Goal: Task Accomplishment & Management: Complete application form

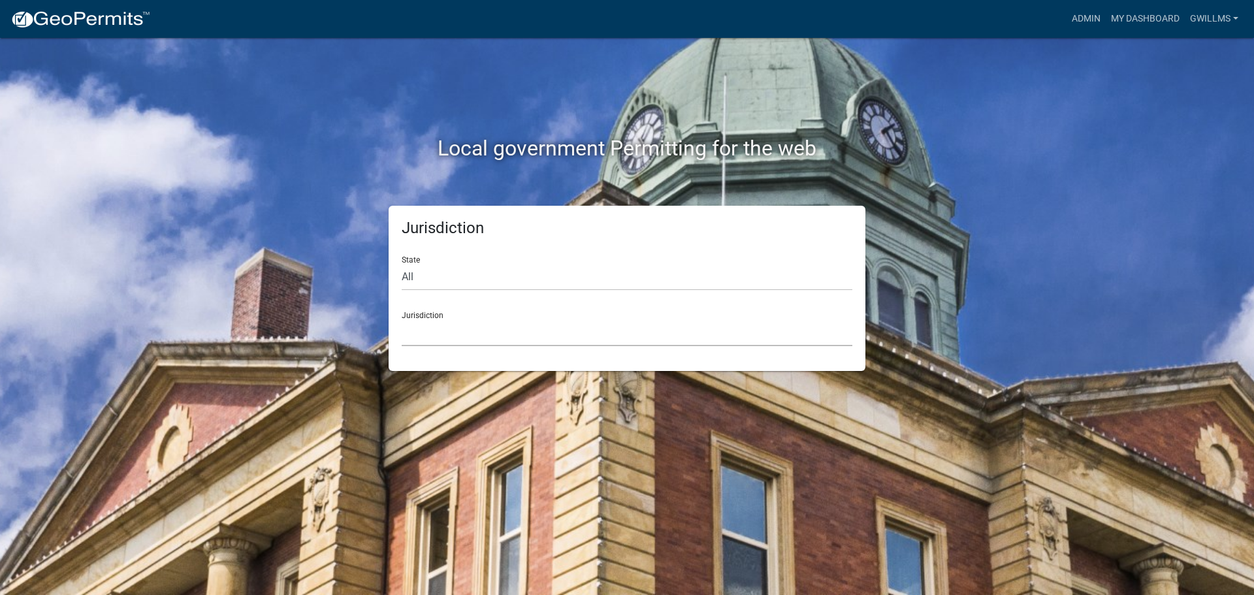
click at [490, 332] on select "[GEOGRAPHIC_DATA], [US_STATE] [GEOGRAPHIC_DATA], [US_STATE][PERSON_NAME][GEOGRA…" at bounding box center [627, 332] width 451 height 27
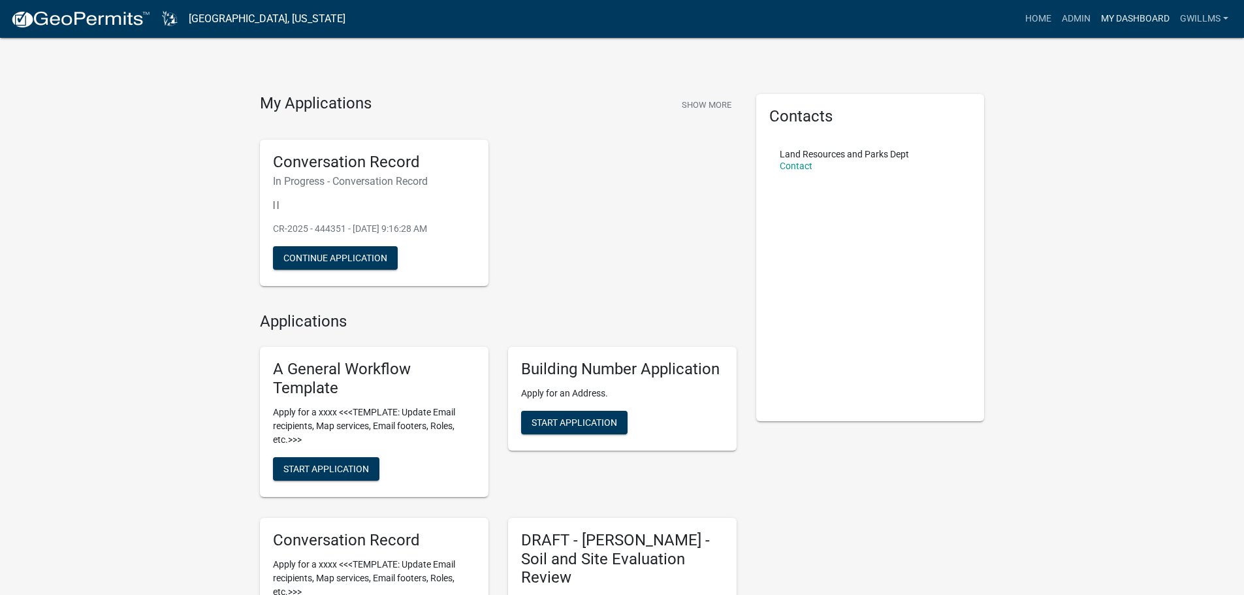
click at [1125, 24] on link "My Dashboard" at bounding box center [1135, 19] width 79 height 25
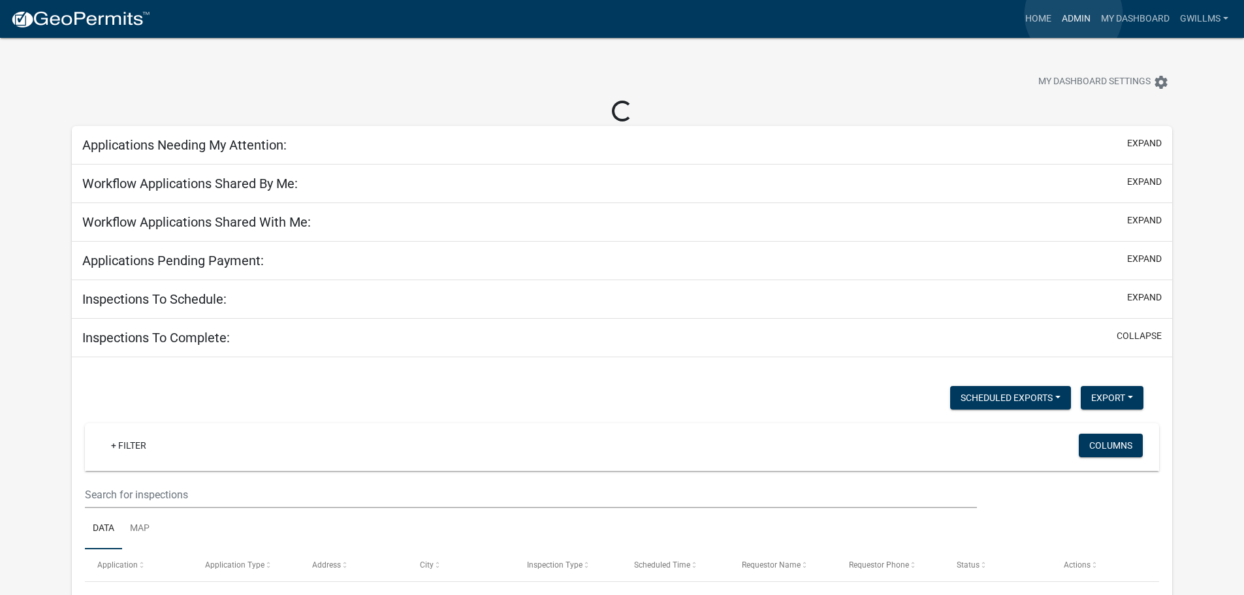
click at [1074, 14] on link "Admin" at bounding box center [1076, 19] width 39 height 25
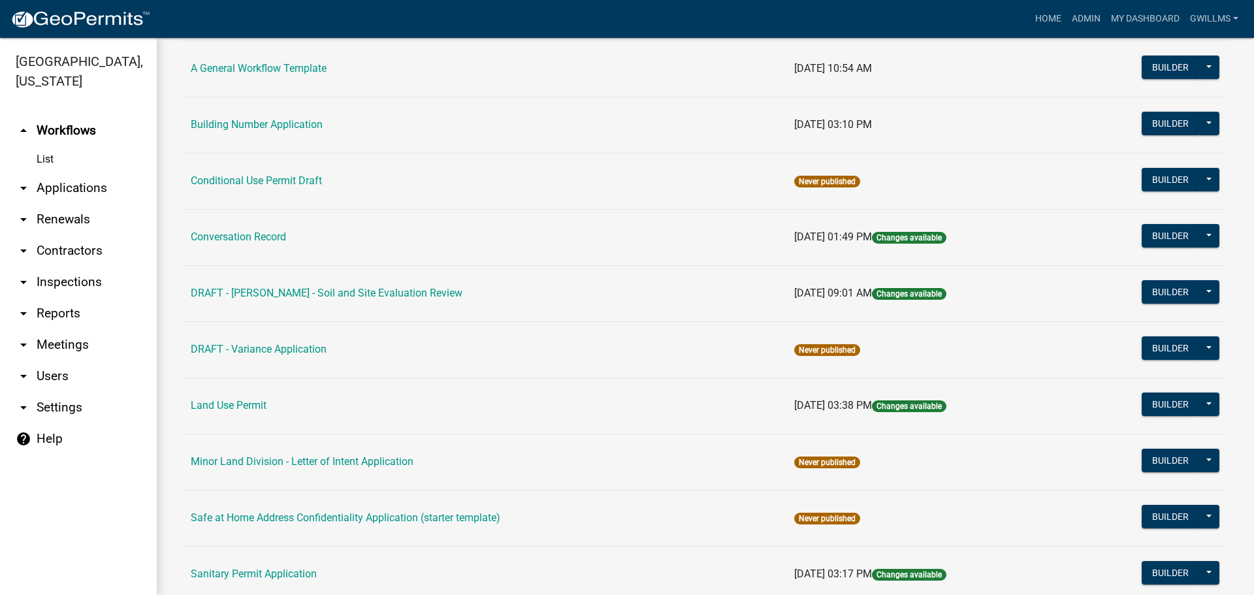
scroll to position [327, 0]
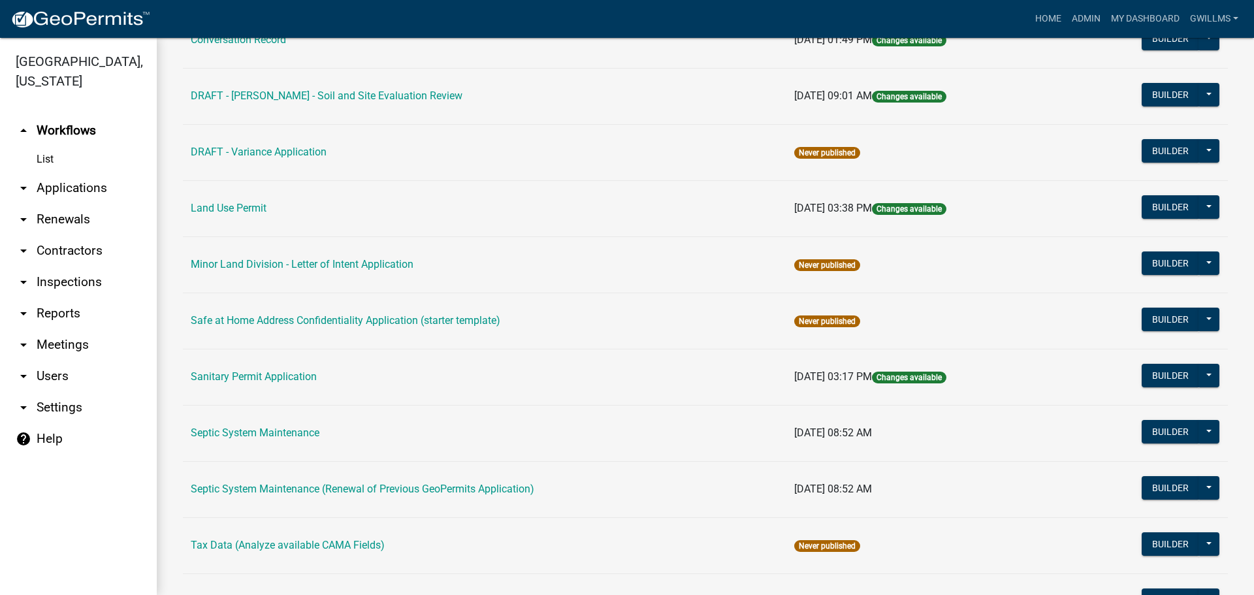
click at [234, 208] on link "Land Use Permit" at bounding box center [229, 208] width 76 height 12
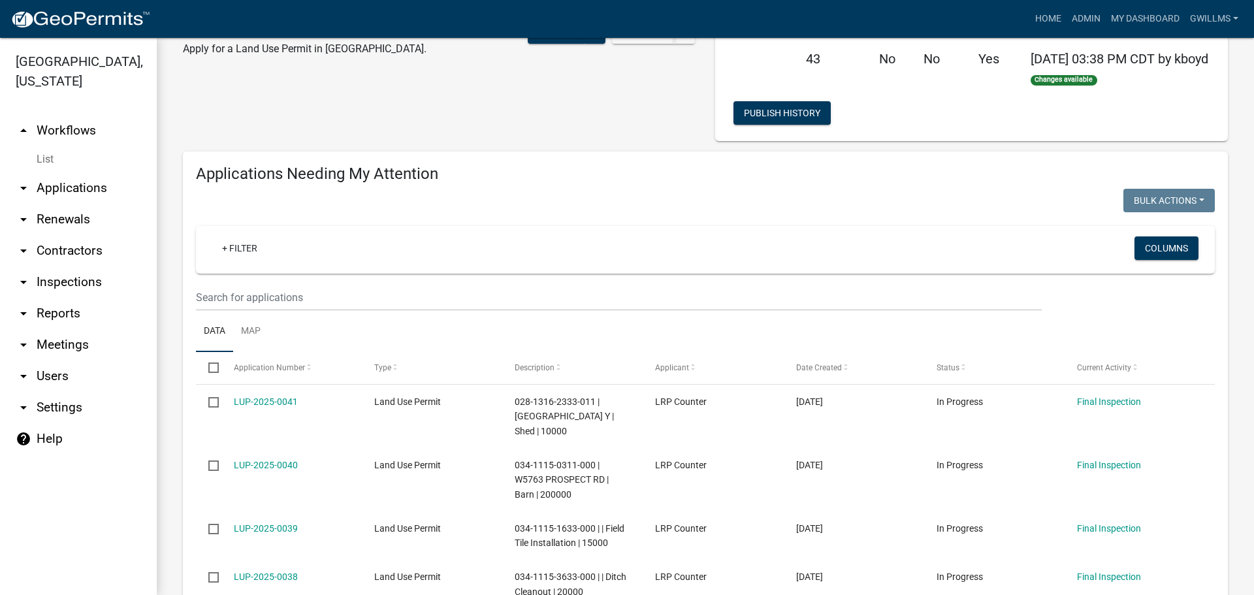
scroll to position [65, 0]
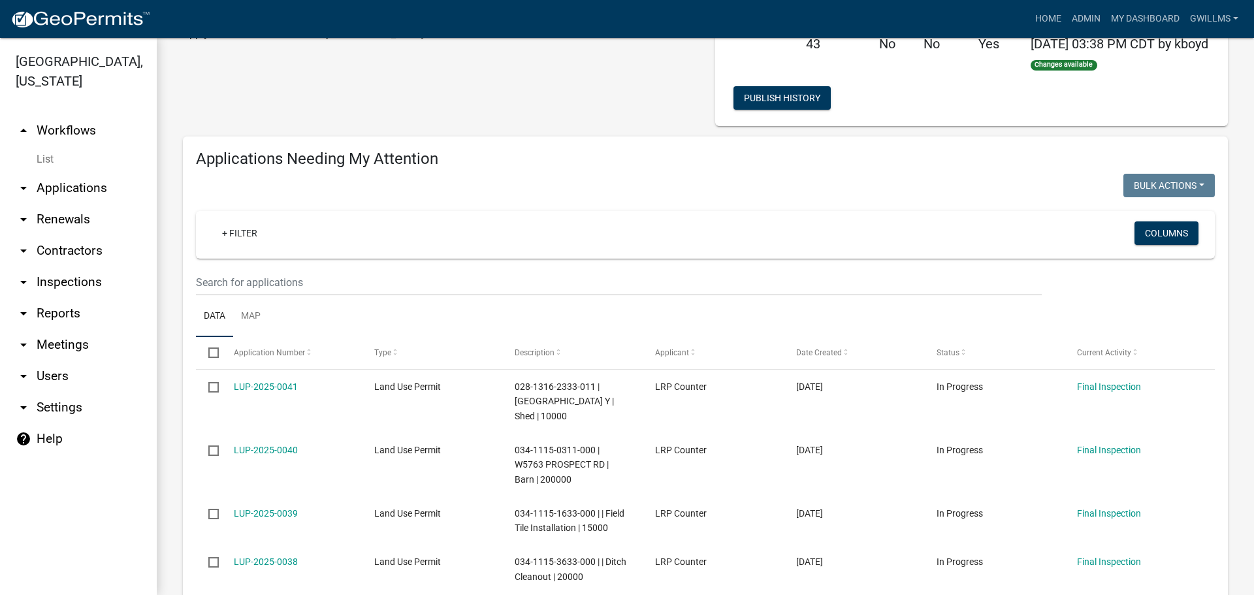
click at [92, 193] on link "arrow_drop_down Applications" at bounding box center [78, 187] width 157 height 31
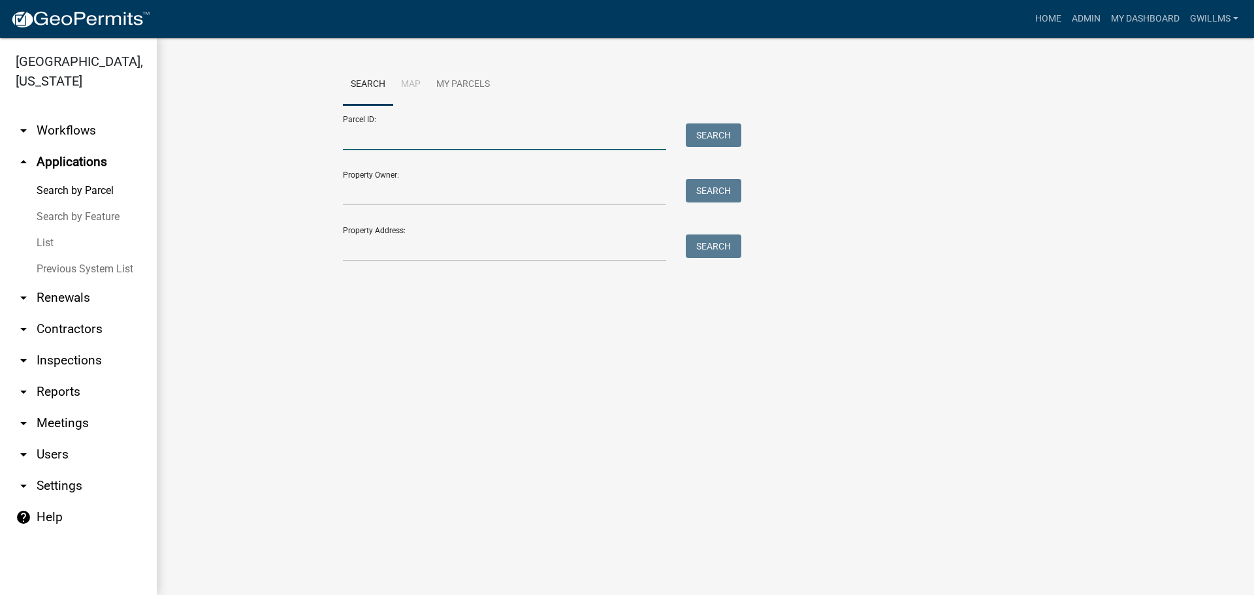
click at [408, 140] on input "Parcel ID:" at bounding box center [504, 136] width 323 height 27
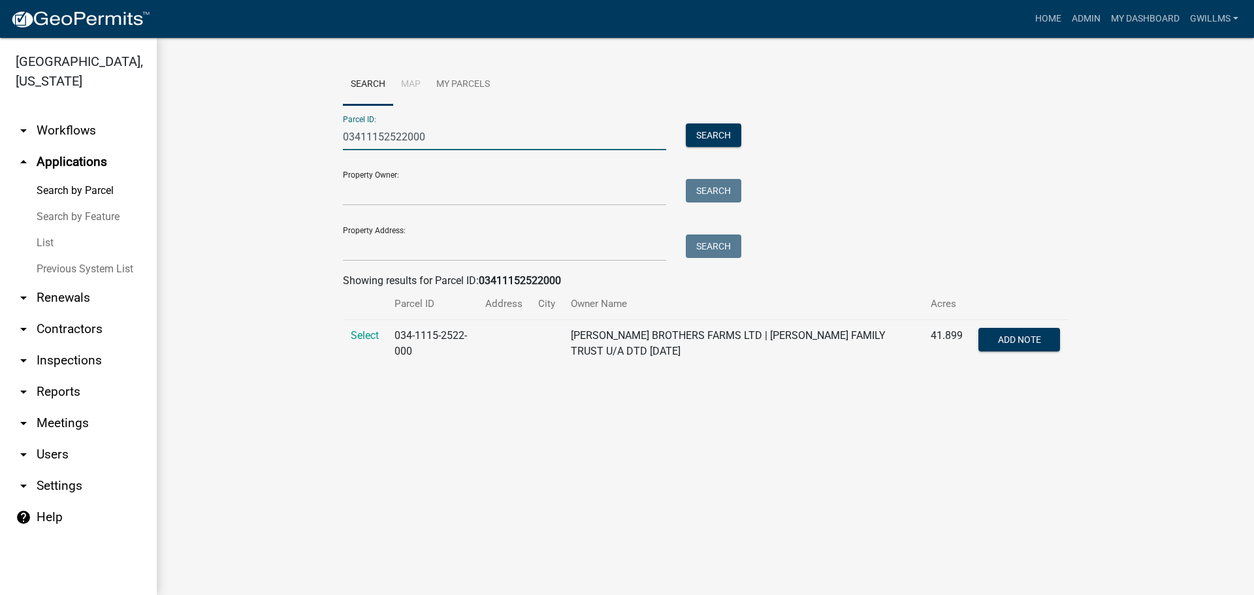
type input "03411152522000"
click at [369, 337] on span "Select" at bounding box center [365, 335] width 28 height 12
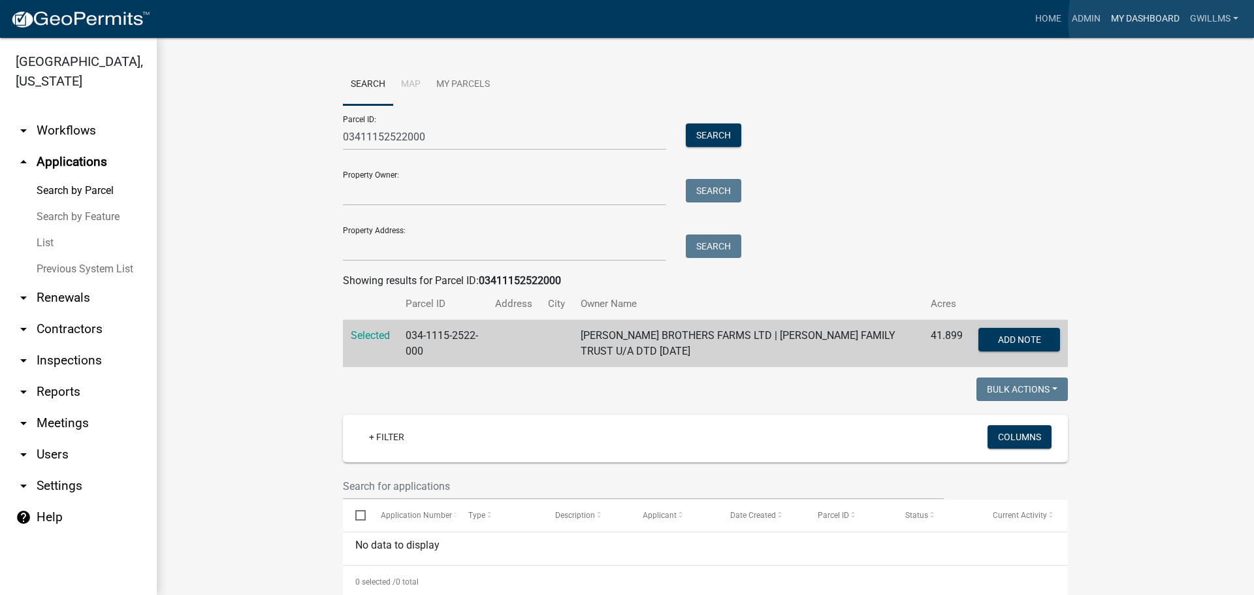
click at [1167, 20] on link "My Dashboard" at bounding box center [1145, 19] width 79 height 25
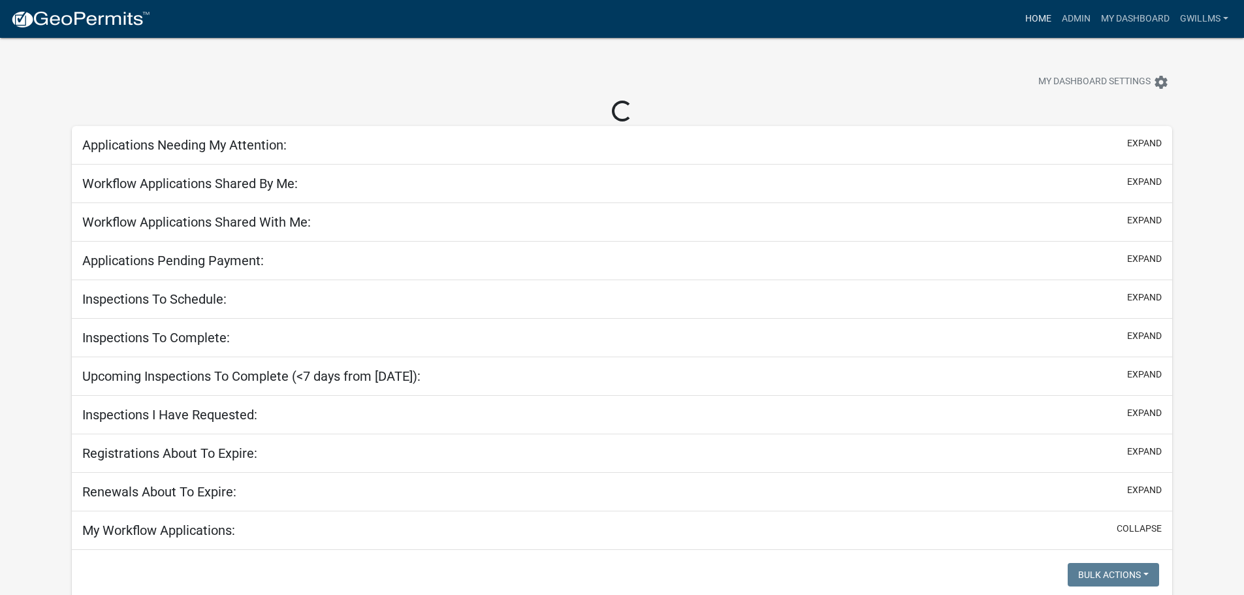
click at [1040, 15] on link "Home" at bounding box center [1038, 19] width 37 height 25
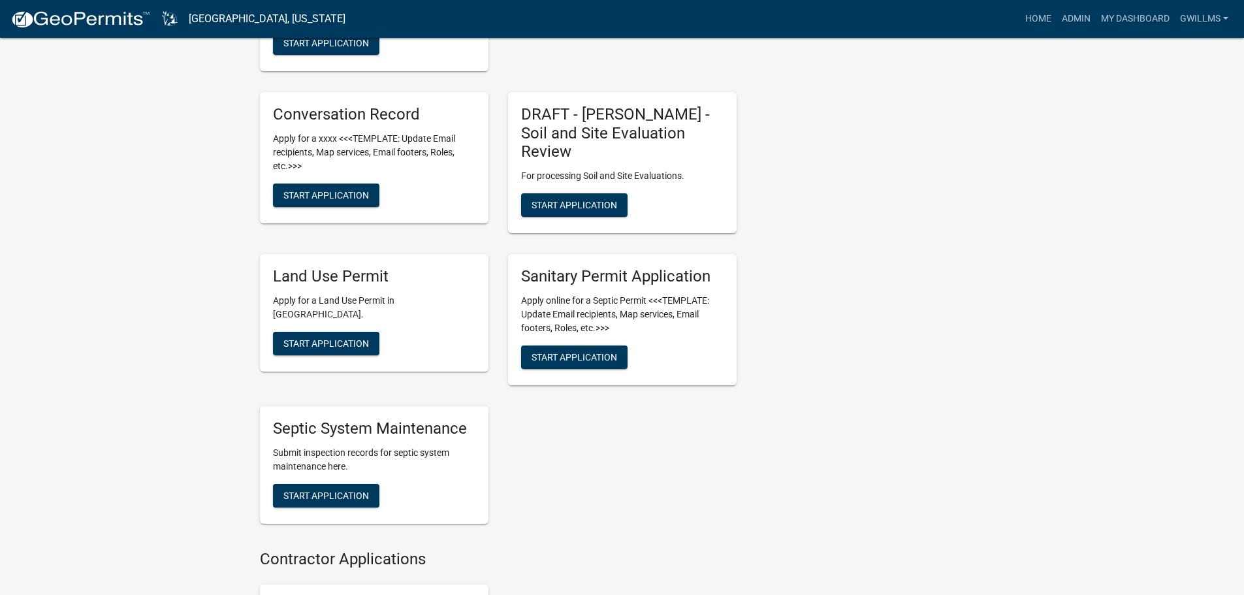
scroll to position [457, 0]
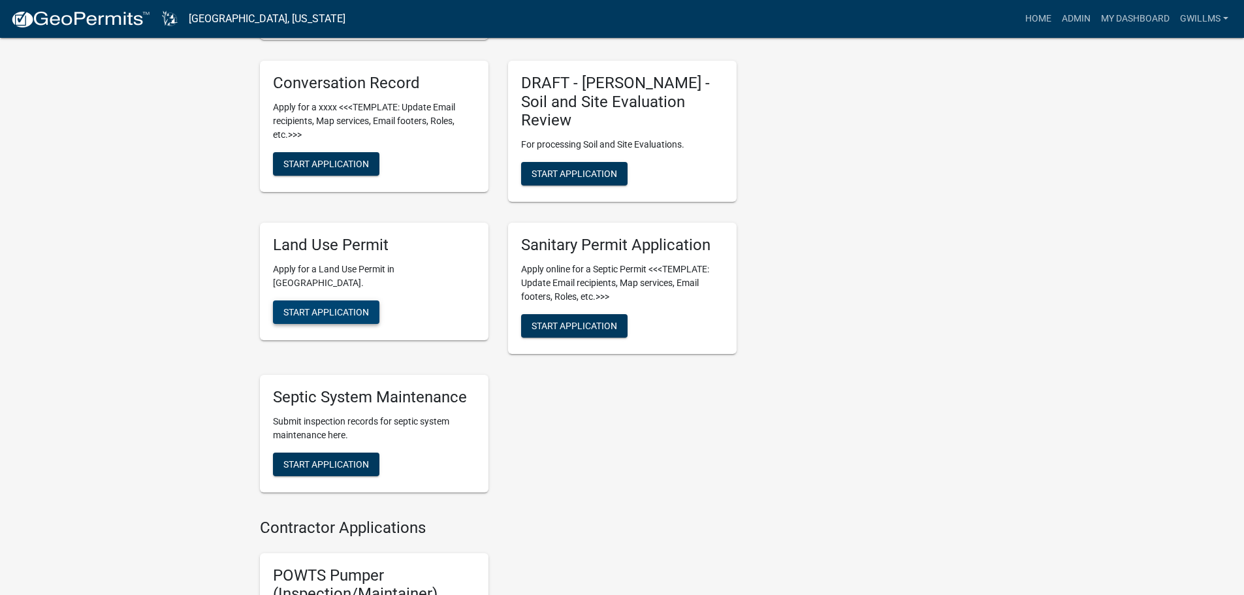
click at [361, 307] on span "Start Application" at bounding box center [326, 312] width 86 height 10
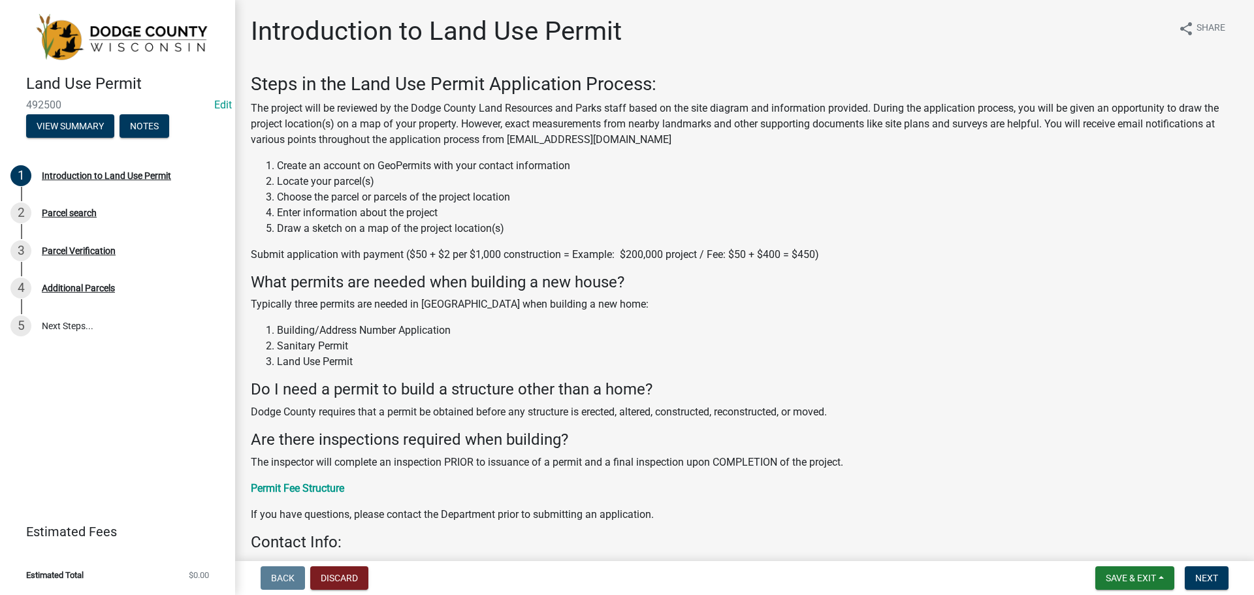
scroll to position [197, 0]
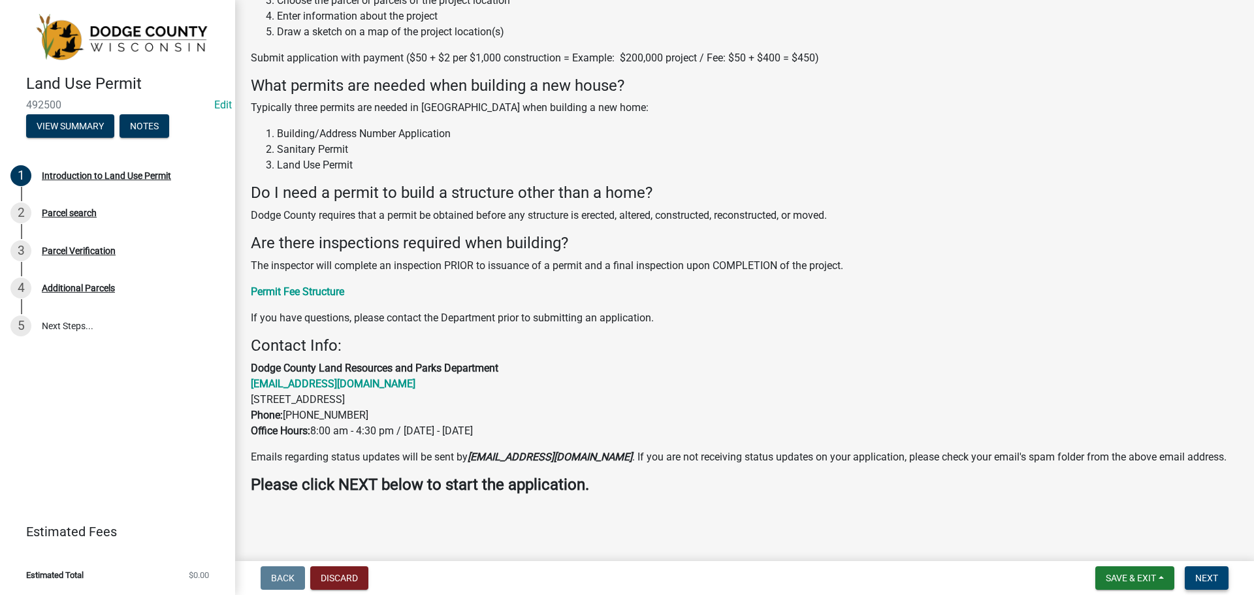
click at [1216, 578] on span "Next" at bounding box center [1206, 578] width 23 height 10
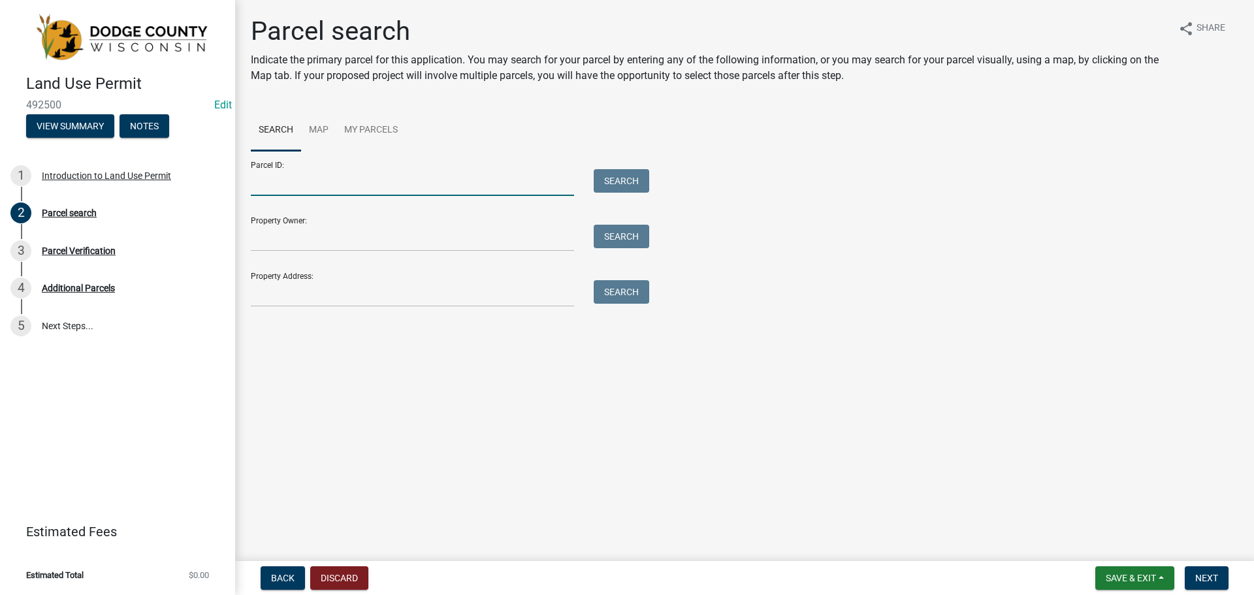
click at [347, 181] on input "Parcel ID:" at bounding box center [412, 182] width 323 height 27
type input "03411152522000"
click at [607, 178] on button "Search" at bounding box center [622, 181] width 56 height 24
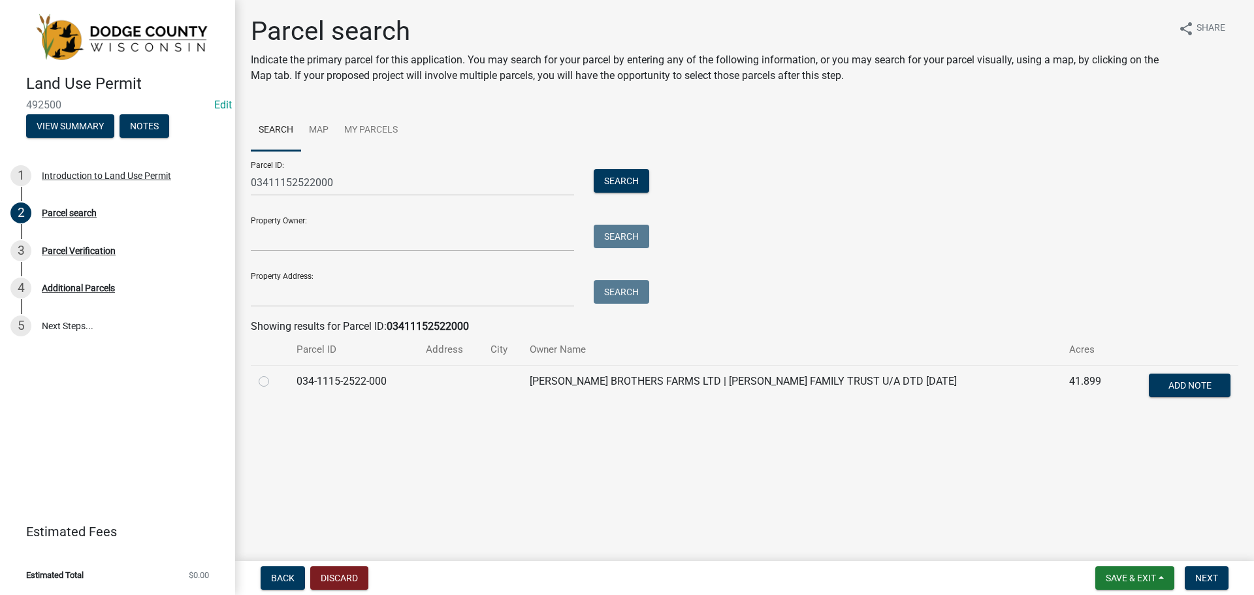
click at [272, 377] on div at bounding box center [270, 382] width 22 height 16
drag, startPoint x: 266, startPoint y: 380, endPoint x: 302, endPoint y: 379, distance: 35.9
click at [274, 374] on label at bounding box center [274, 374] width 0 height 0
click at [274, 380] on input "radio" at bounding box center [278, 378] width 8 height 8
radio input "true"
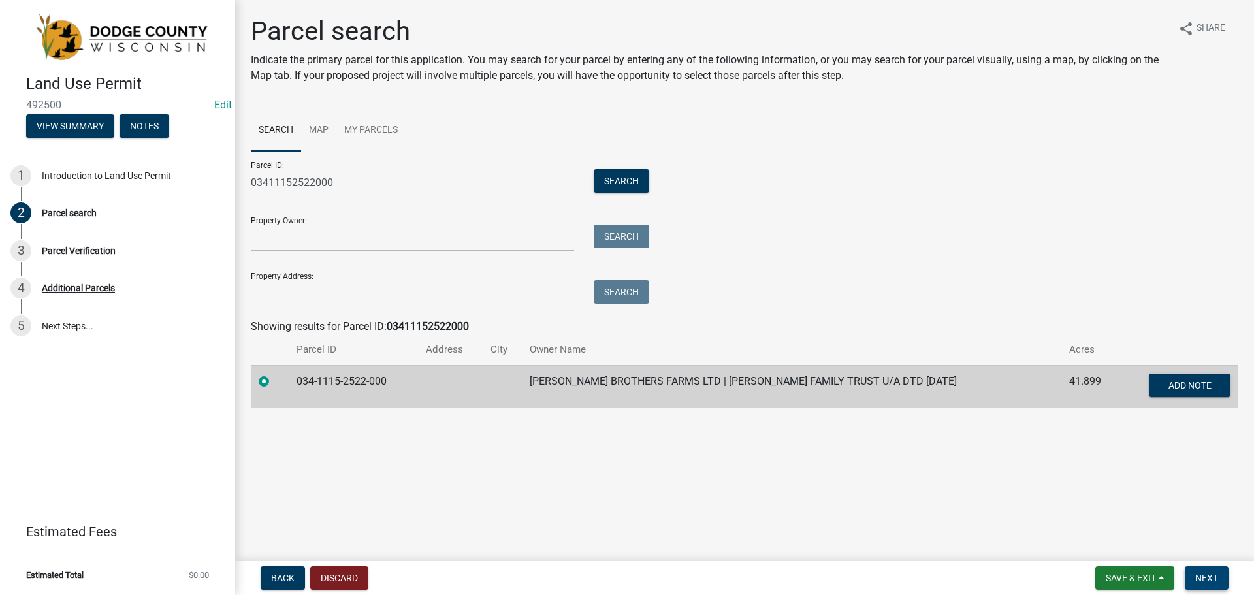
click at [1210, 581] on span "Next" at bounding box center [1206, 578] width 23 height 10
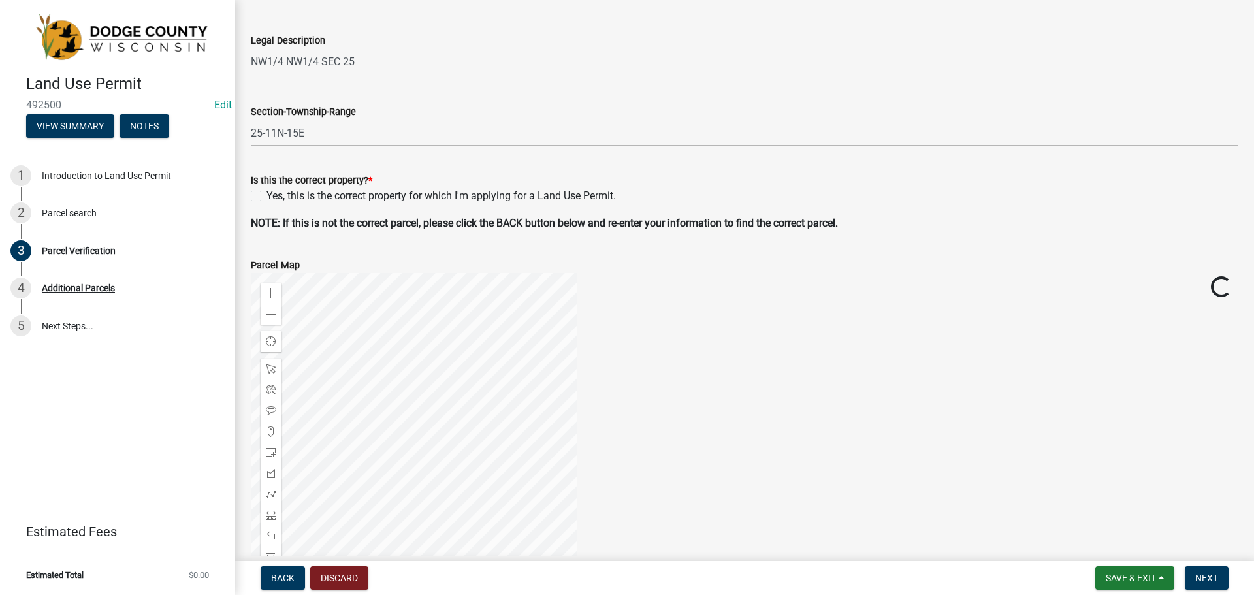
scroll to position [327, 0]
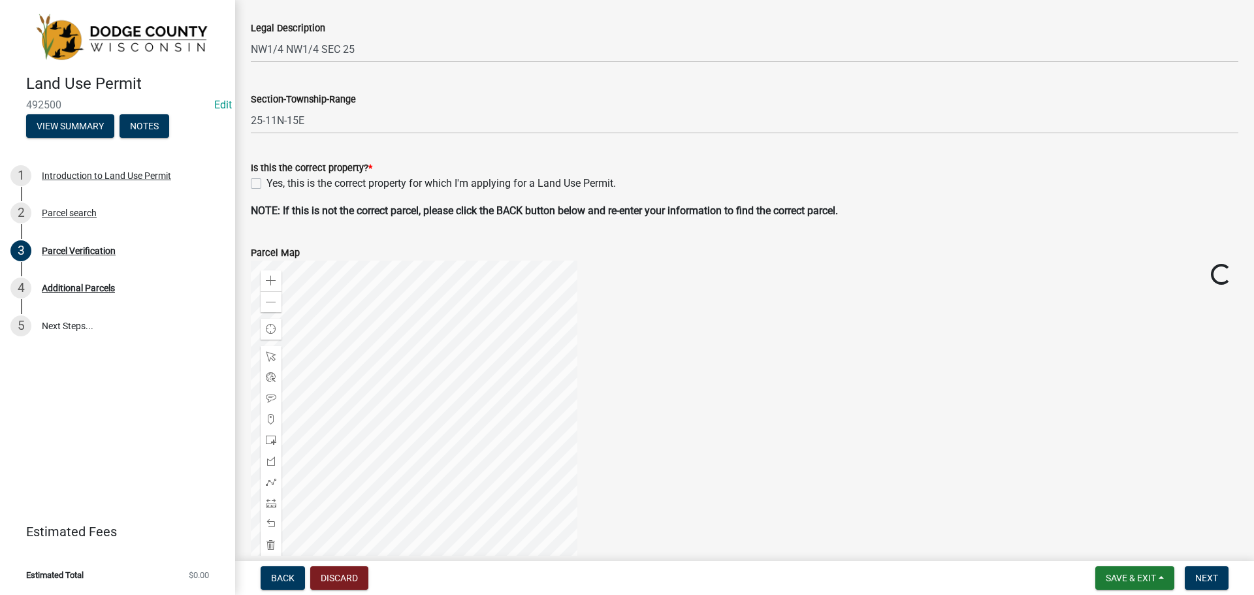
click at [266, 186] on label "Yes, this is the correct property for which I'm applying for a Land Use Permit." at bounding box center [440, 184] width 349 height 16
click at [266, 184] on input "Yes, this is the correct property for which I'm applying for a Land Use Permit." at bounding box center [270, 180] width 8 height 8
checkbox input "true"
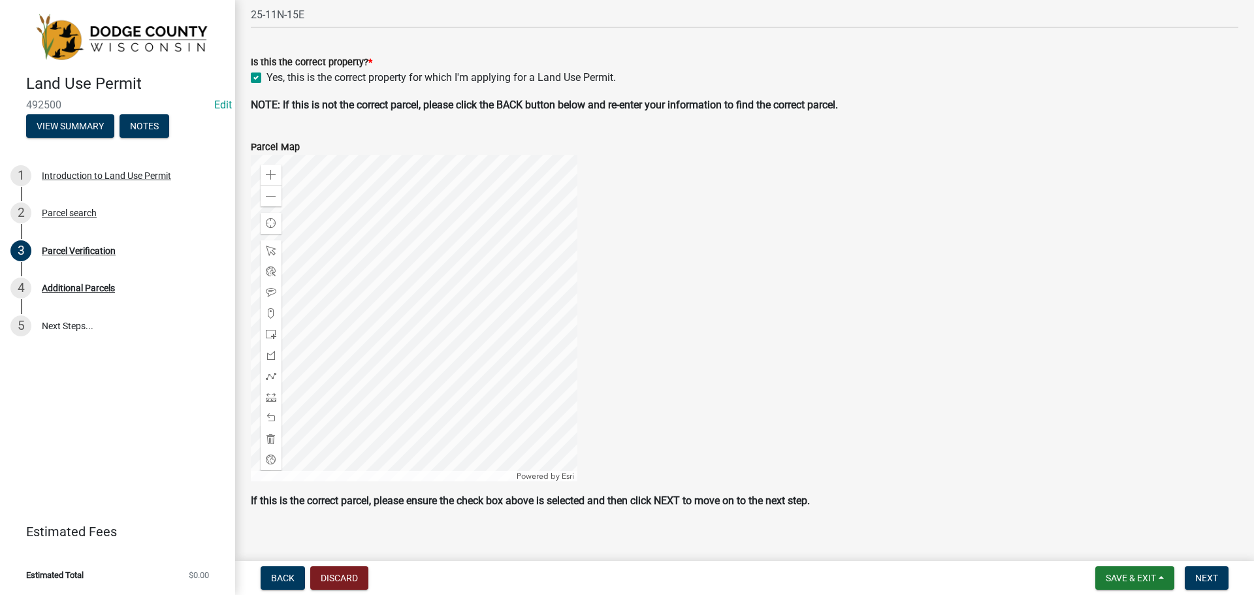
scroll to position [447, 0]
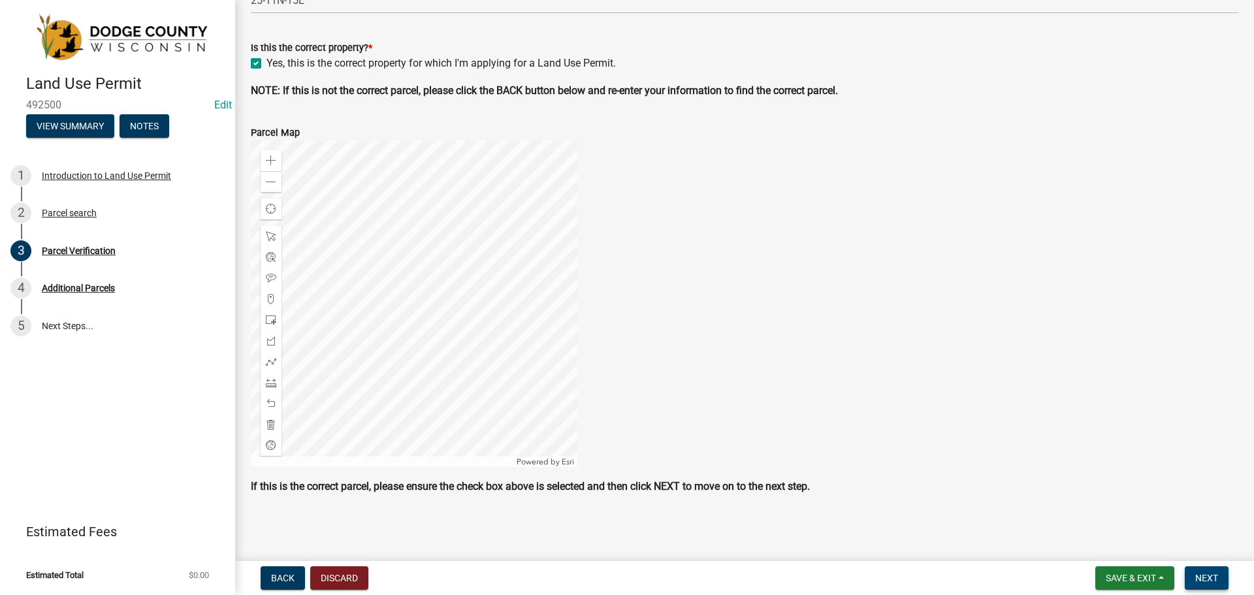
click at [1201, 584] on button "Next" at bounding box center [1207, 578] width 44 height 24
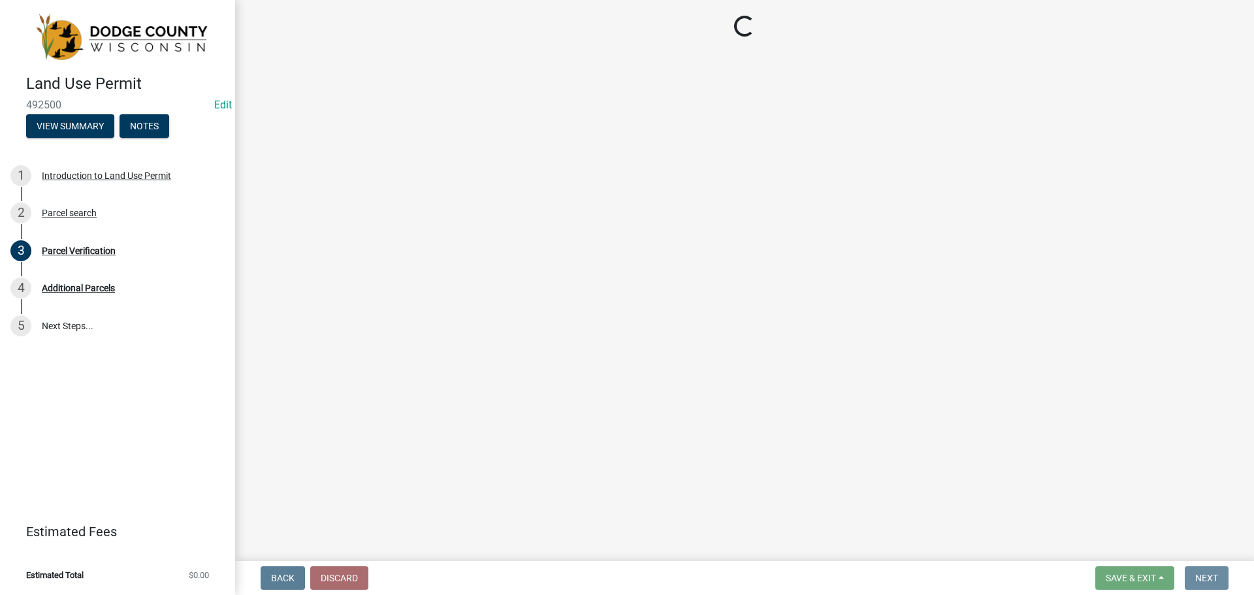
scroll to position [0, 0]
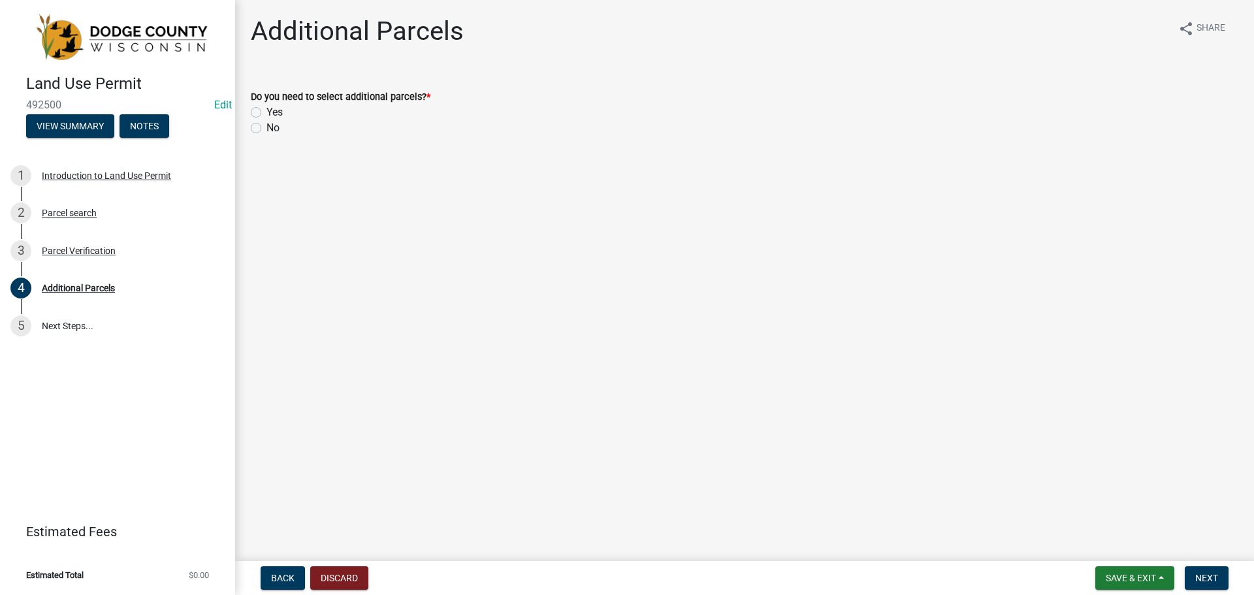
click at [266, 112] on label "Yes" at bounding box center [274, 112] width 16 height 16
click at [266, 112] on input "Yes" at bounding box center [270, 108] width 8 height 8
radio input "true"
click at [1214, 573] on span "Next" at bounding box center [1206, 578] width 23 height 10
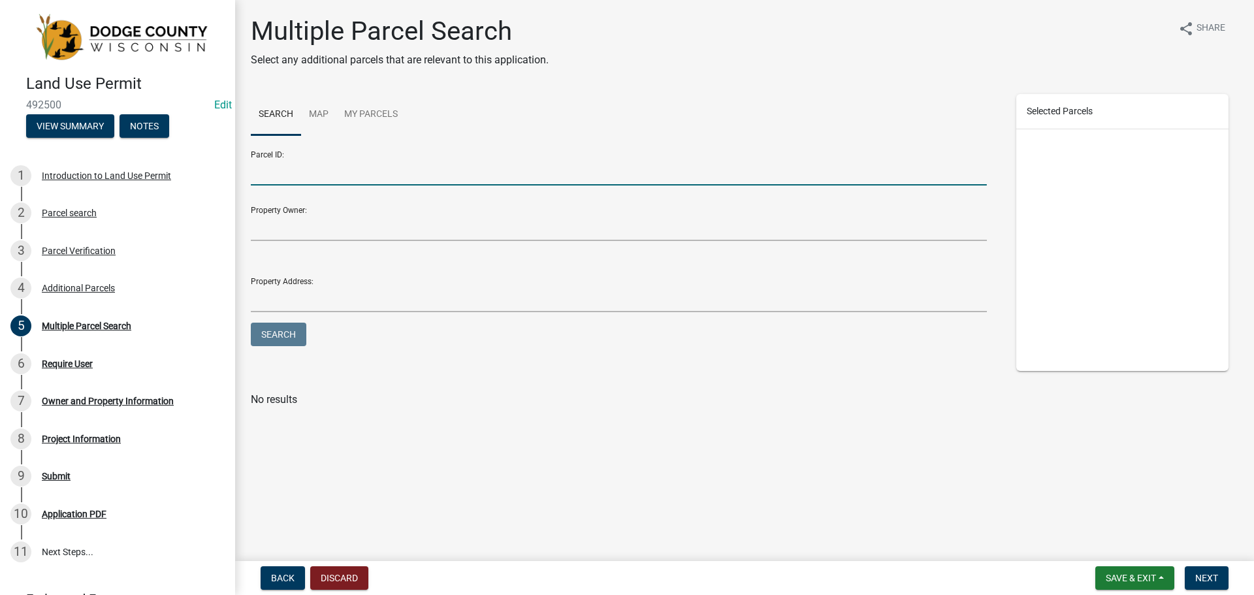
click at [342, 169] on input "Parcel ID:" at bounding box center [619, 172] width 736 height 27
type input "03411152611000"
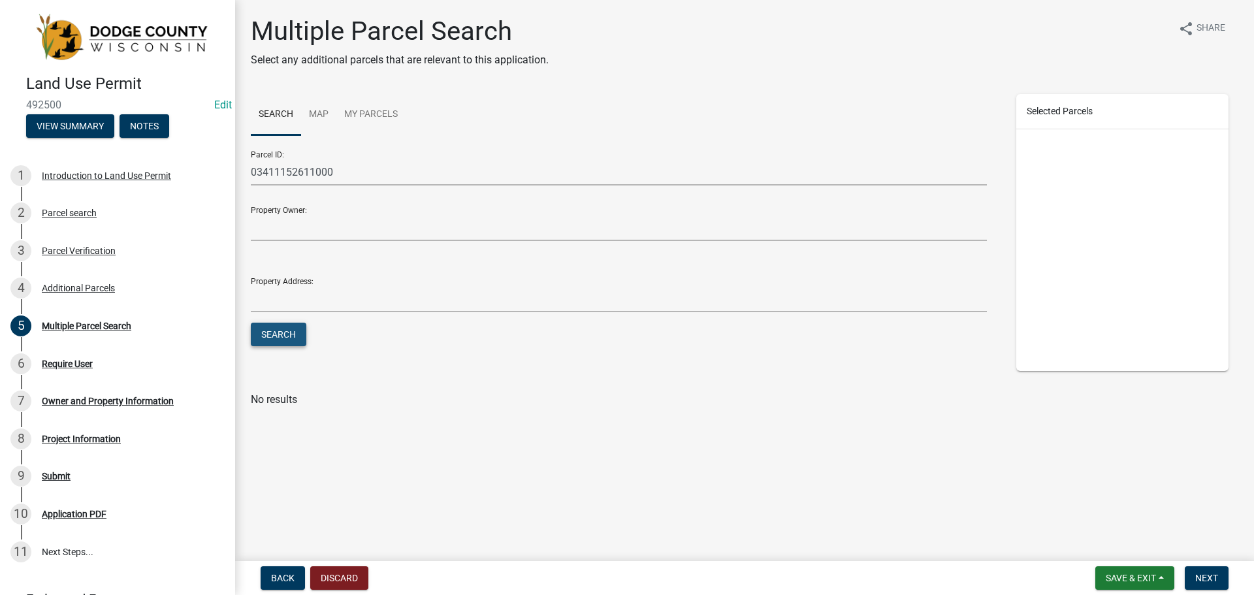
click at [298, 329] on button "Search" at bounding box center [279, 335] width 56 height 24
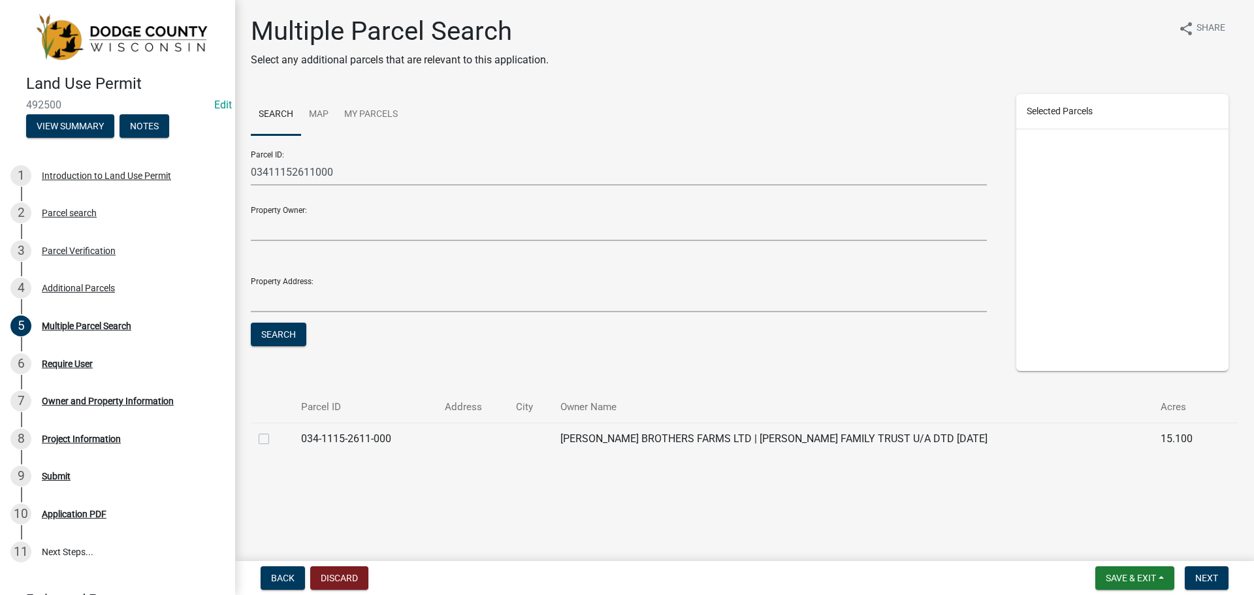
click at [391, 454] on td "034-1115-2611-000" at bounding box center [364, 439] width 143 height 32
click at [347, 433] on td "034-1115-2611-000" at bounding box center [364, 439] width 143 height 32
click at [274, 431] on label at bounding box center [274, 431] width 0 height 0
click at [274, 440] on input "checkbox" at bounding box center [278, 435] width 8 height 8
checkbox input "true"
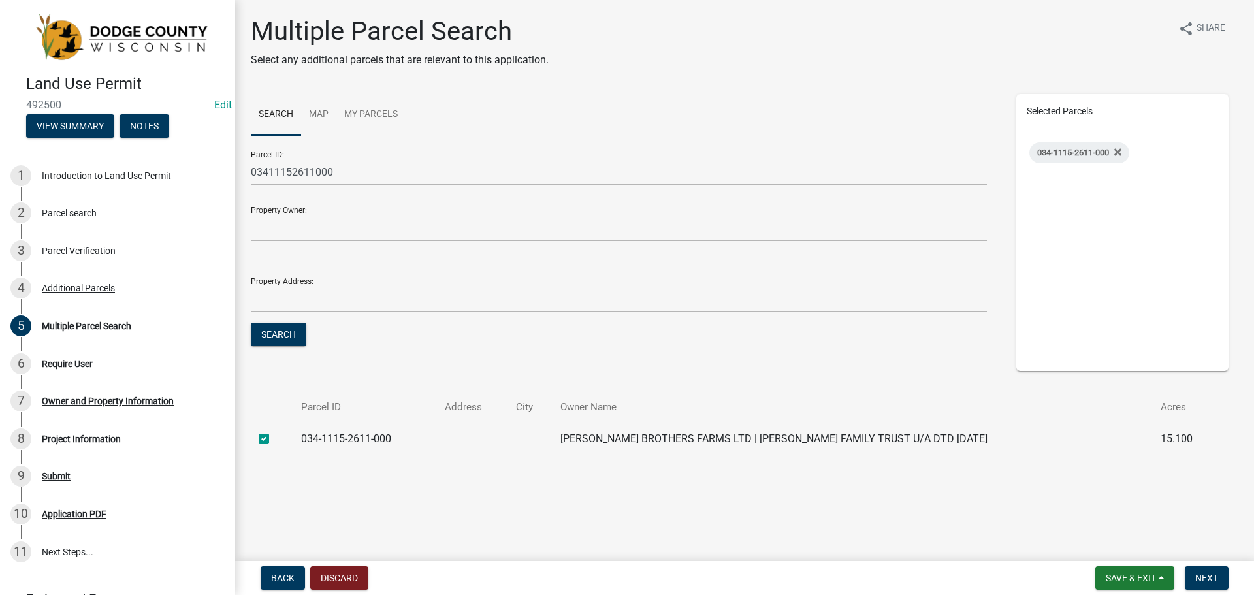
click at [1215, 564] on nav "Back Discard Save & Exit Save Save & Exit Next" at bounding box center [744, 578] width 1019 height 34
click at [1215, 569] on button "Next" at bounding box center [1207, 578] width 44 height 24
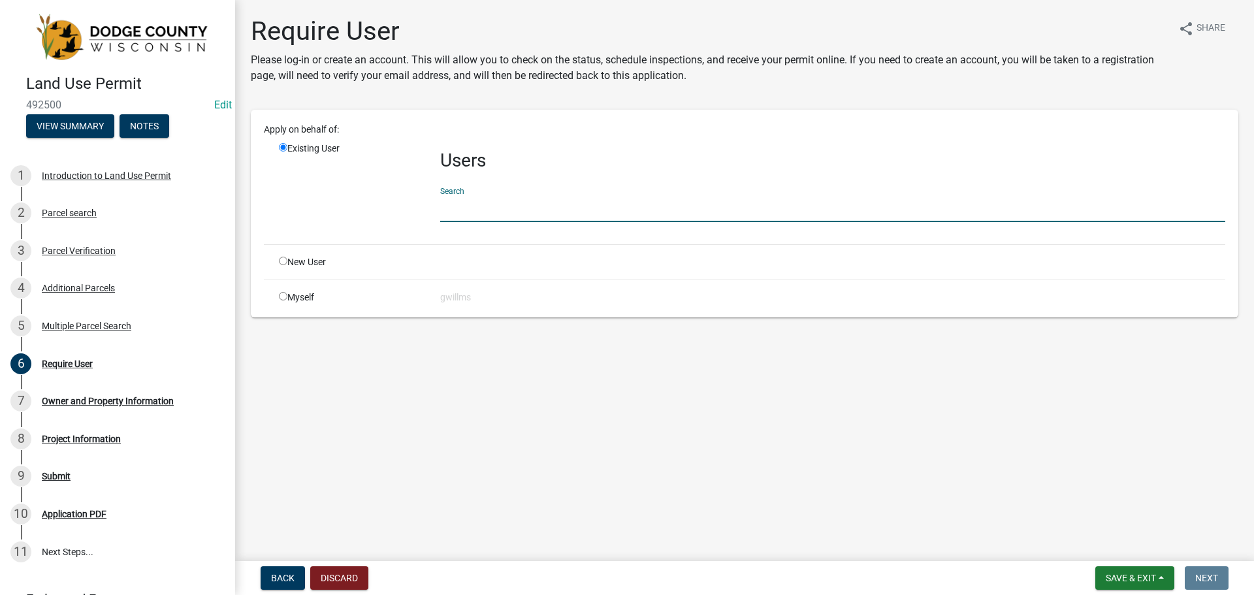
click at [493, 211] on input "text" at bounding box center [832, 208] width 785 height 27
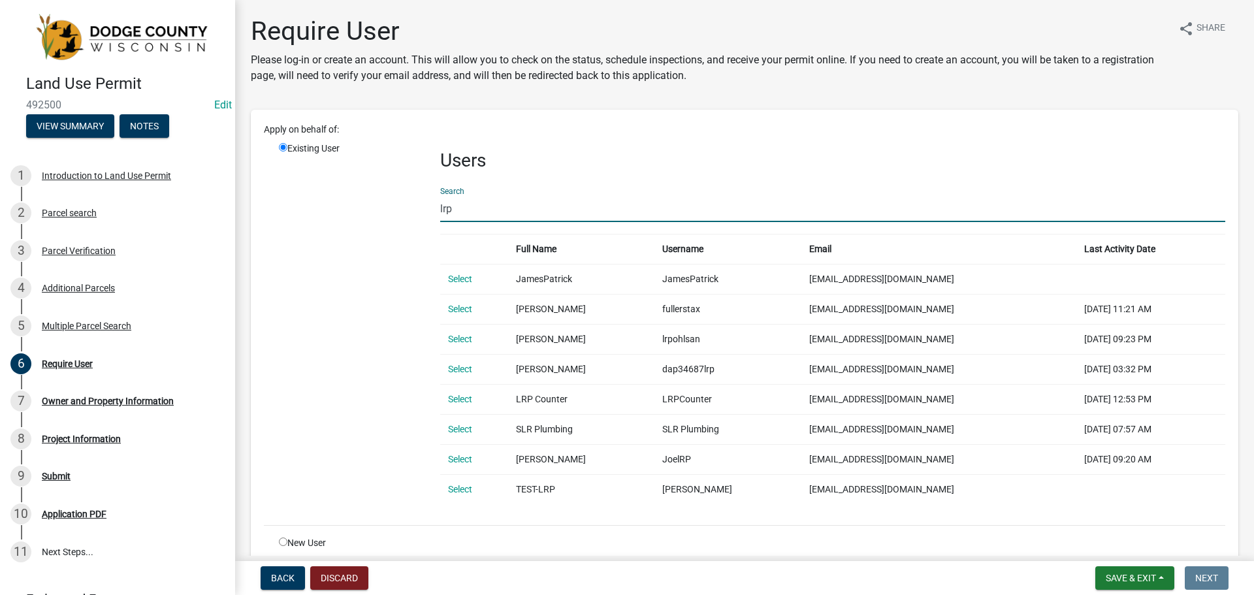
type input "lrp"
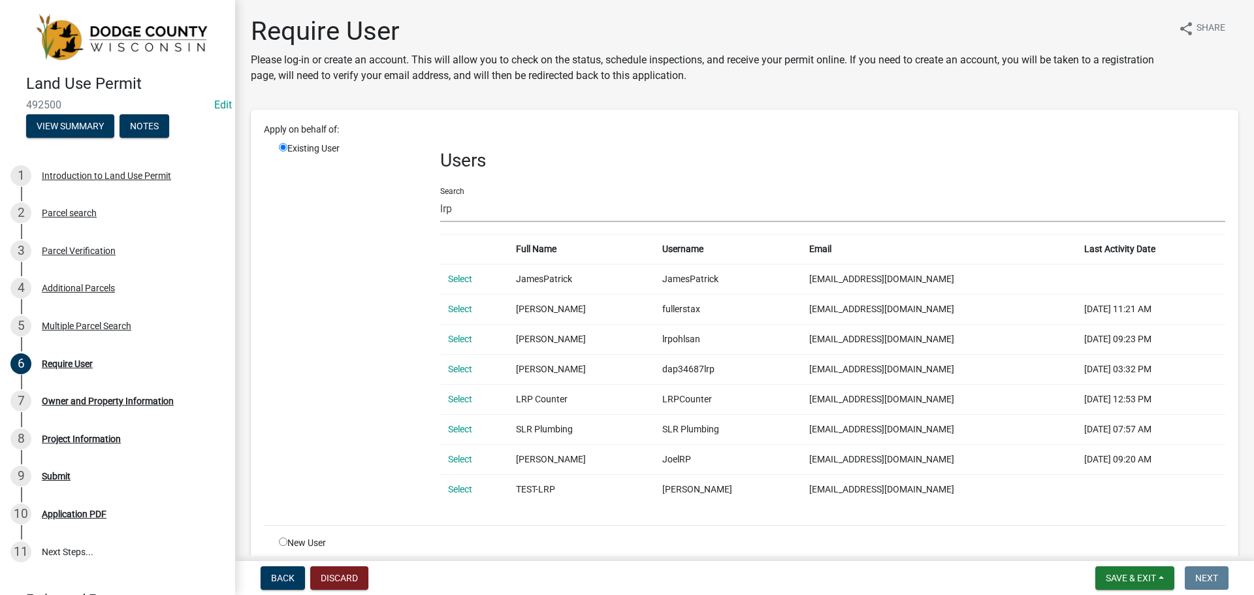
click at [462, 400] on link "Select" at bounding box center [460, 399] width 24 height 10
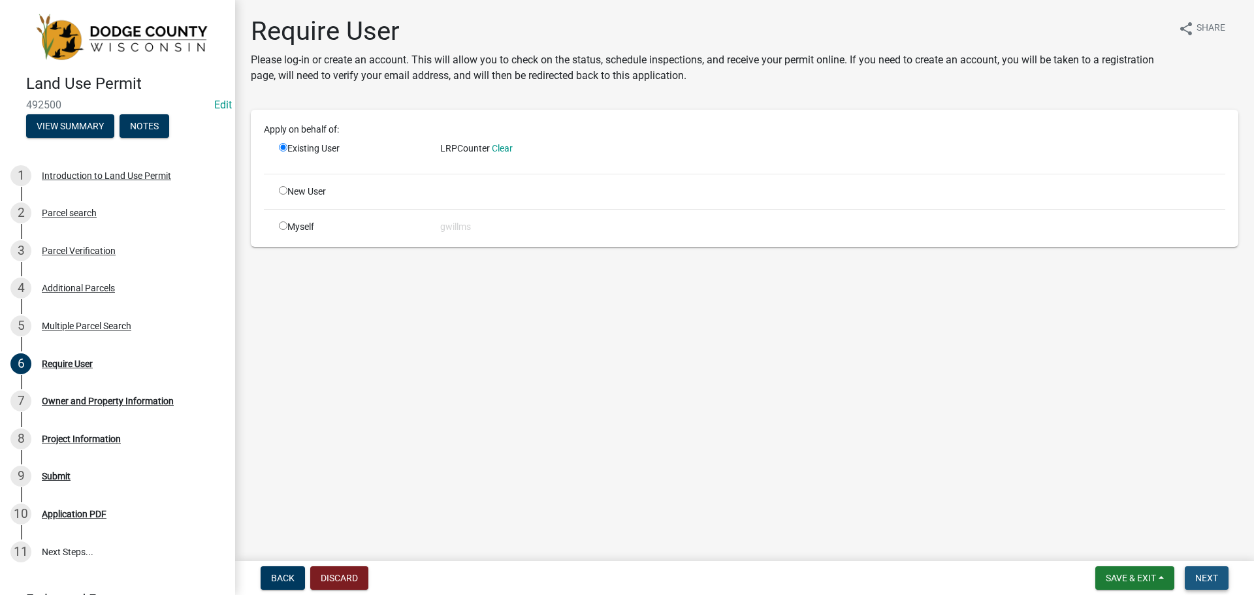
click at [1209, 587] on button "Next" at bounding box center [1207, 578] width 44 height 24
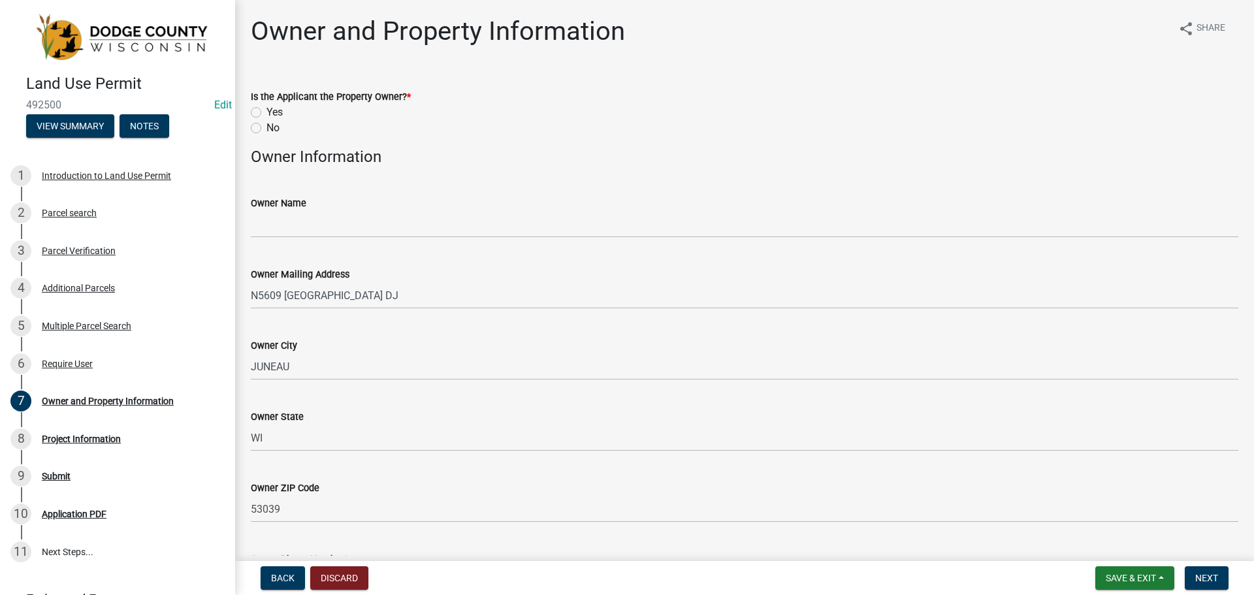
click at [266, 109] on label "Yes" at bounding box center [274, 112] width 16 height 16
click at [266, 109] on input "Yes" at bounding box center [270, 108] width 8 height 8
radio input "true"
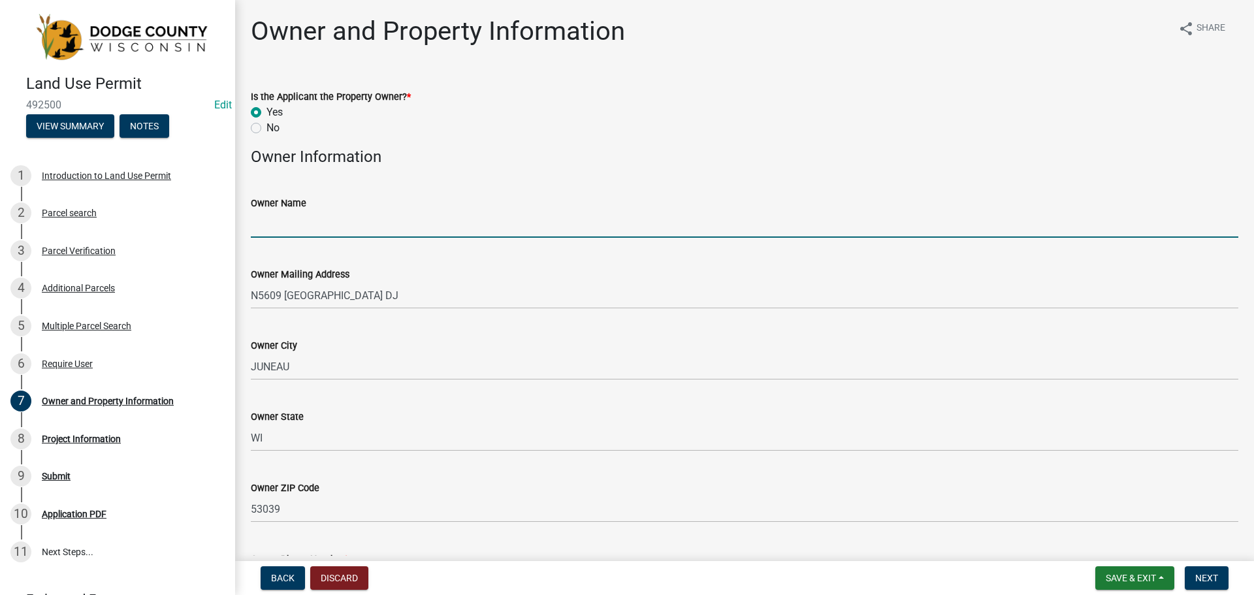
click at [350, 232] on input "Owner Name" at bounding box center [744, 224] width 987 height 27
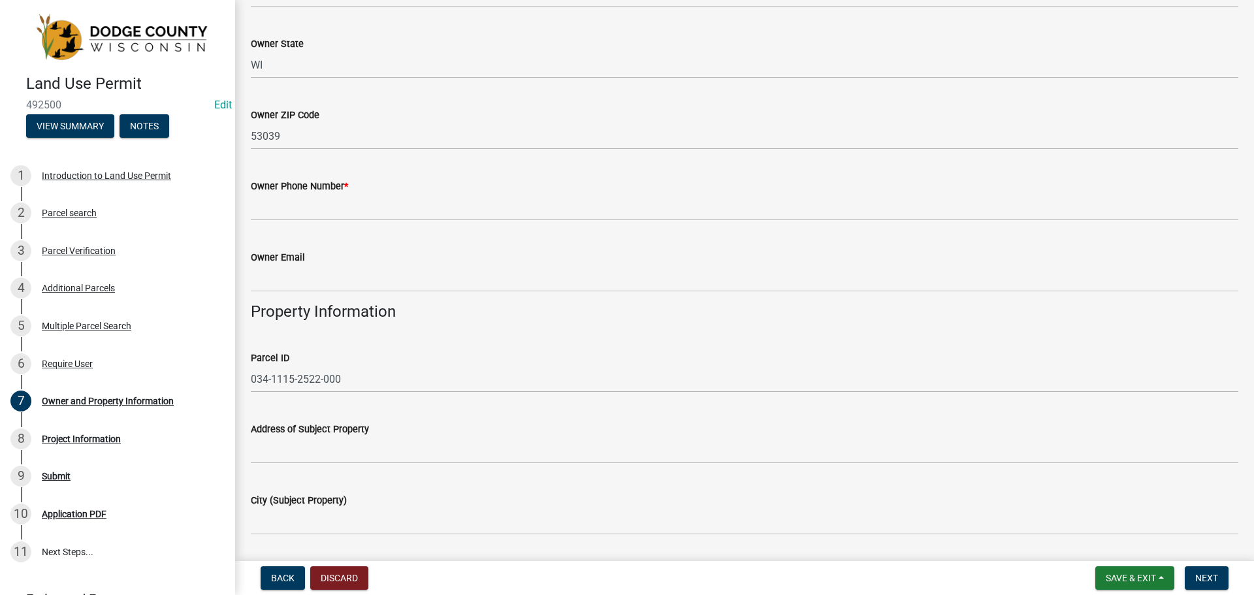
scroll to position [392, 0]
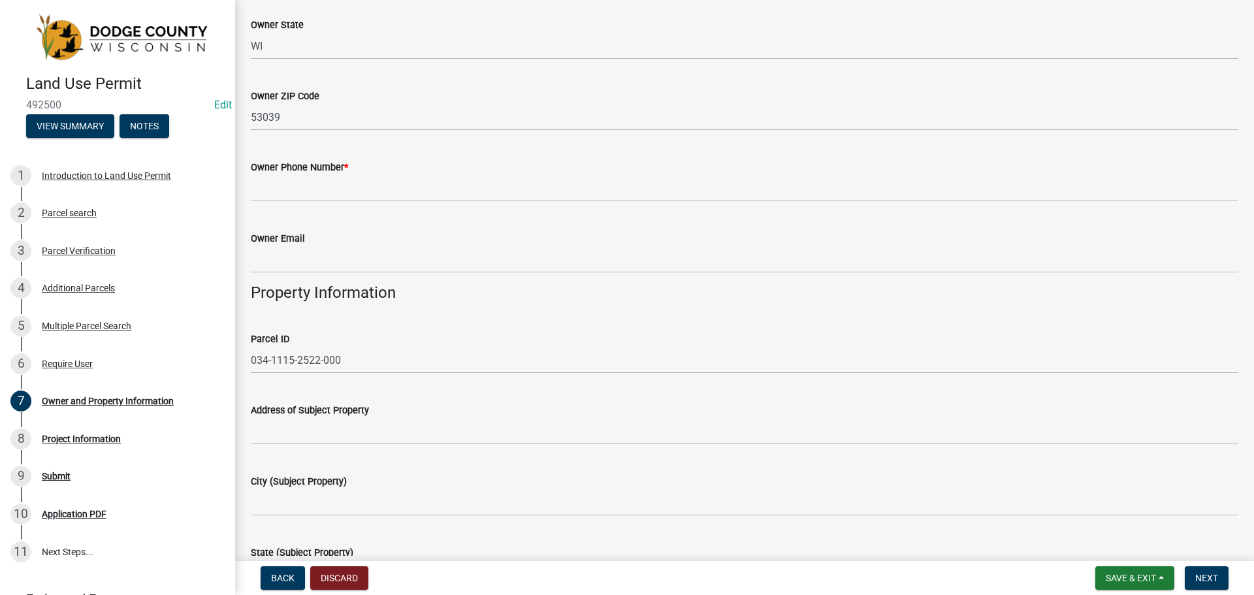
type input "[PERSON_NAME] Bros Farms LTD"
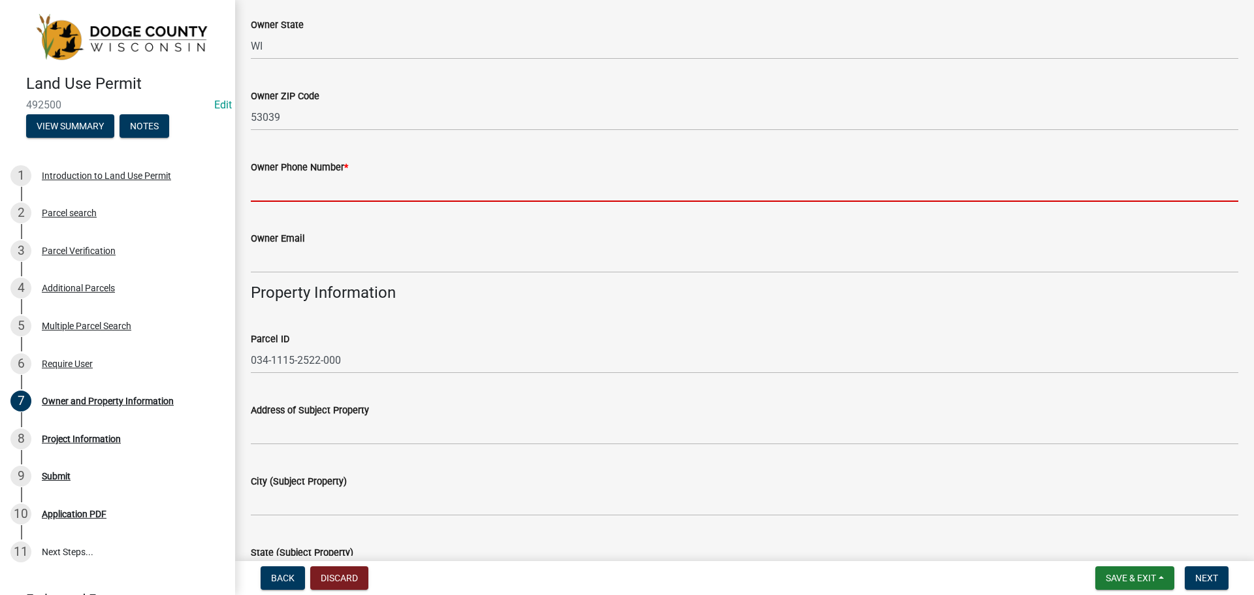
click at [377, 188] on input "Owner Phone Number *" at bounding box center [744, 188] width 987 height 27
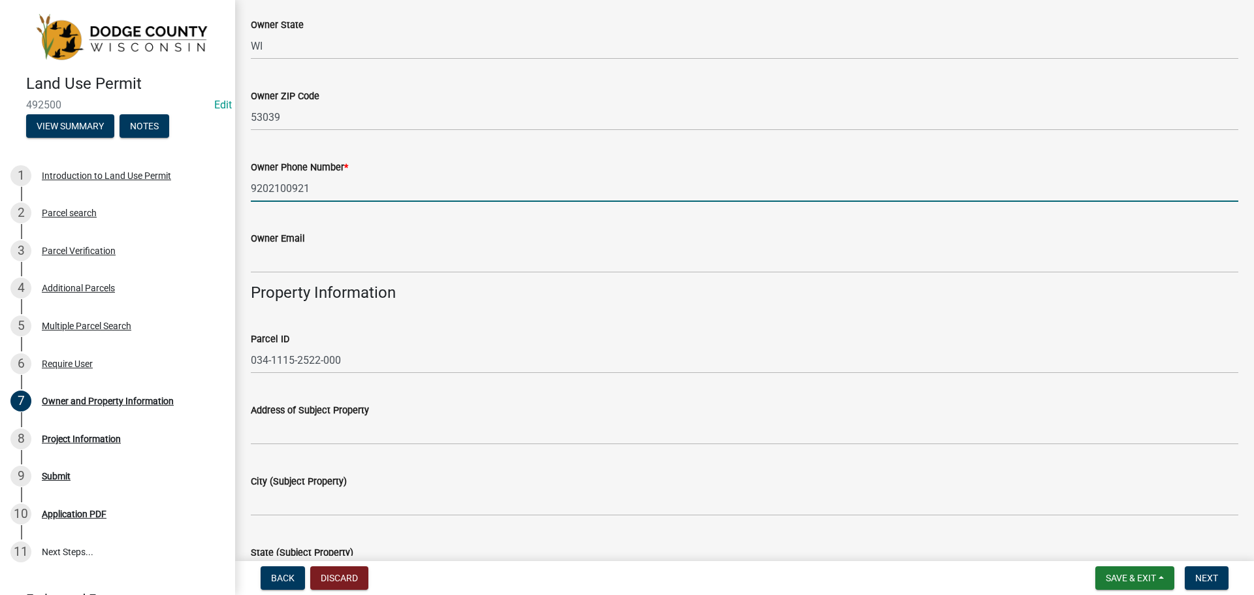
type input "9202100921"
click at [398, 150] on div "Owner Phone Number * [PHONE_NUMBER]" at bounding box center [744, 171] width 987 height 61
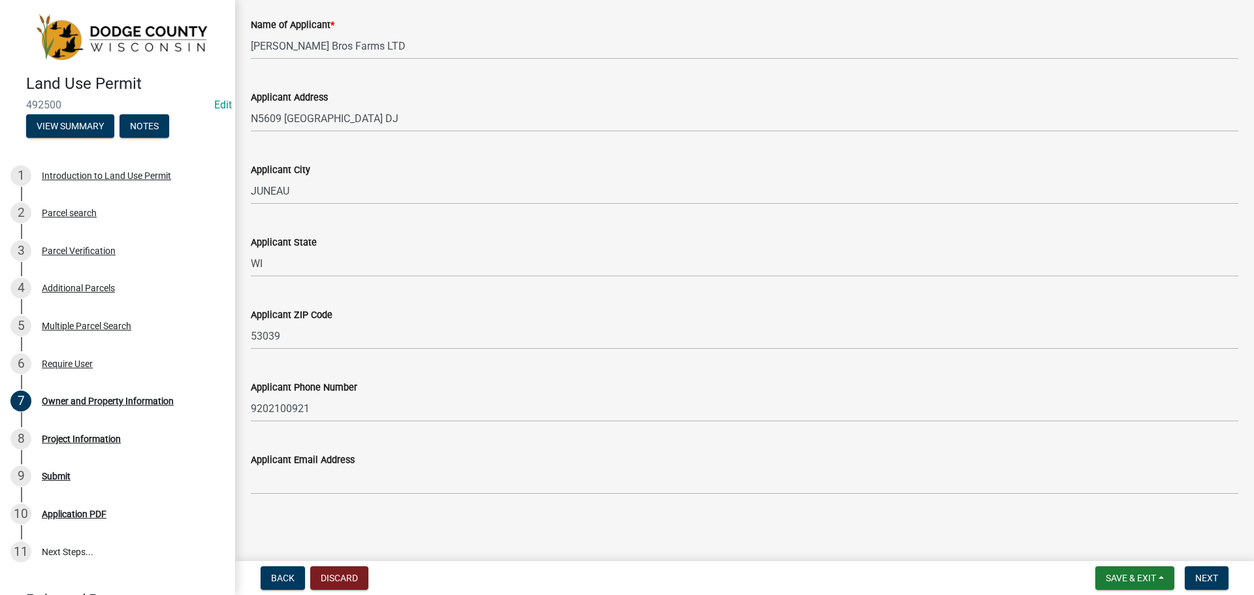
scroll to position [1236, 0]
click at [1191, 575] on button "Next" at bounding box center [1207, 578] width 44 height 24
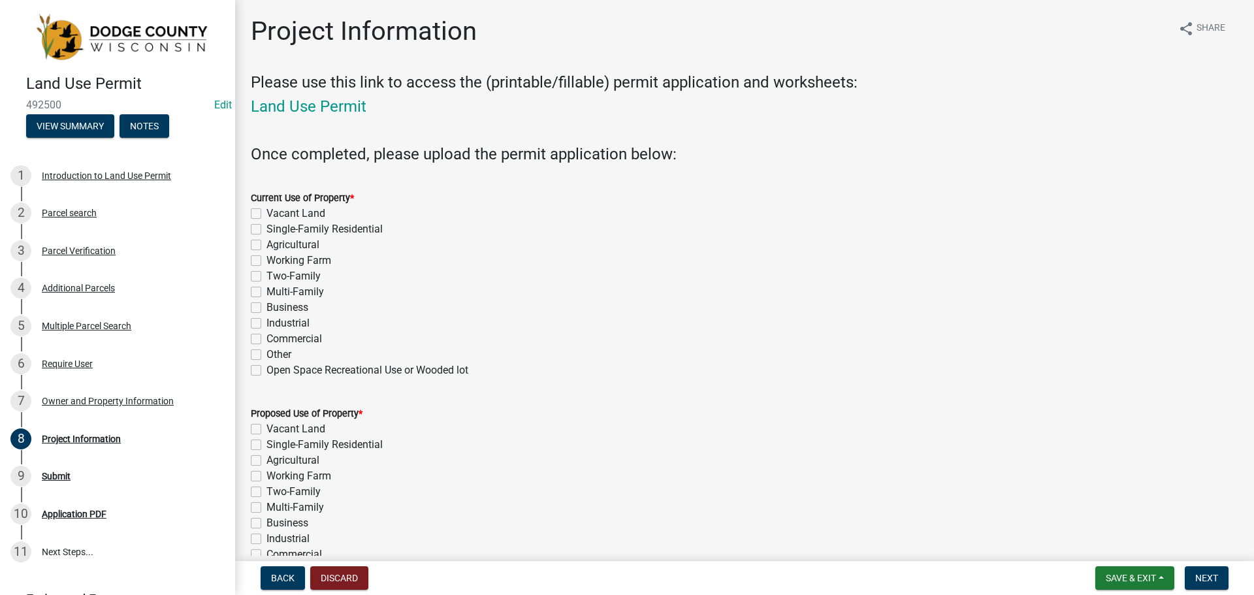
click at [266, 259] on label "Working Farm" at bounding box center [298, 261] width 65 height 16
click at [266, 259] on input "Working Farm" at bounding box center [270, 257] width 8 height 8
checkbox input "true"
checkbox input "false"
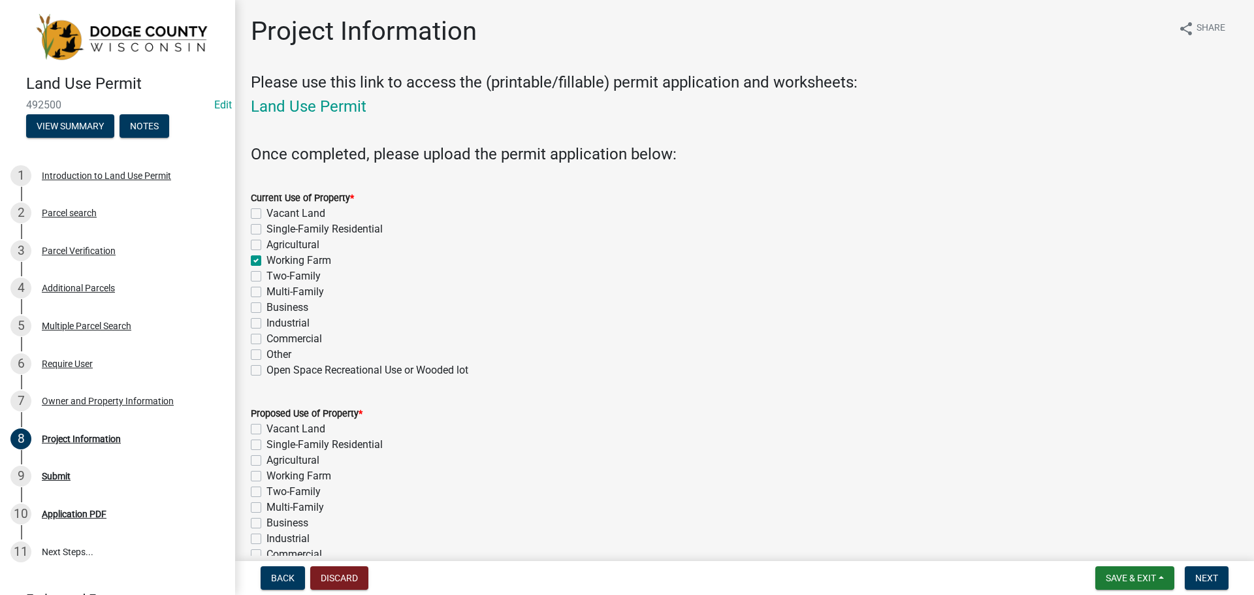
checkbox input "false"
checkbox input "true"
checkbox input "false"
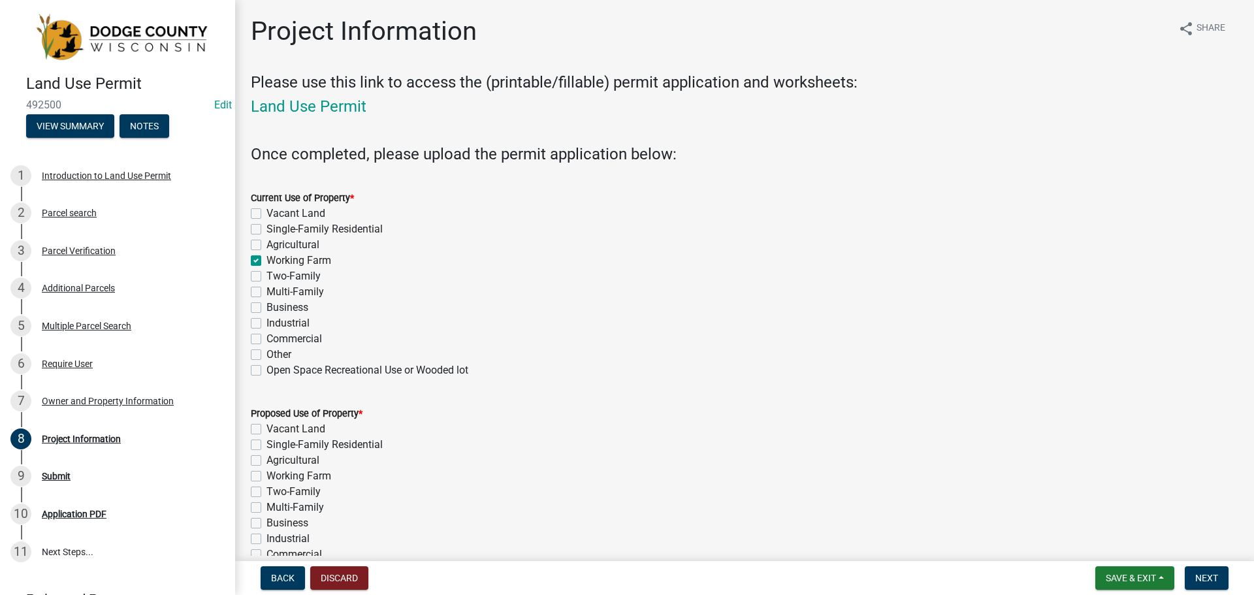
checkbox input "false"
click at [266, 258] on label "Working Farm" at bounding box center [298, 261] width 65 height 16
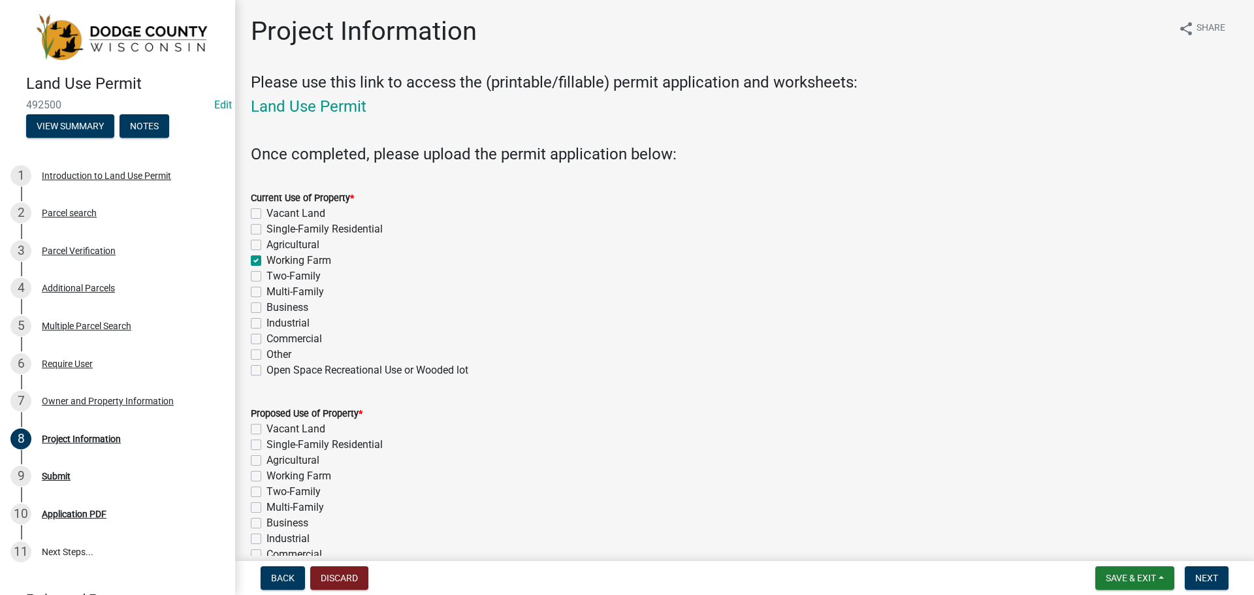
click at [266, 258] on input "Working Farm" at bounding box center [270, 257] width 8 height 8
checkbox input "false"
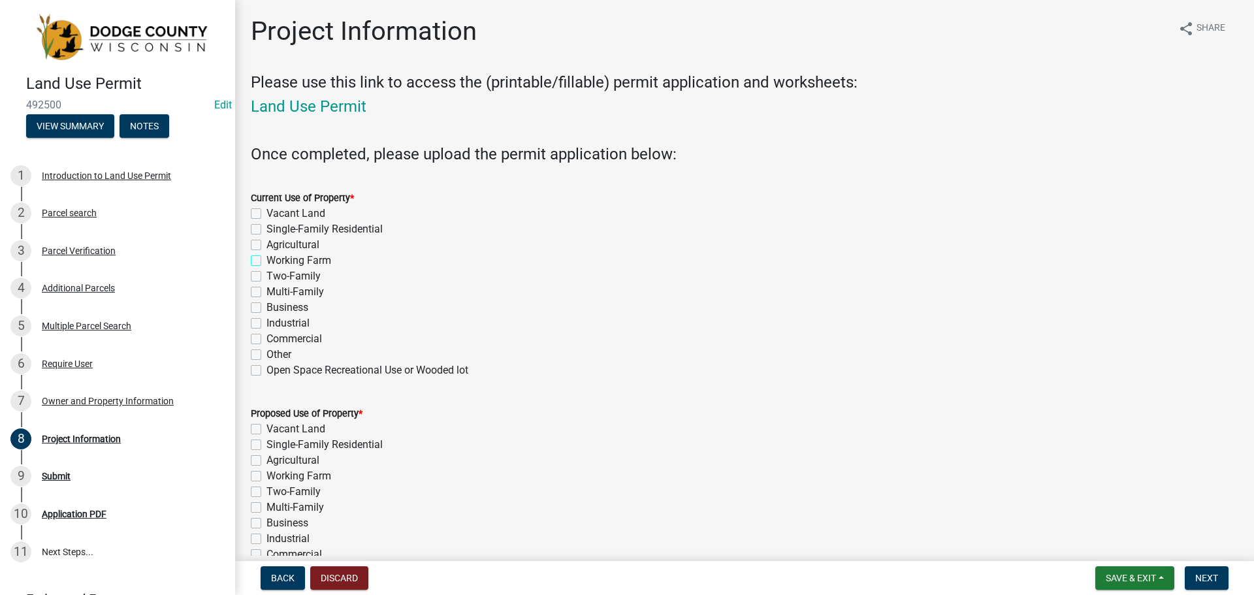
checkbox input "false"
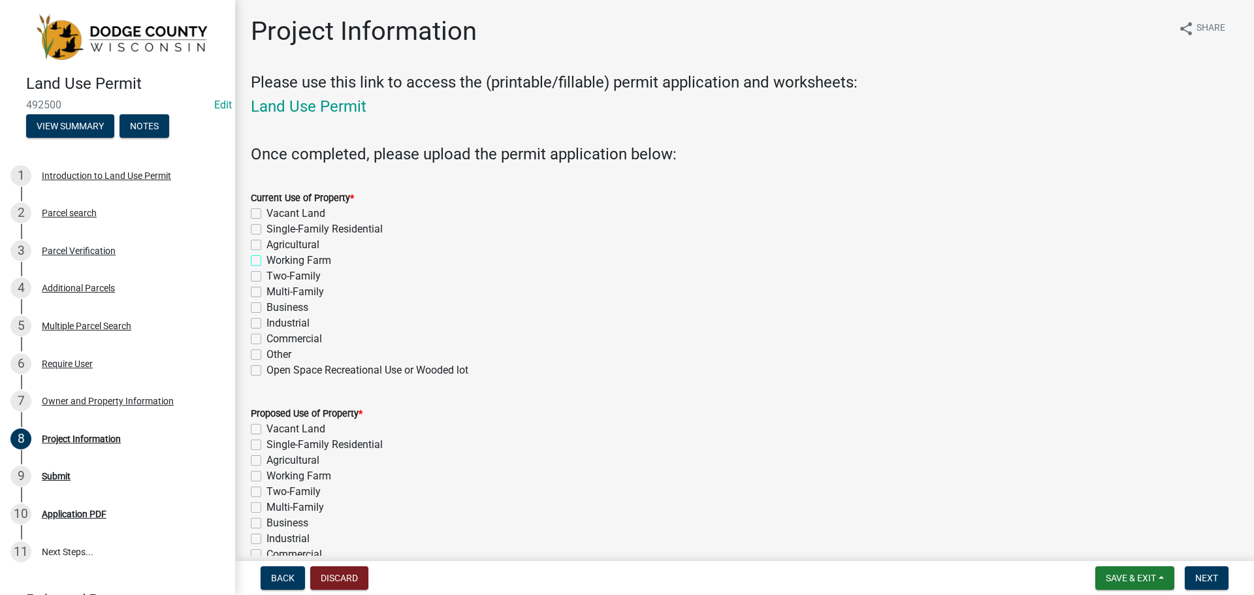
checkbox input "false"
click at [266, 246] on label "Agricultural" at bounding box center [292, 245] width 53 height 16
click at [266, 246] on input "Agricultural" at bounding box center [270, 241] width 8 height 8
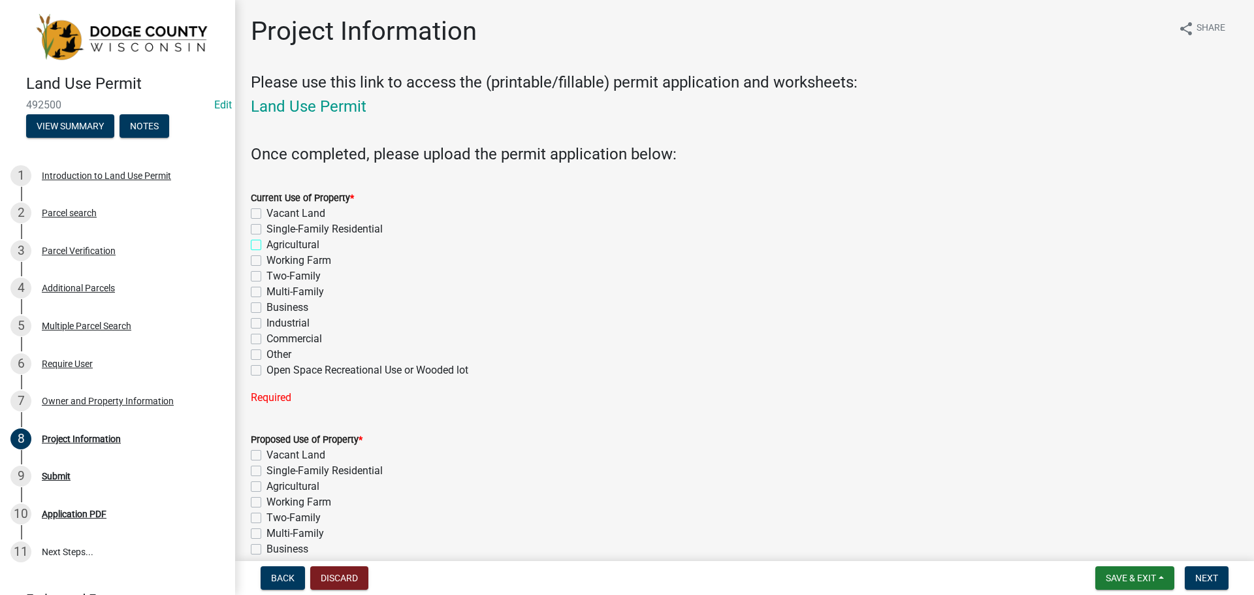
checkbox input "true"
checkbox input "false"
checkbox input "true"
checkbox input "false"
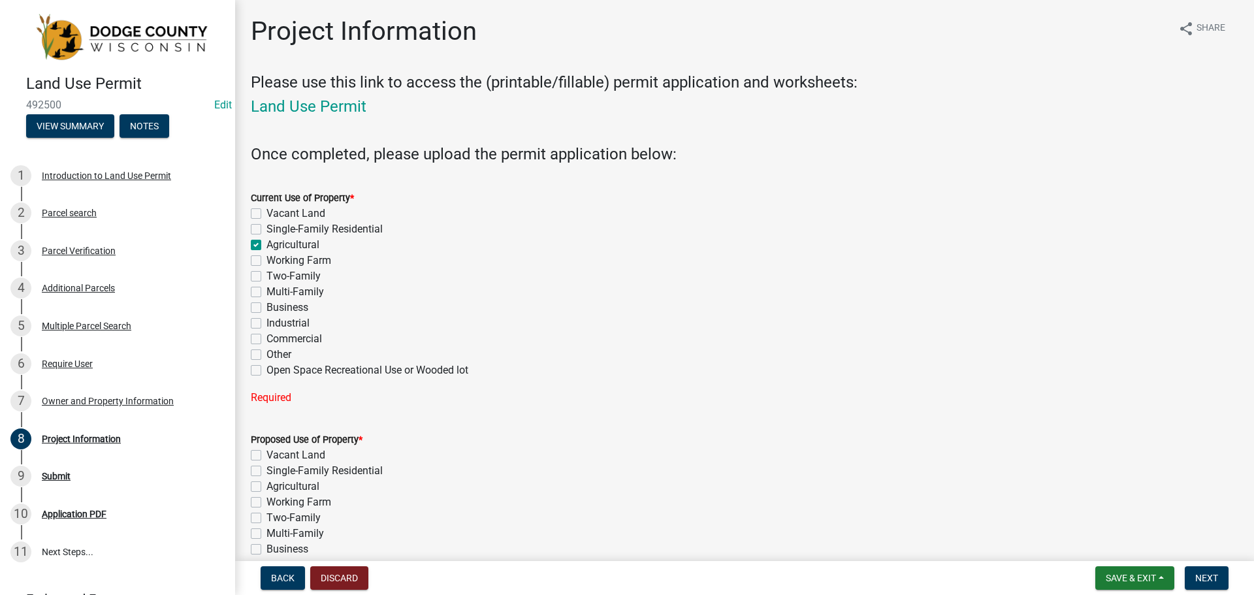
checkbox input "false"
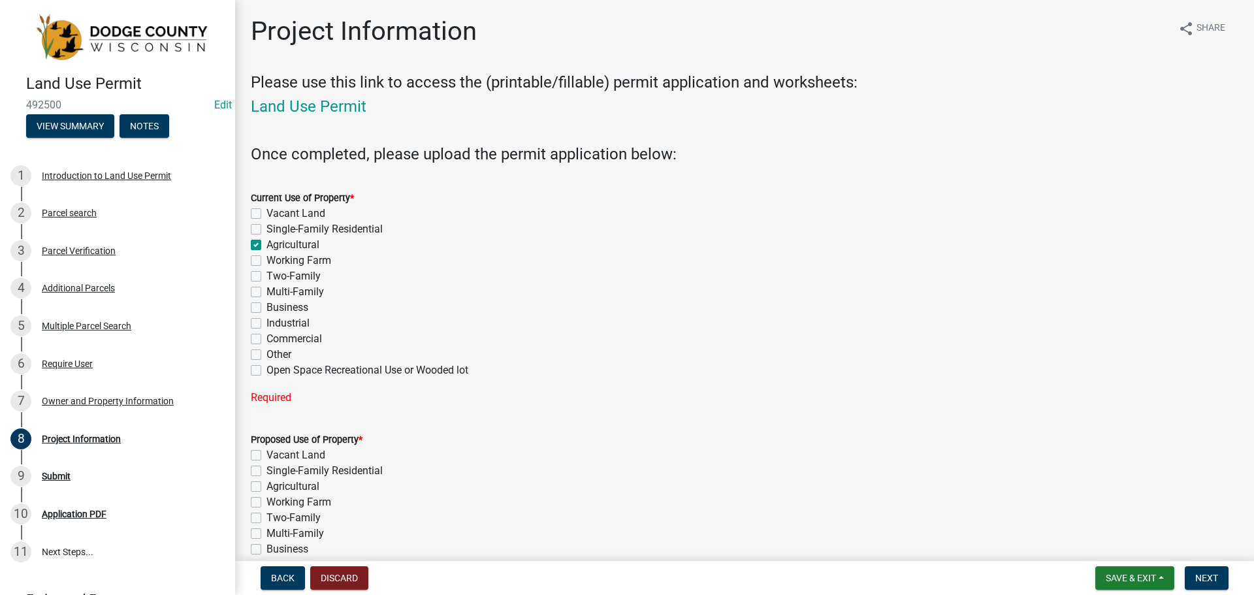
checkbox input "false"
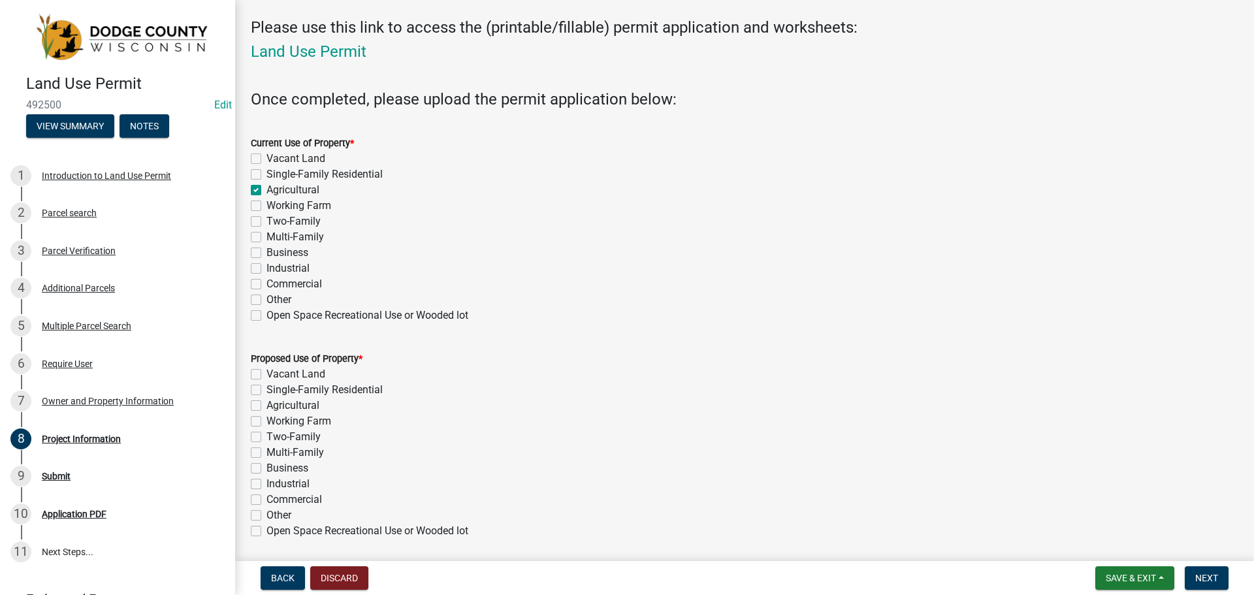
scroll to position [131, 0]
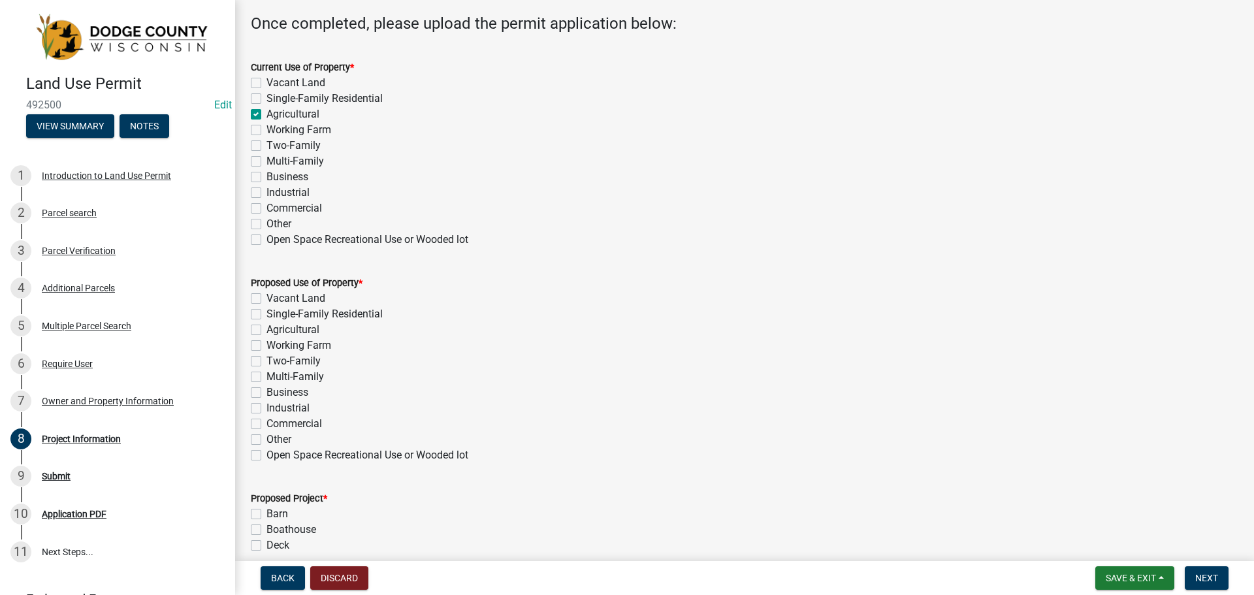
click at [266, 325] on label "Agricultural" at bounding box center [292, 330] width 53 height 16
click at [266, 325] on input "Agricultural" at bounding box center [270, 326] width 8 height 8
checkbox input "true"
checkbox input "false"
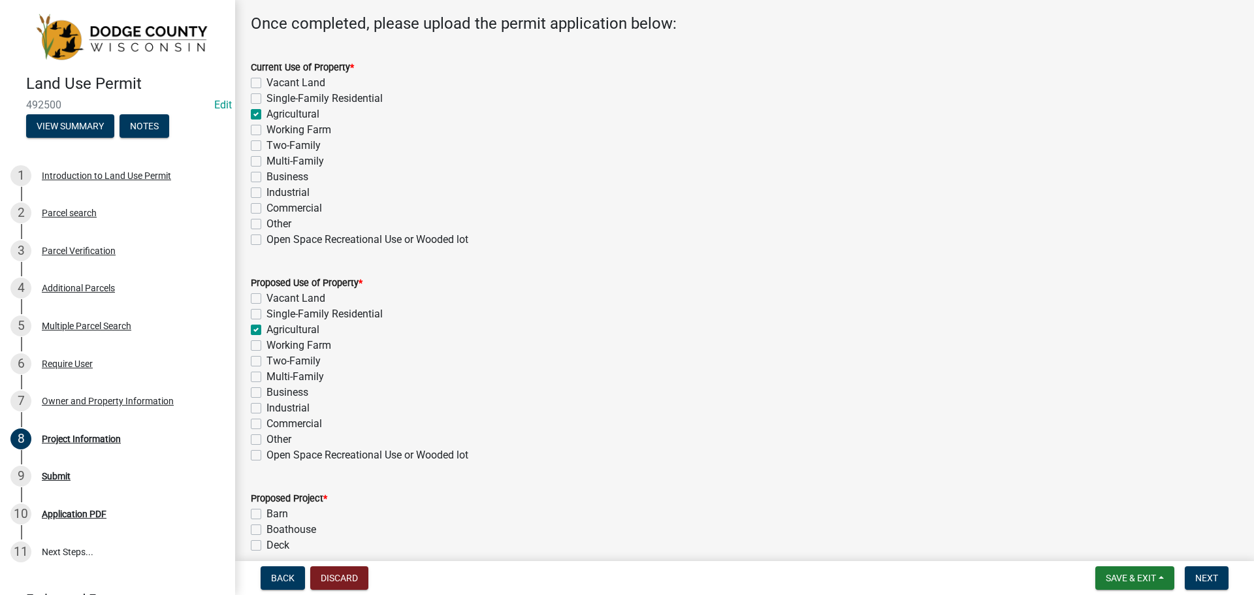
checkbox input "true"
checkbox input "false"
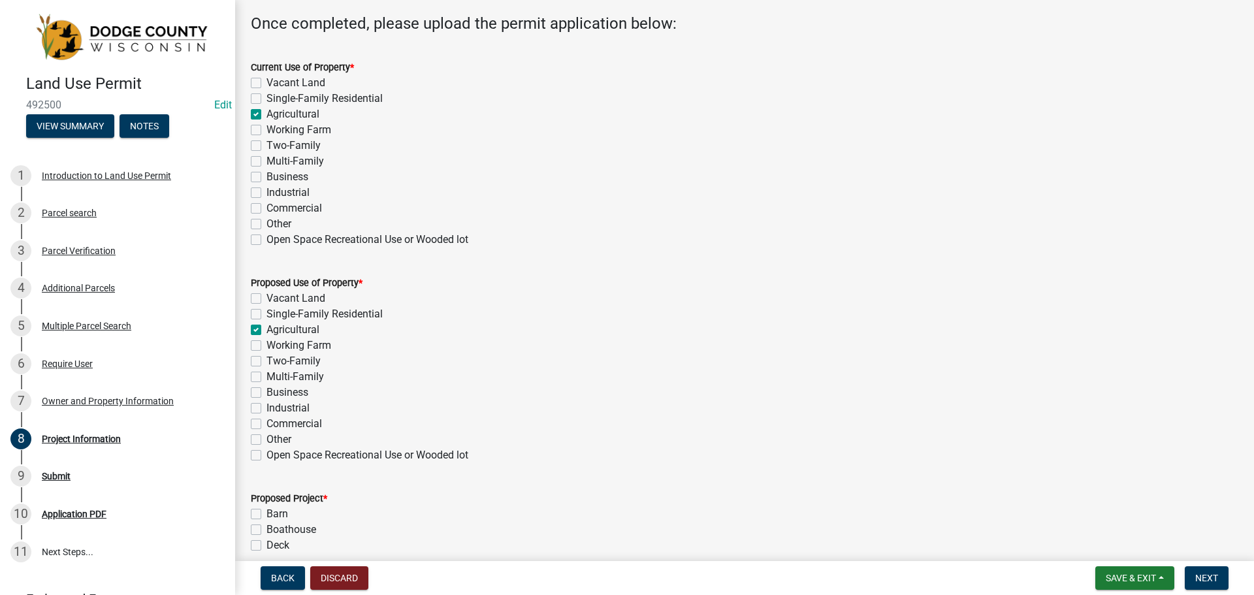
checkbox input "false"
click at [266, 114] on label "Agricultural" at bounding box center [292, 114] width 53 height 16
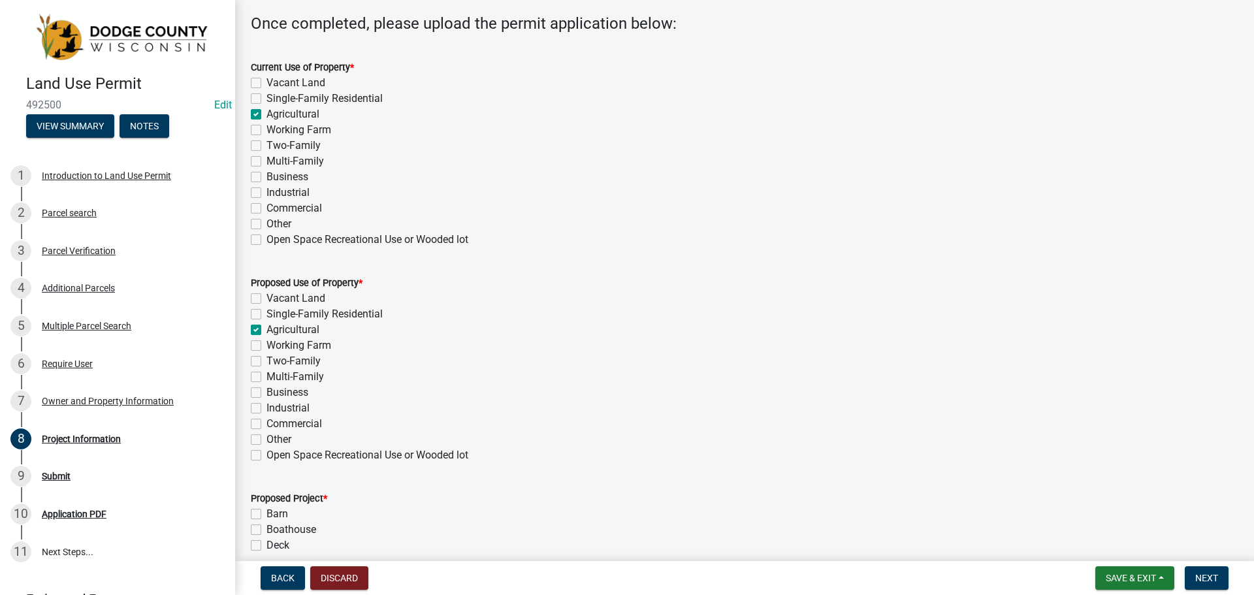
click at [266, 114] on input "Agricultural" at bounding box center [270, 110] width 8 height 8
checkbox input "false"
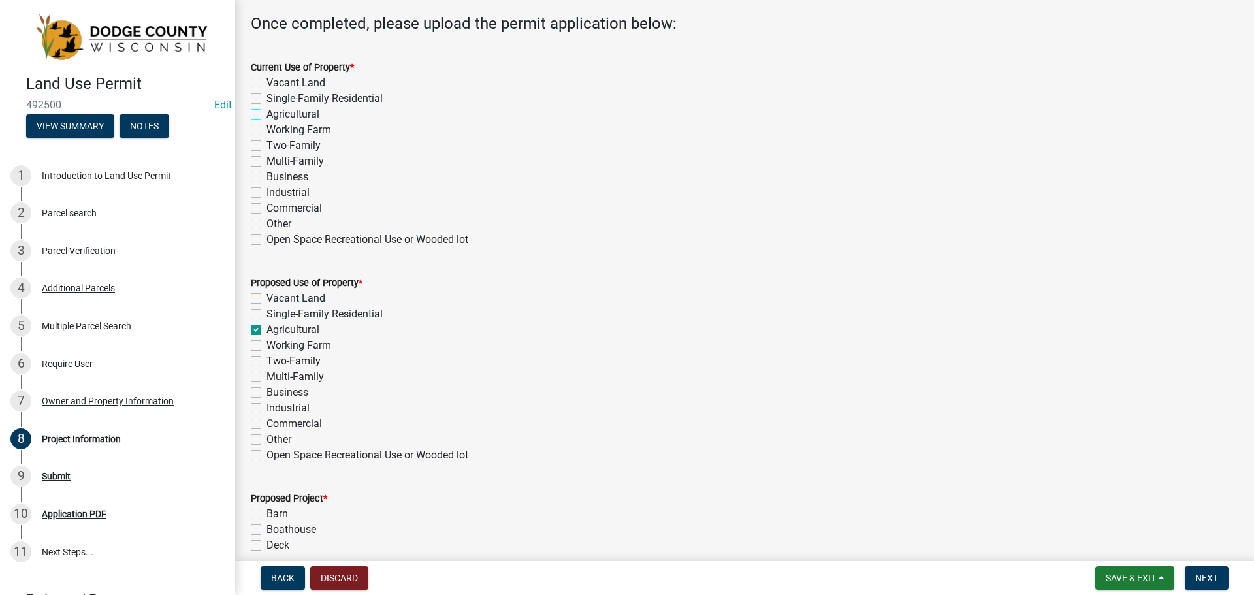
checkbox input "false"
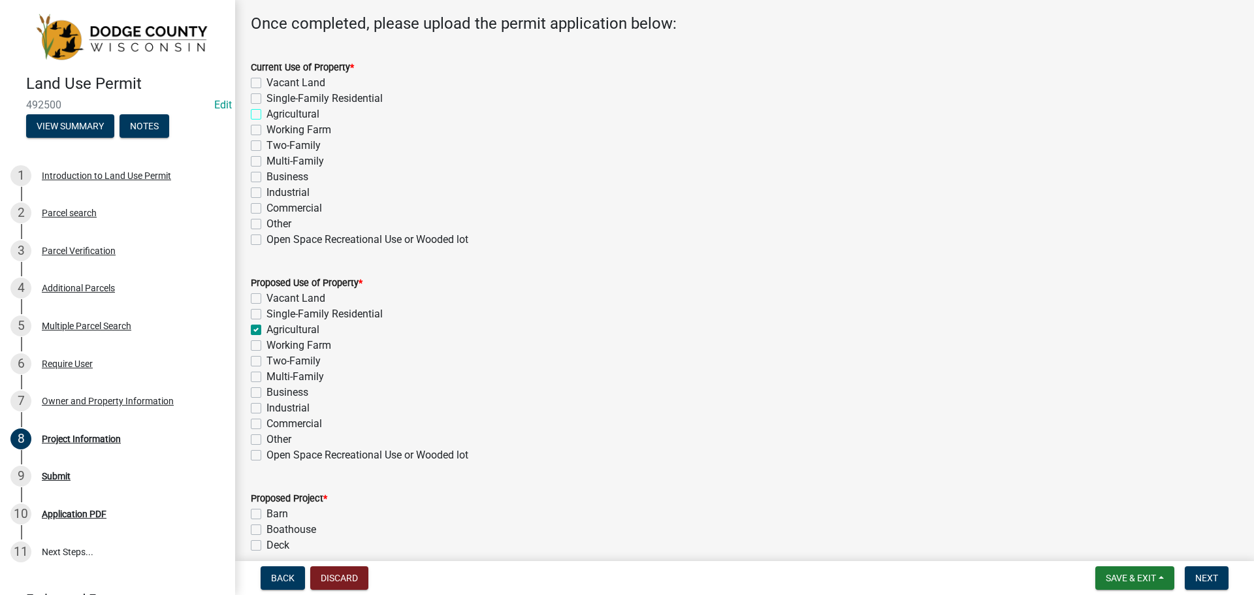
checkbox input "false"
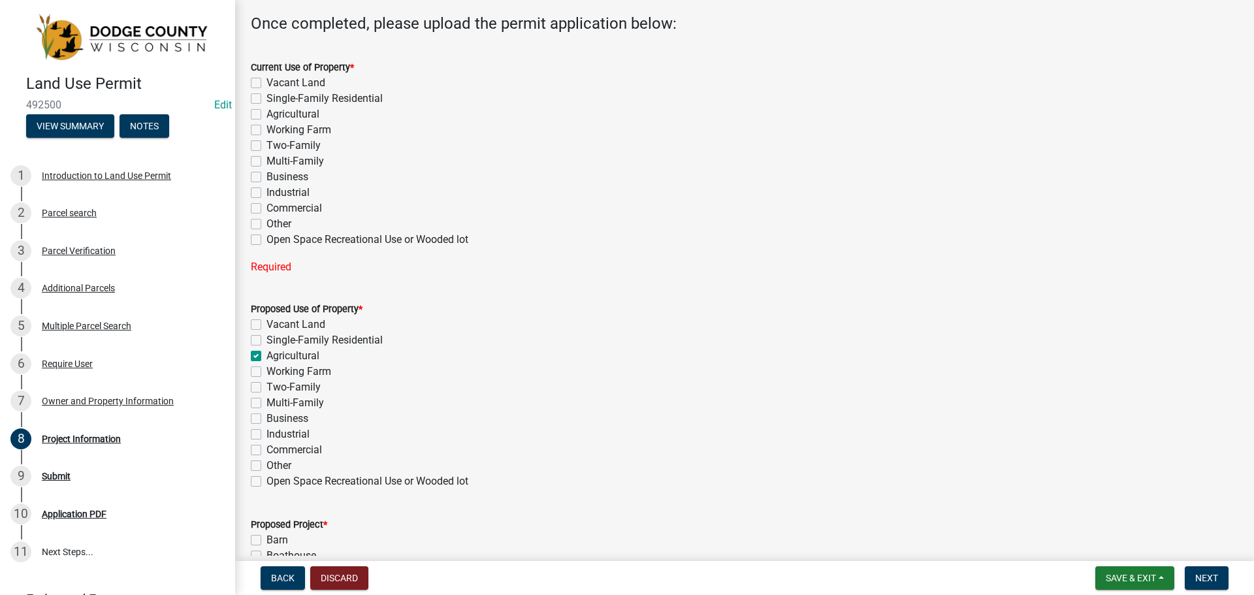
click at [266, 134] on label "Working Farm" at bounding box center [298, 130] width 65 height 16
click at [266, 131] on input "Working Farm" at bounding box center [270, 126] width 8 height 8
checkbox input "true"
checkbox input "false"
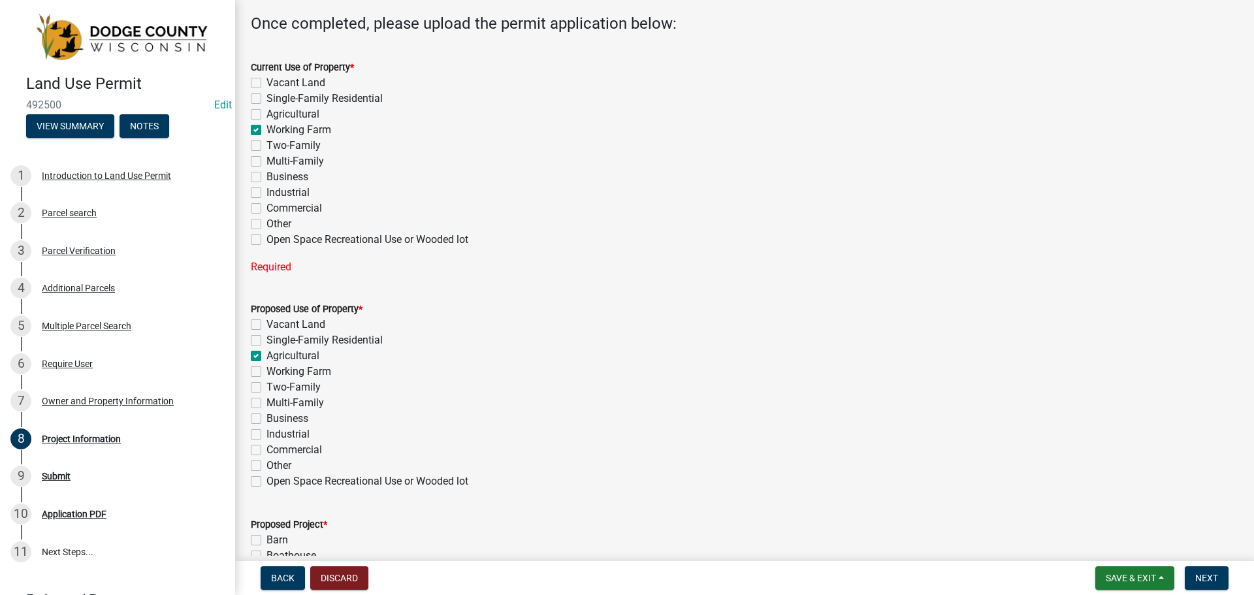
checkbox input "false"
checkbox input "true"
checkbox input "false"
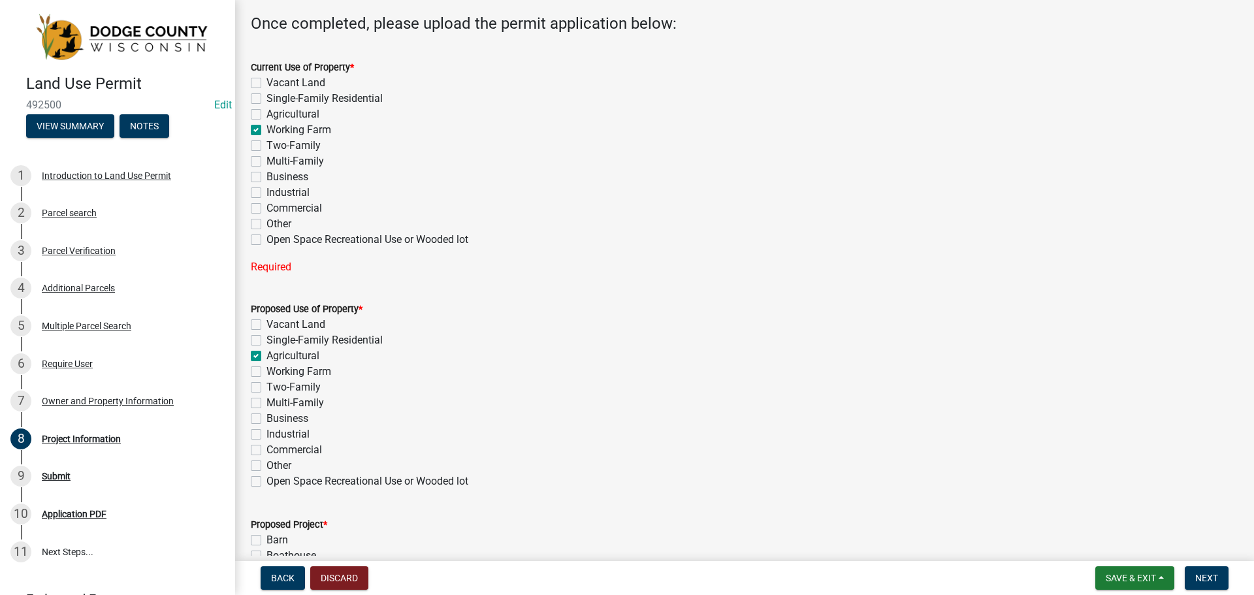
checkbox input "false"
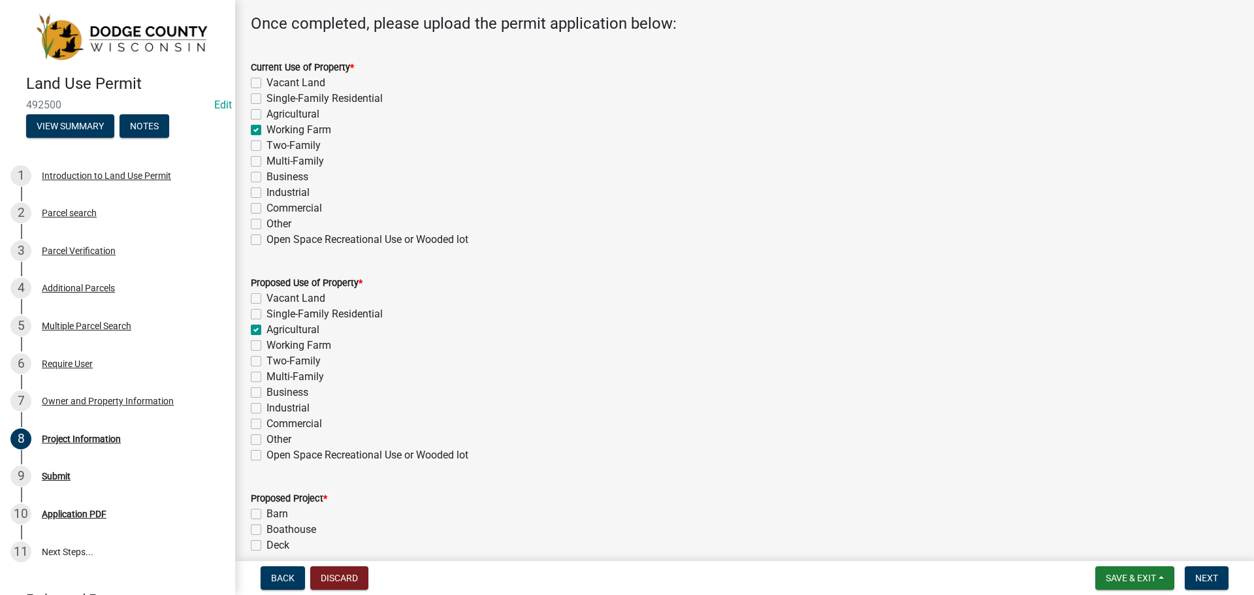
click at [266, 328] on label "Agricultural" at bounding box center [292, 330] width 53 height 16
click at [266, 328] on input "Agricultural" at bounding box center [270, 326] width 8 height 8
checkbox input "false"
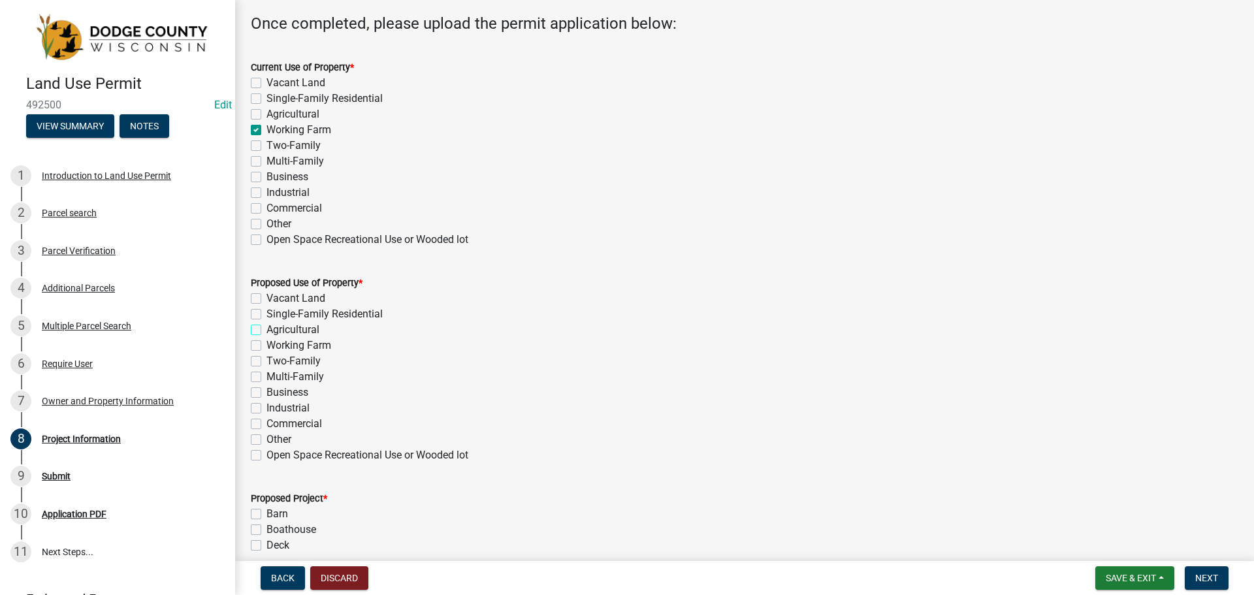
checkbox input "false"
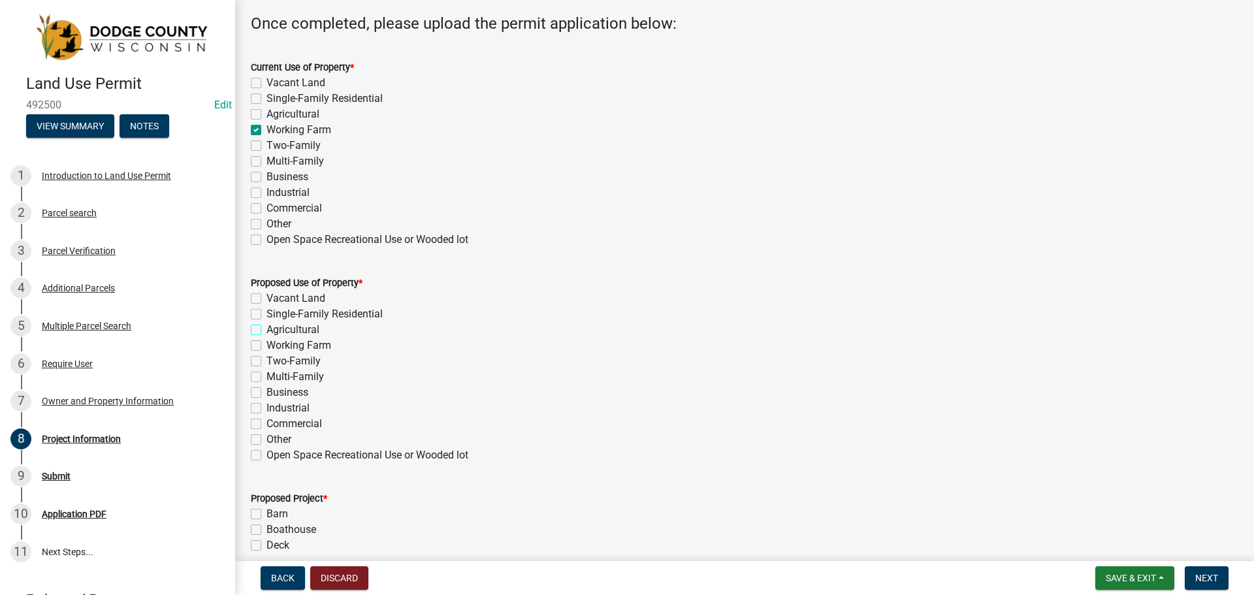
checkbox input "false"
click at [263, 354] on div "Two-Family" at bounding box center [744, 361] width 987 height 16
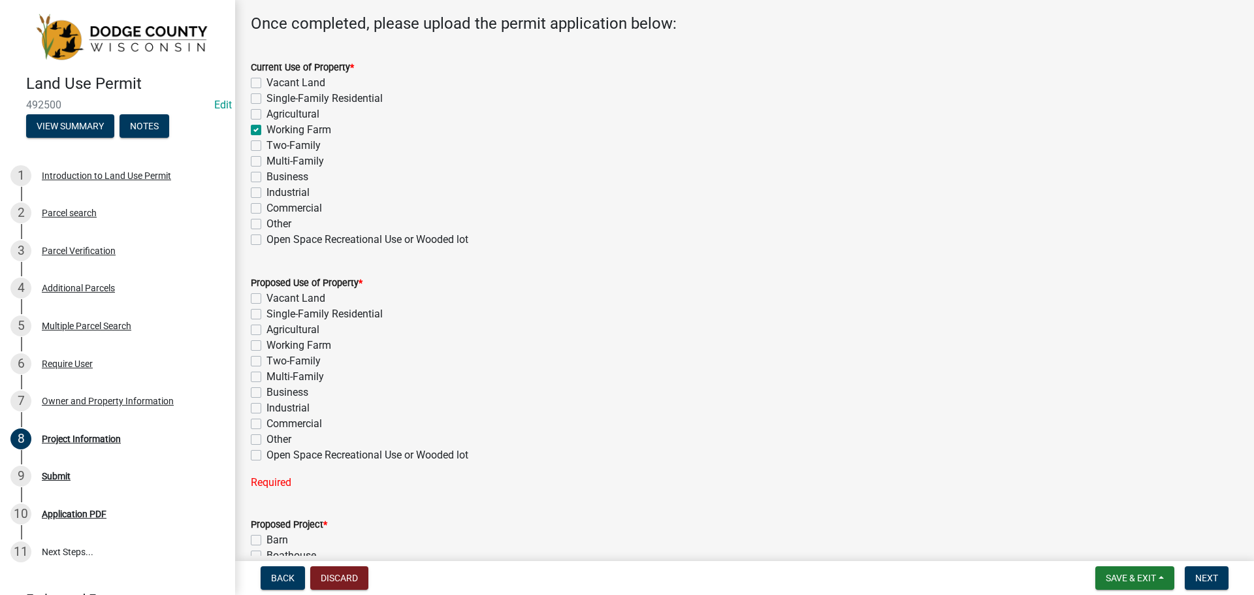
click at [266, 347] on label "Working Farm" at bounding box center [298, 346] width 65 height 16
click at [266, 346] on input "Working Farm" at bounding box center [270, 342] width 8 height 8
checkbox input "true"
checkbox input "false"
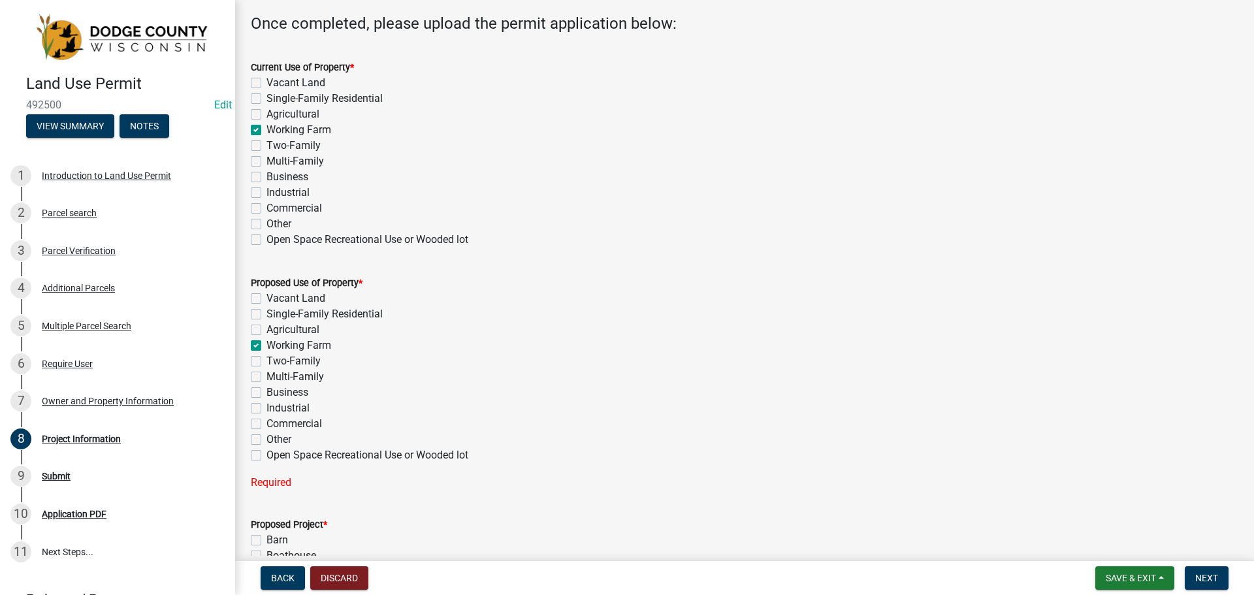
checkbox input "false"
checkbox input "true"
checkbox input "false"
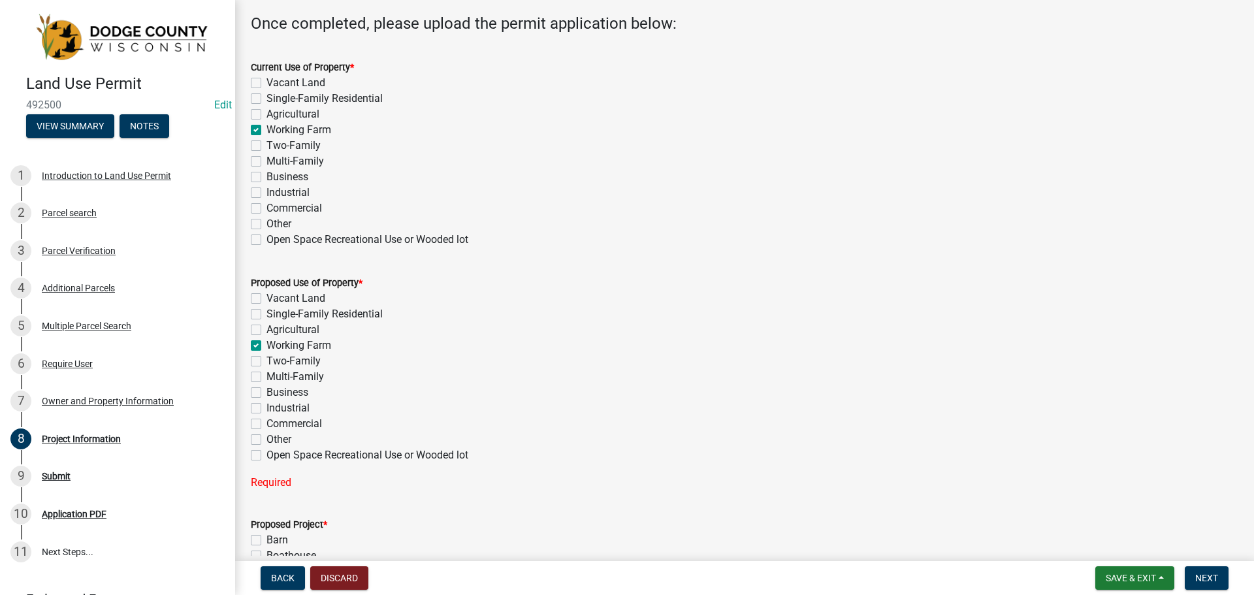
checkbox input "false"
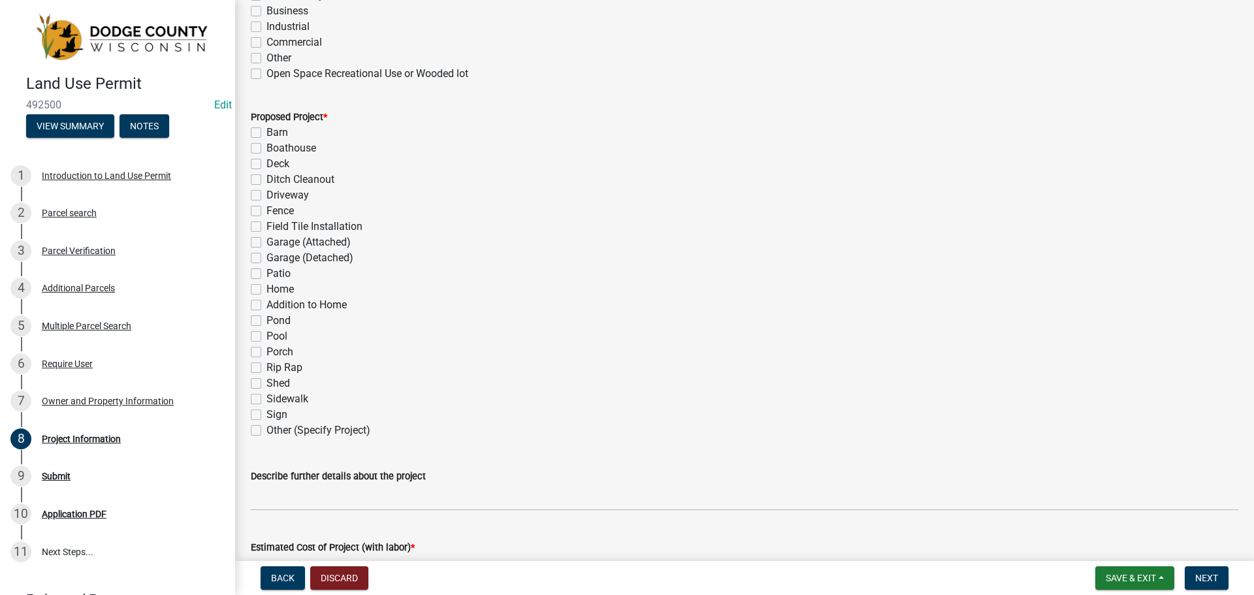
scroll to position [522, 0]
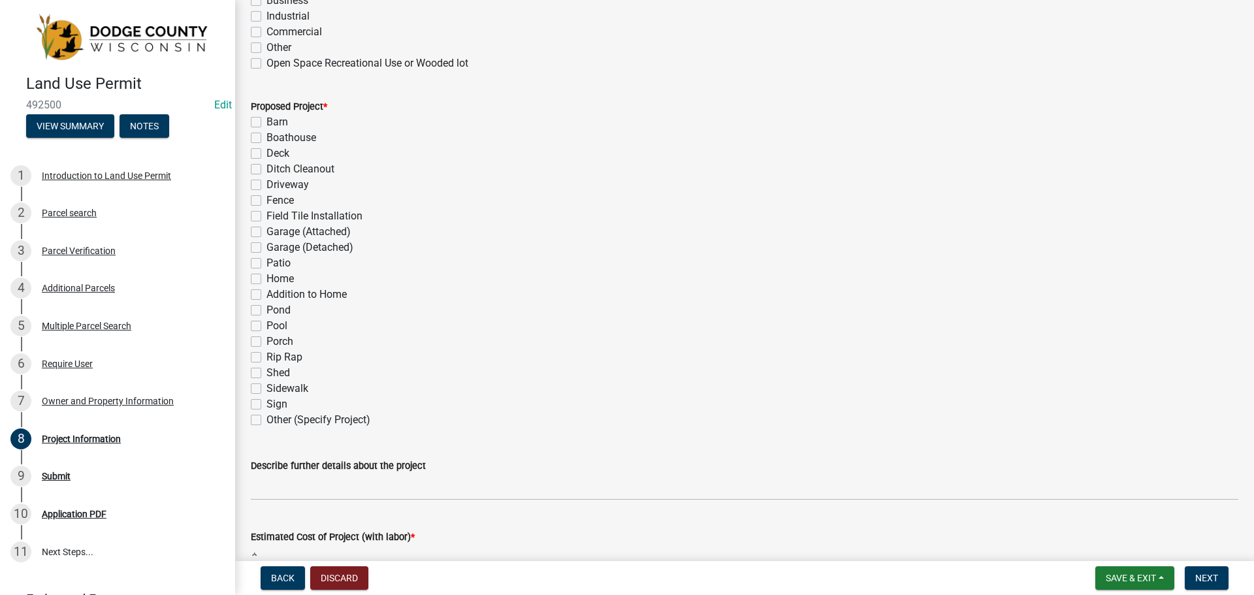
click at [266, 217] on label "Field Tile Installation" at bounding box center [314, 216] width 96 height 16
click at [266, 217] on input "Field Tile Installation" at bounding box center [270, 212] width 8 height 8
checkbox input "true"
checkbox input "false"
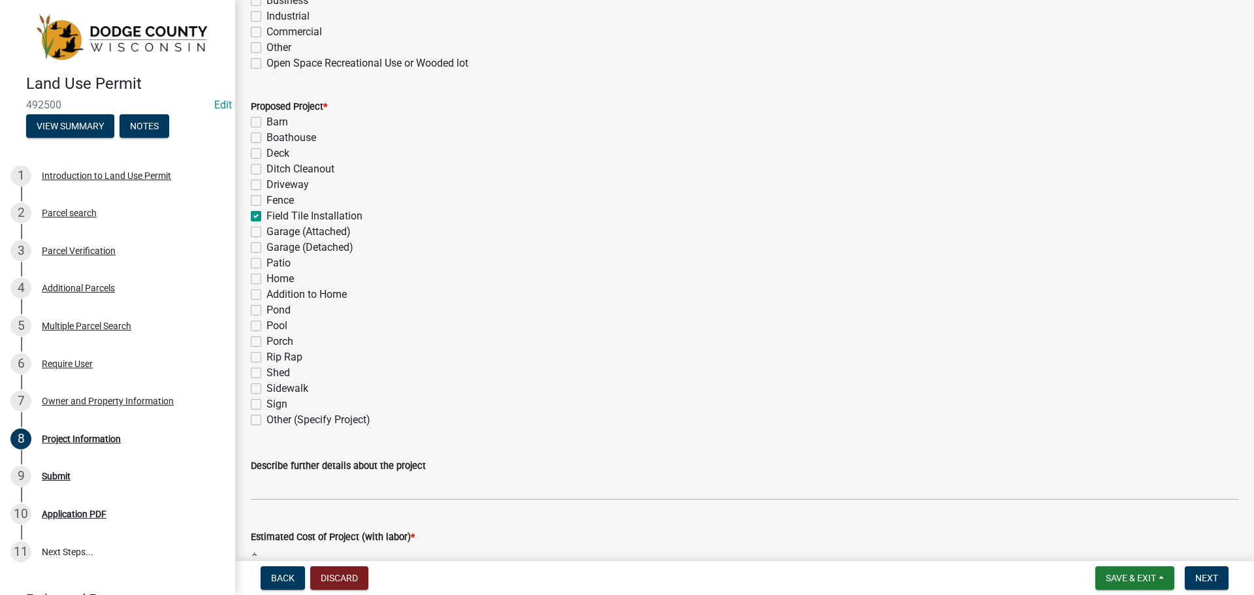
checkbox input "false"
checkbox input "true"
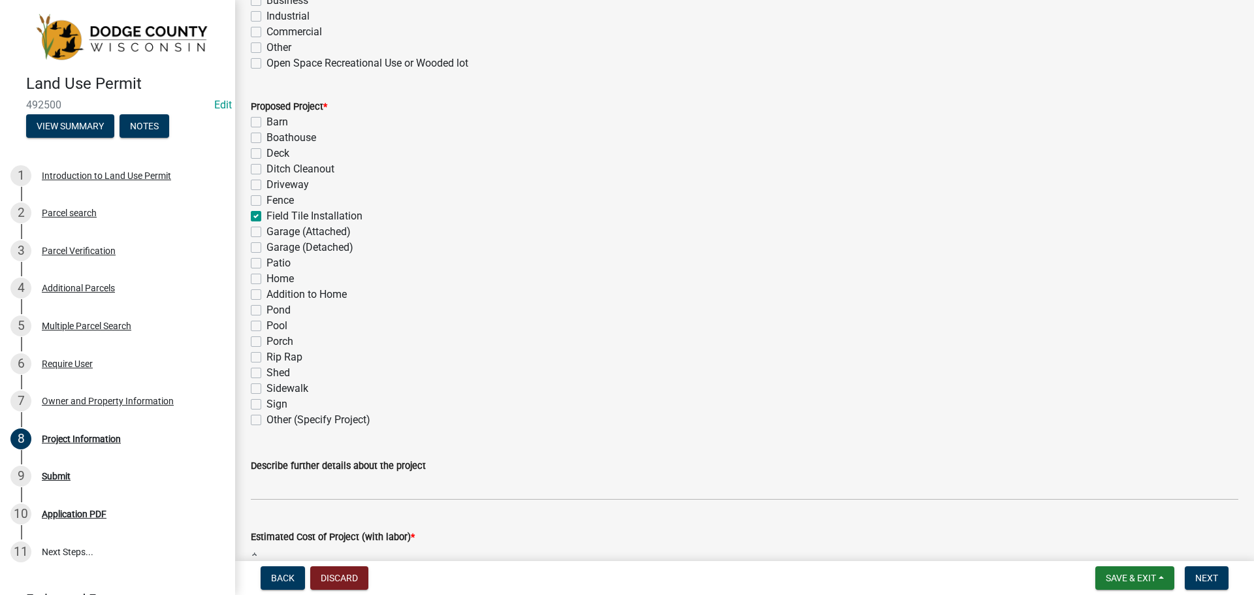
checkbox input "false"
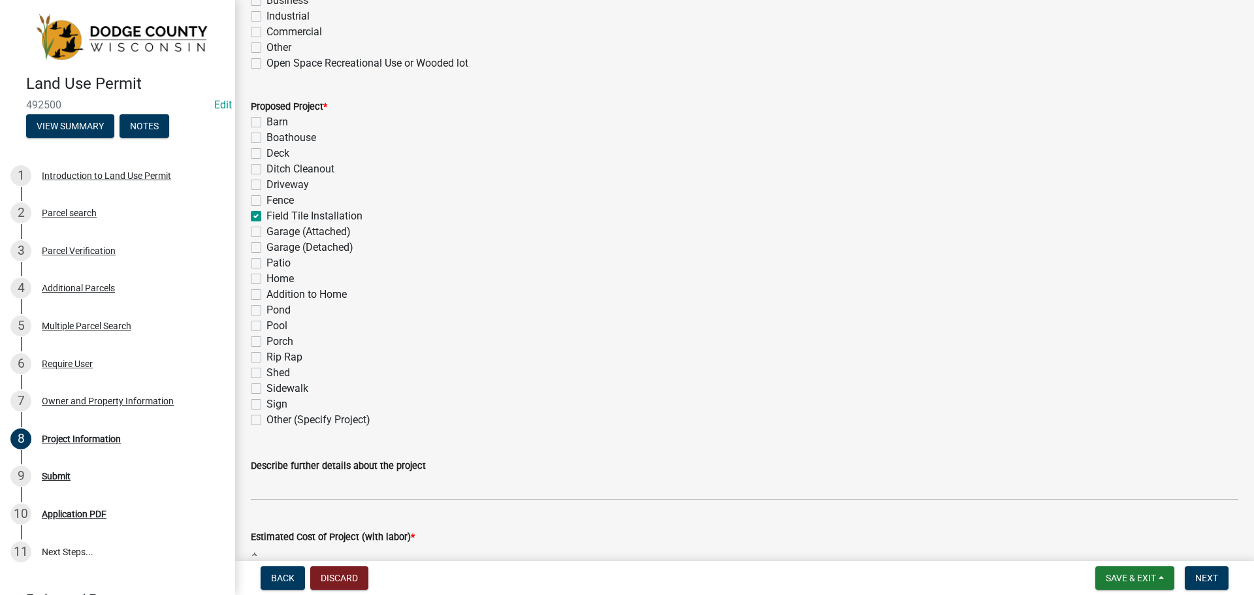
checkbox input "false"
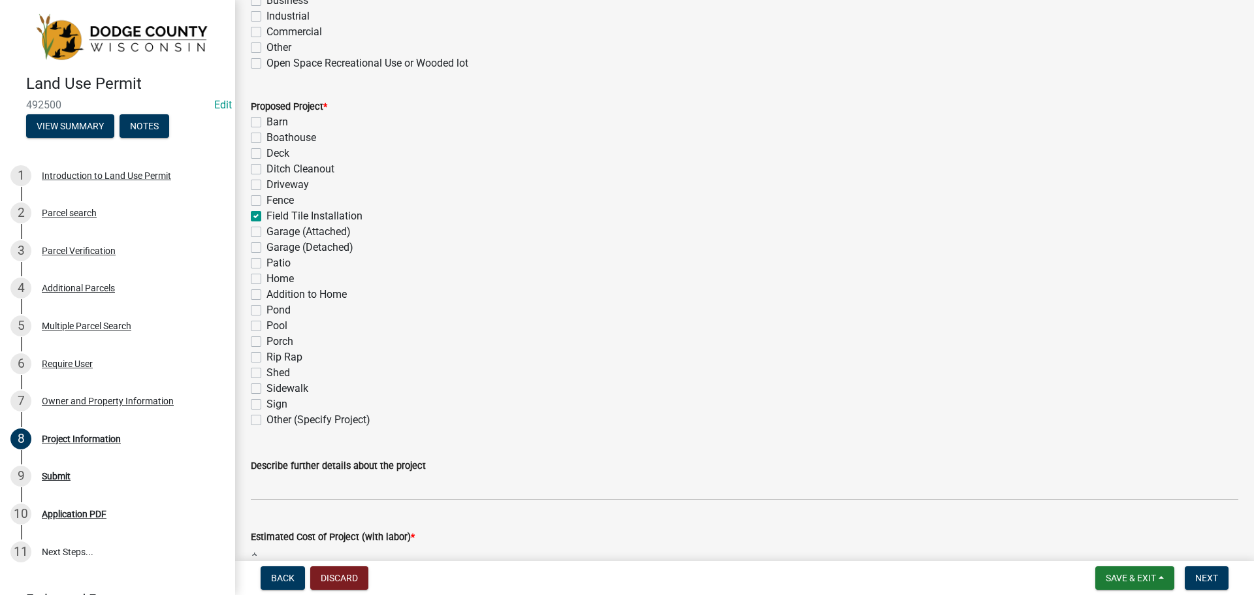
checkbox input "false"
click at [266, 170] on label "Ditch Cleanout" at bounding box center [300, 169] width 68 height 16
click at [266, 170] on input "Ditch Cleanout" at bounding box center [270, 165] width 8 height 8
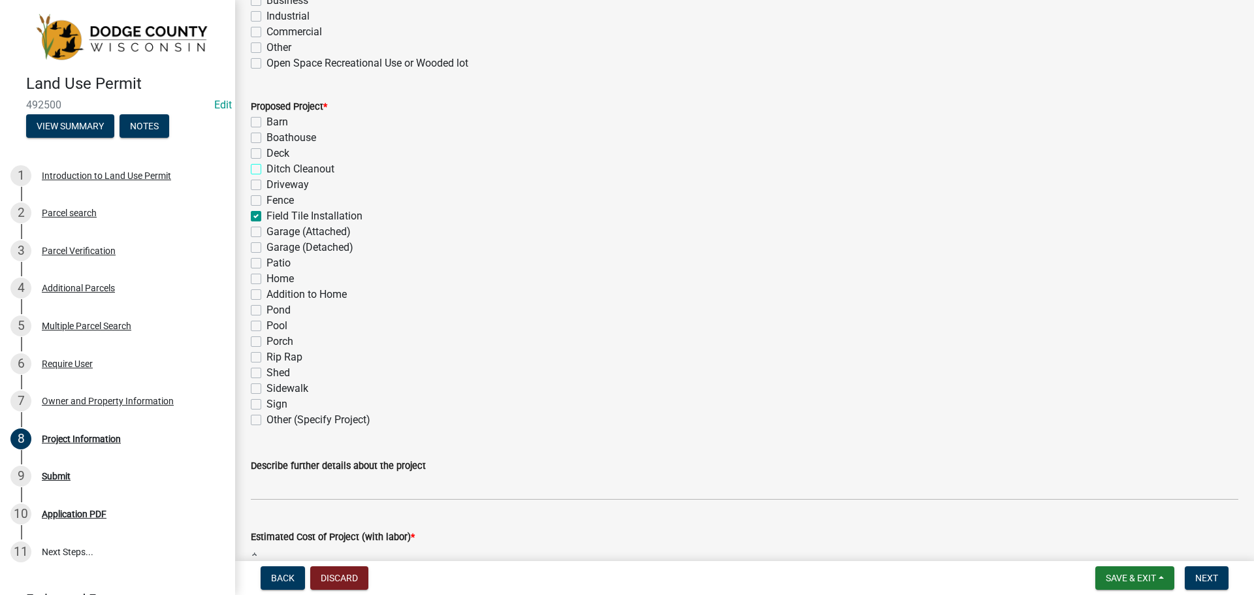
checkbox input "true"
checkbox input "false"
checkbox input "true"
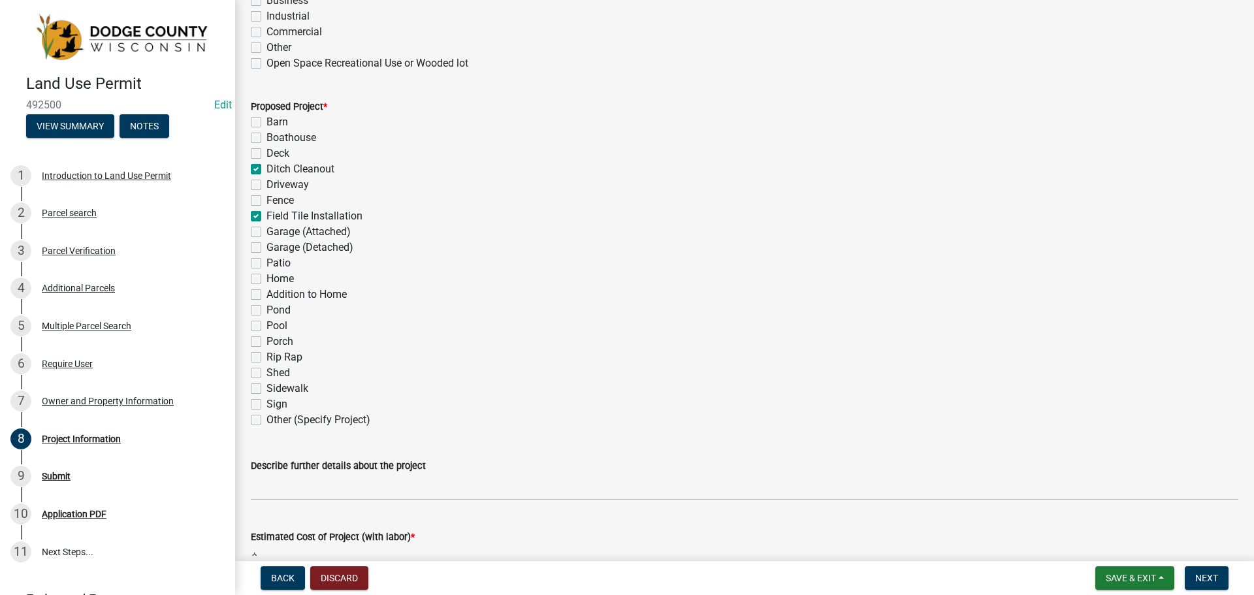
checkbox input "false"
checkbox input "true"
checkbox input "false"
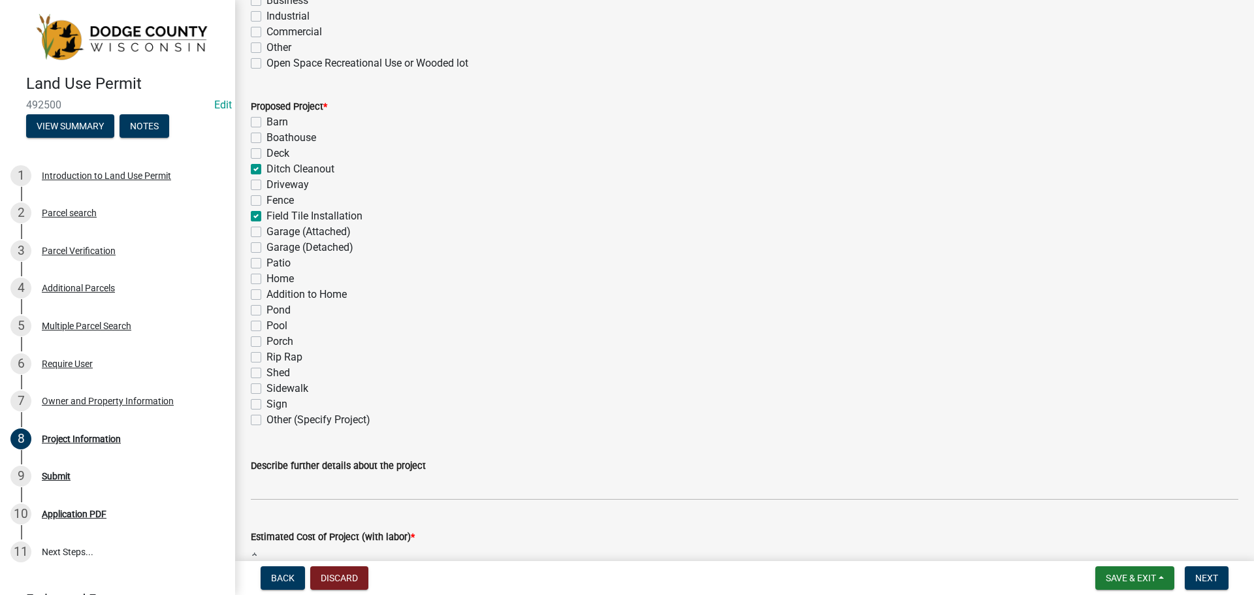
checkbox input "false"
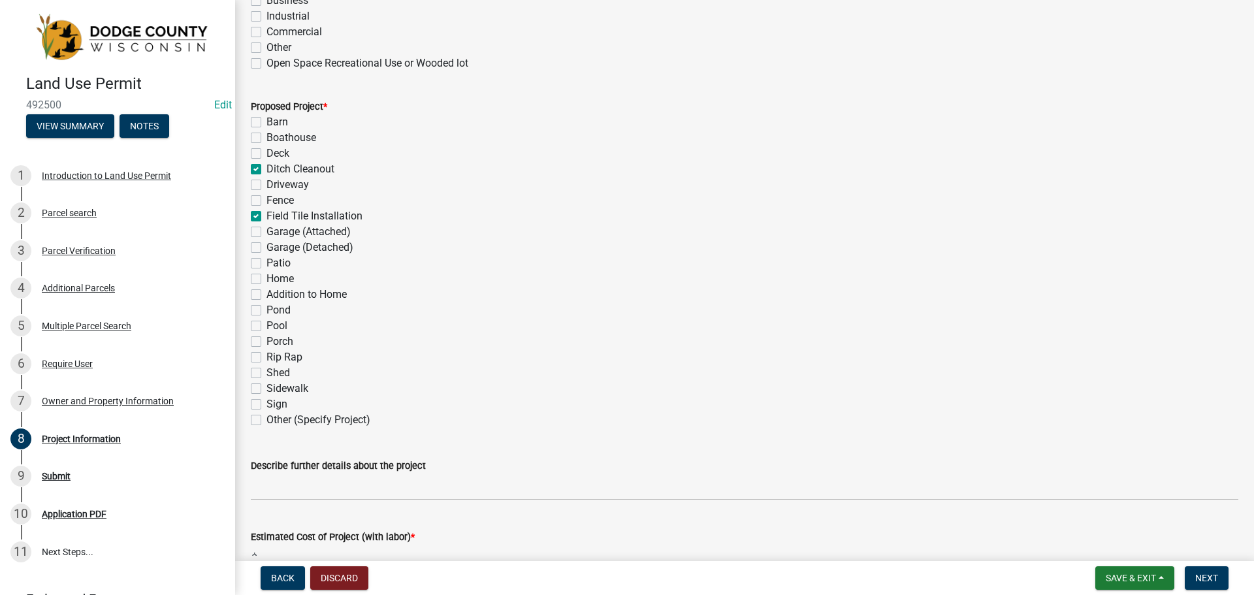
checkbox input "false"
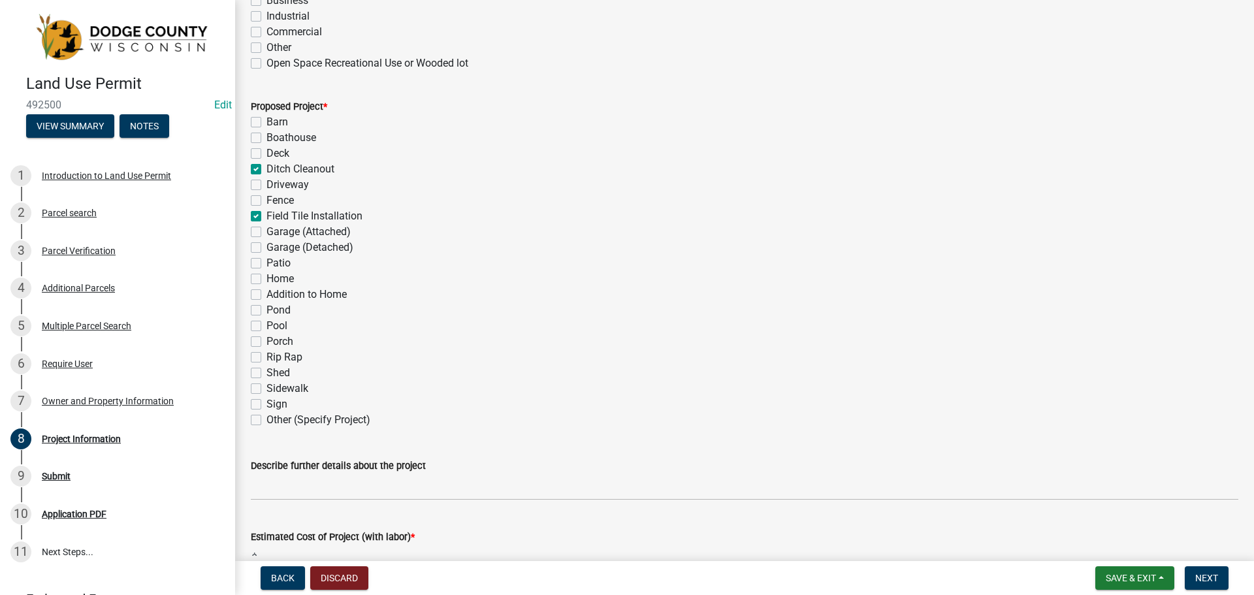
checkbox input "false"
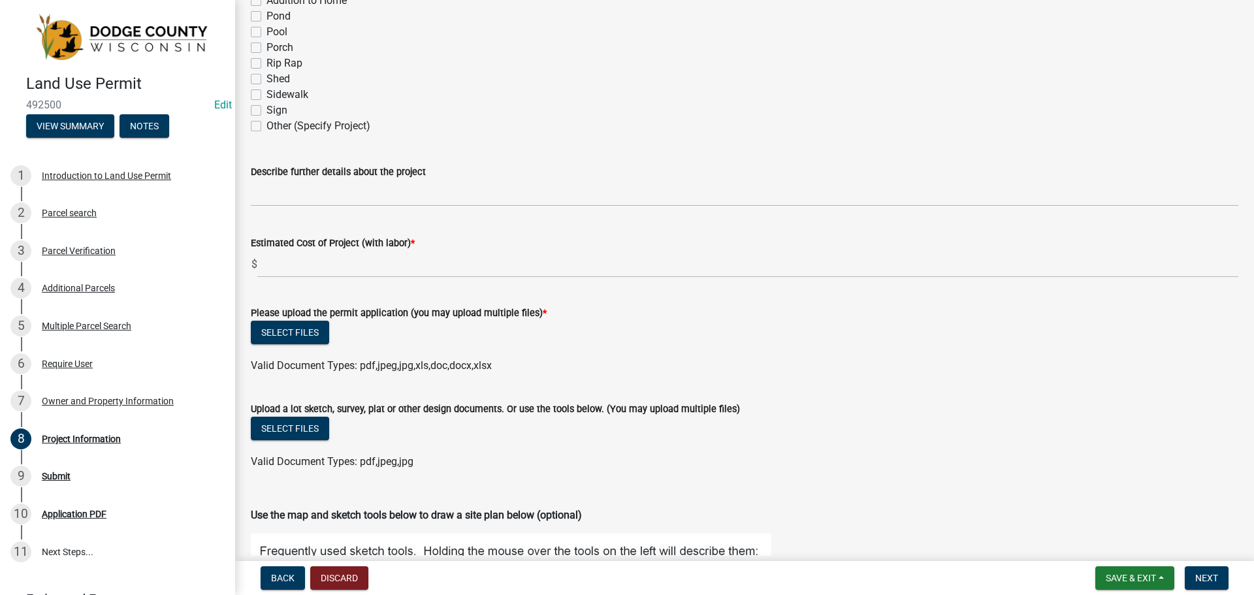
scroll to position [849, 0]
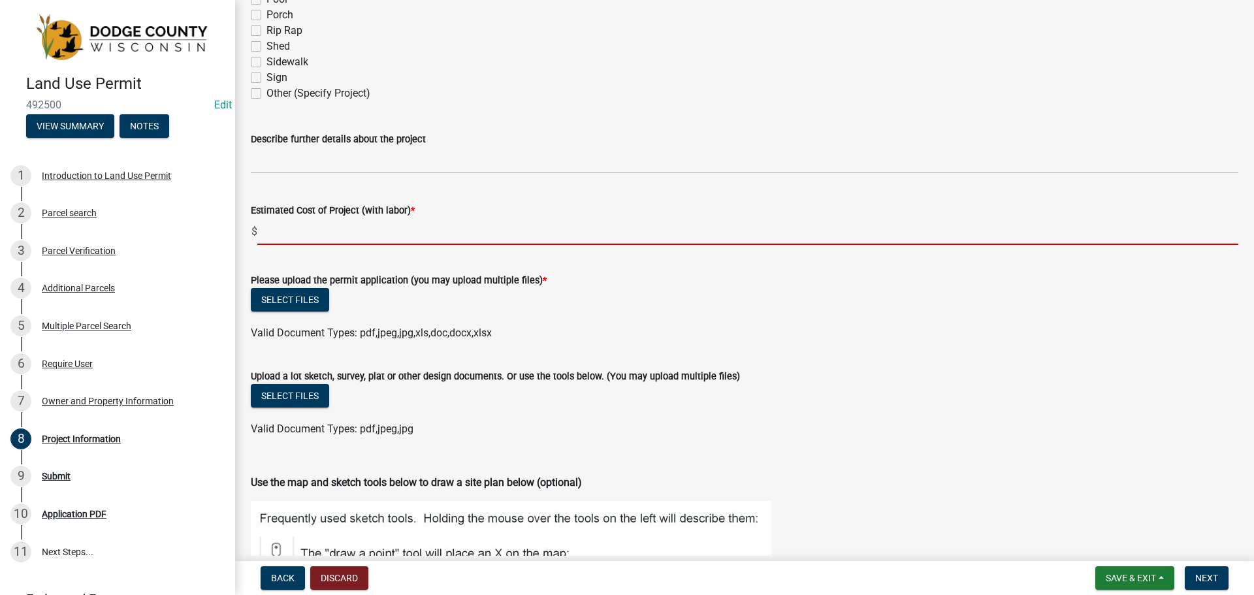
click at [371, 233] on input "text" at bounding box center [747, 231] width 981 height 27
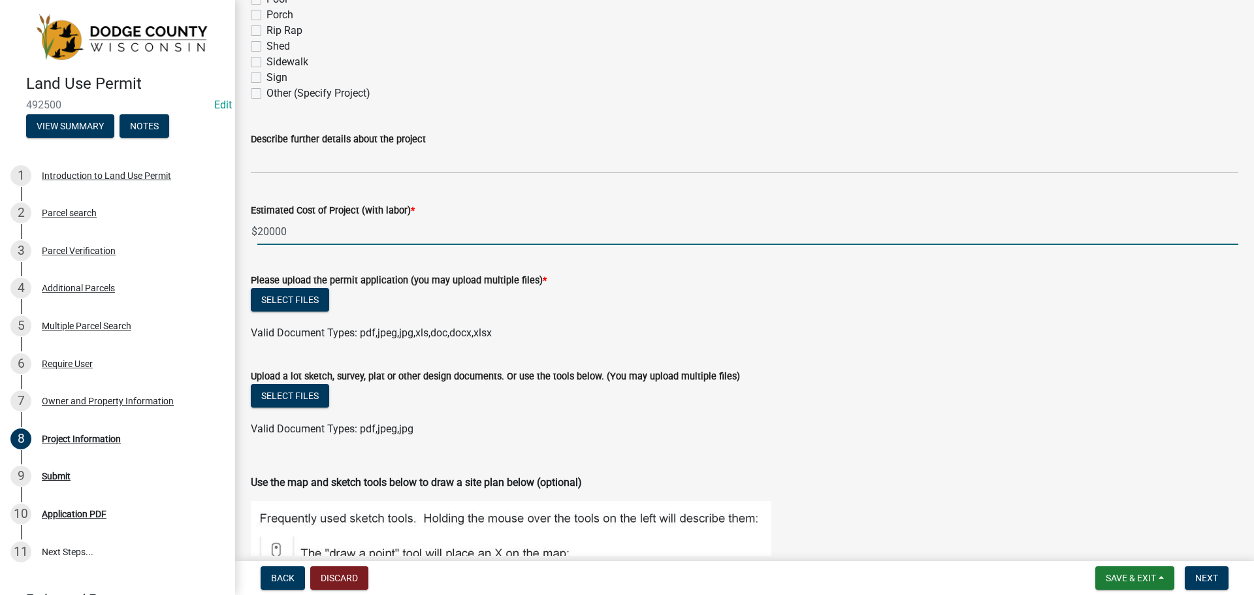
type input "20000"
click at [379, 255] on wm-data-entity-input "Estimated Cost of Project (with labor) * $ 20000" at bounding box center [744, 220] width 987 height 72
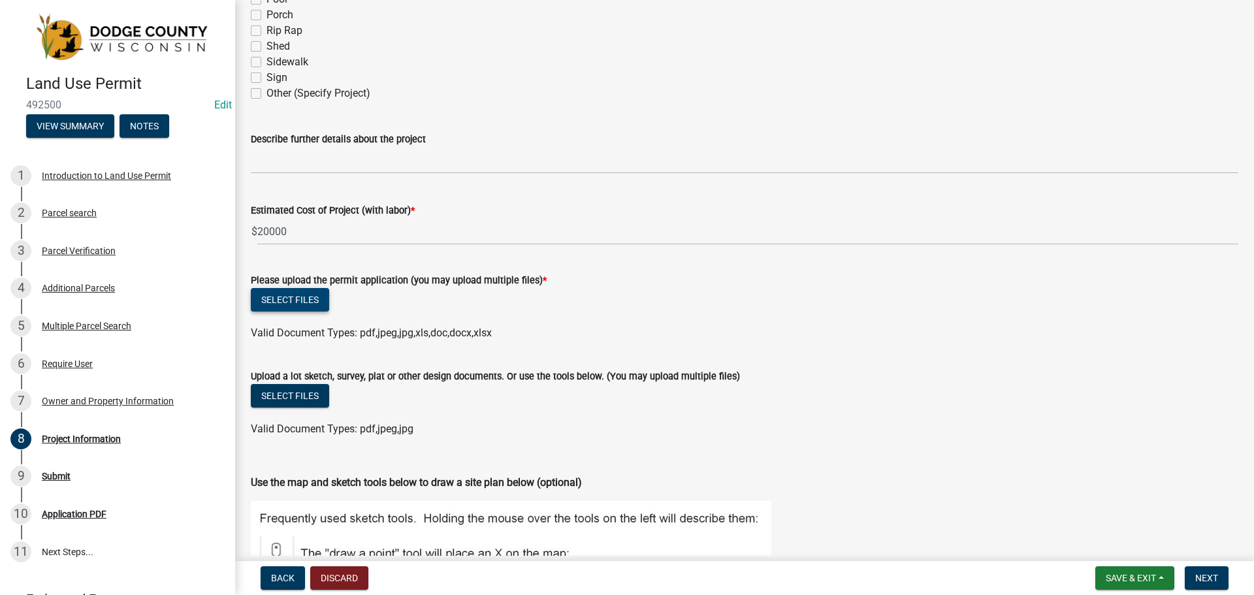
click at [310, 299] on button "Select files" at bounding box center [290, 300] width 78 height 24
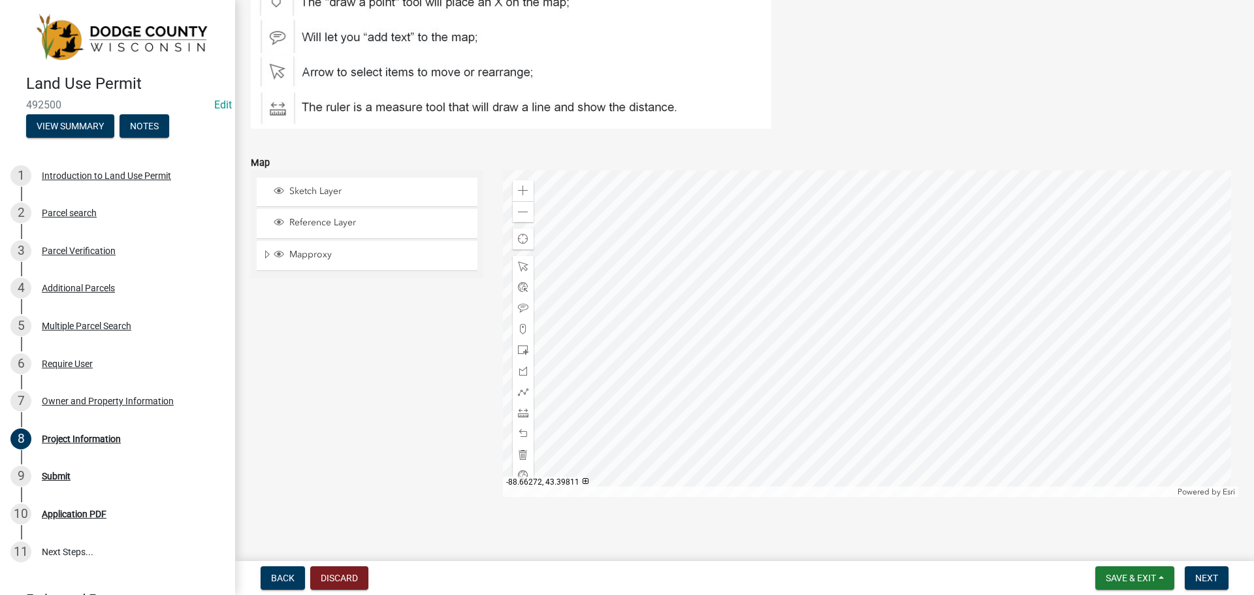
scroll to position [1452, 0]
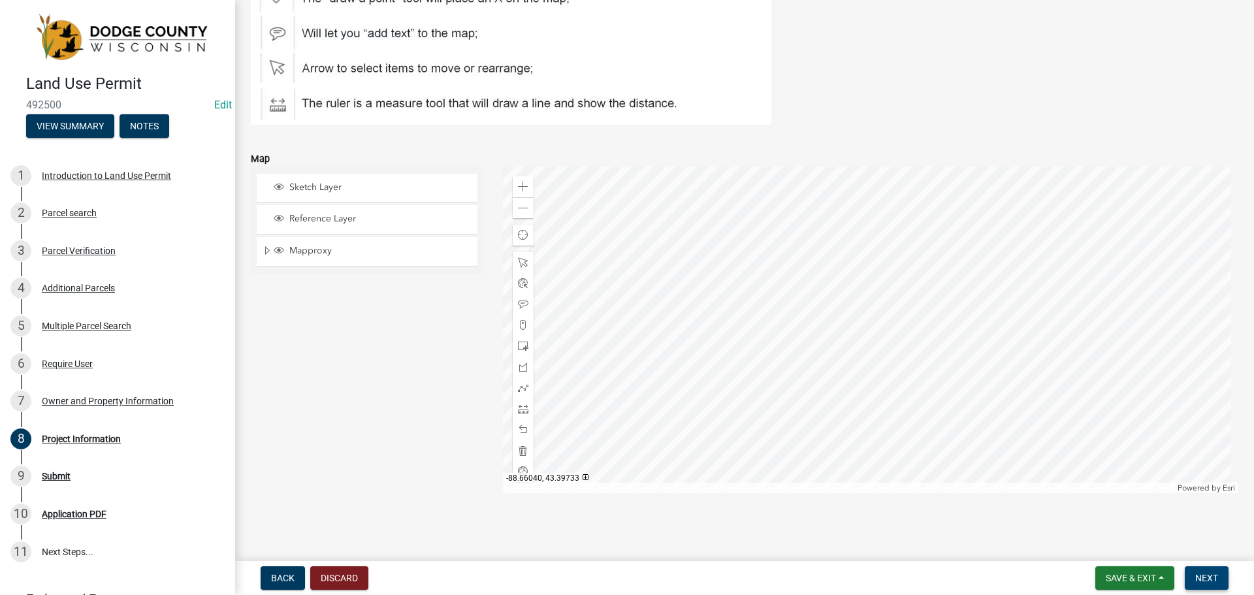
click at [1200, 577] on span "Next" at bounding box center [1206, 578] width 23 height 10
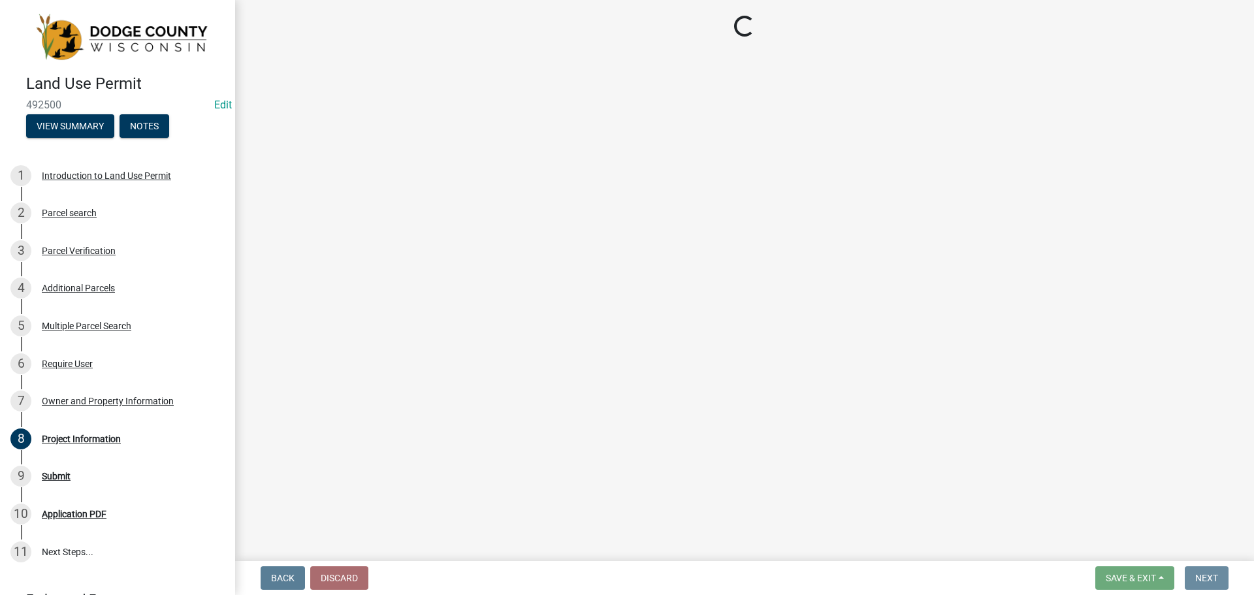
scroll to position [0, 0]
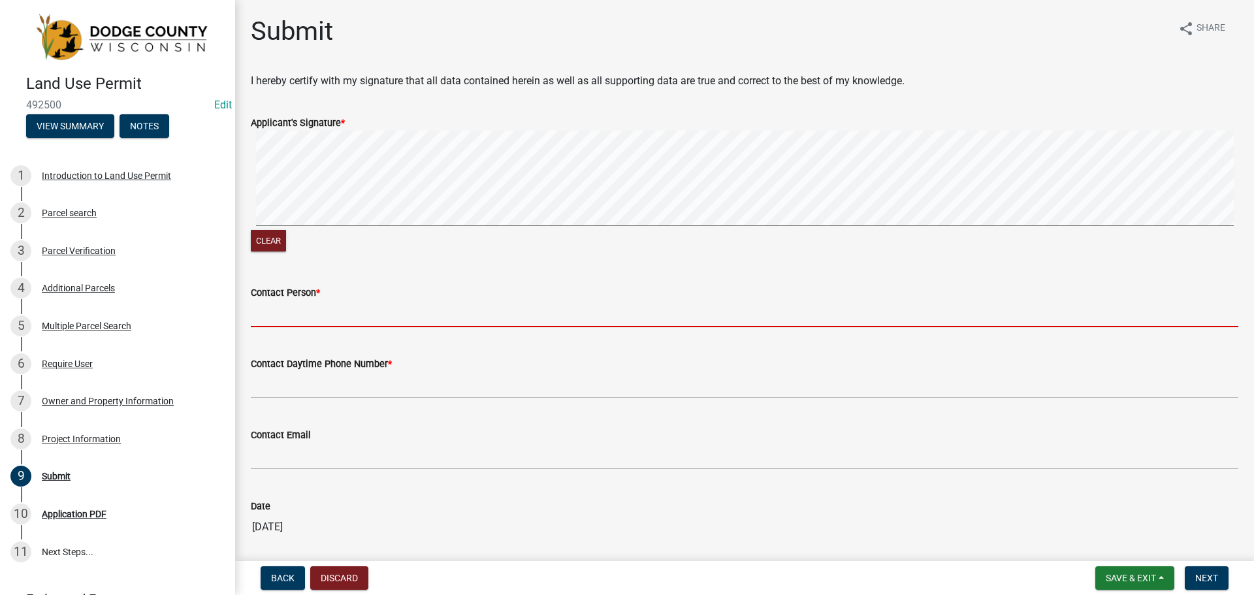
click at [324, 304] on input "Contact Person *" at bounding box center [744, 313] width 987 height 27
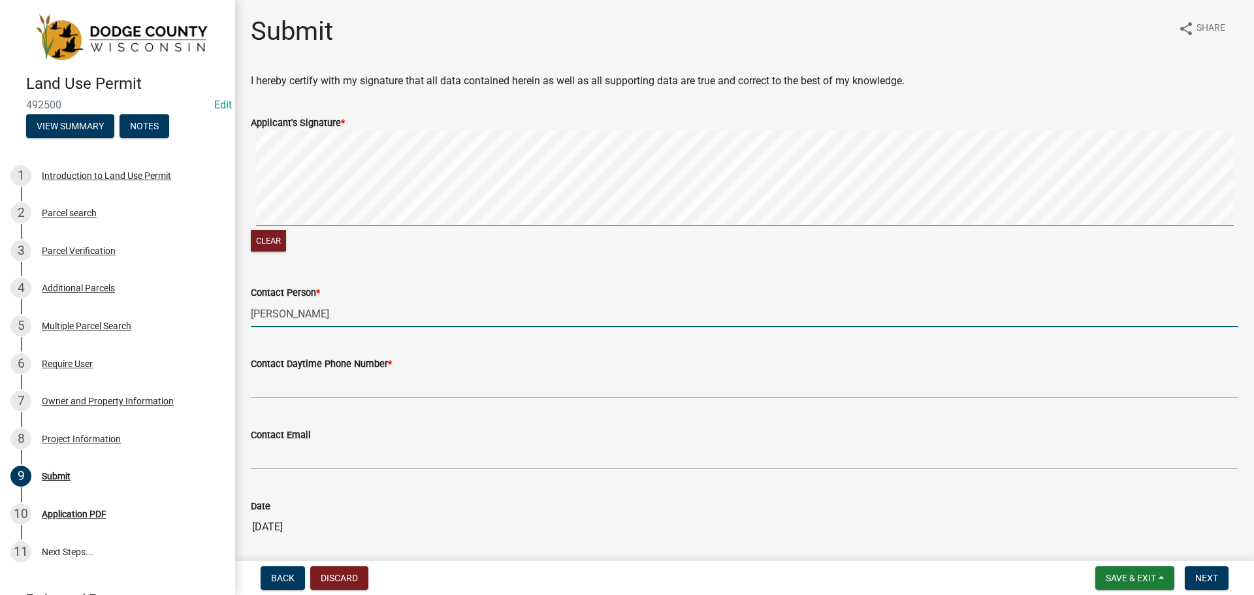
type input "[PERSON_NAME]"
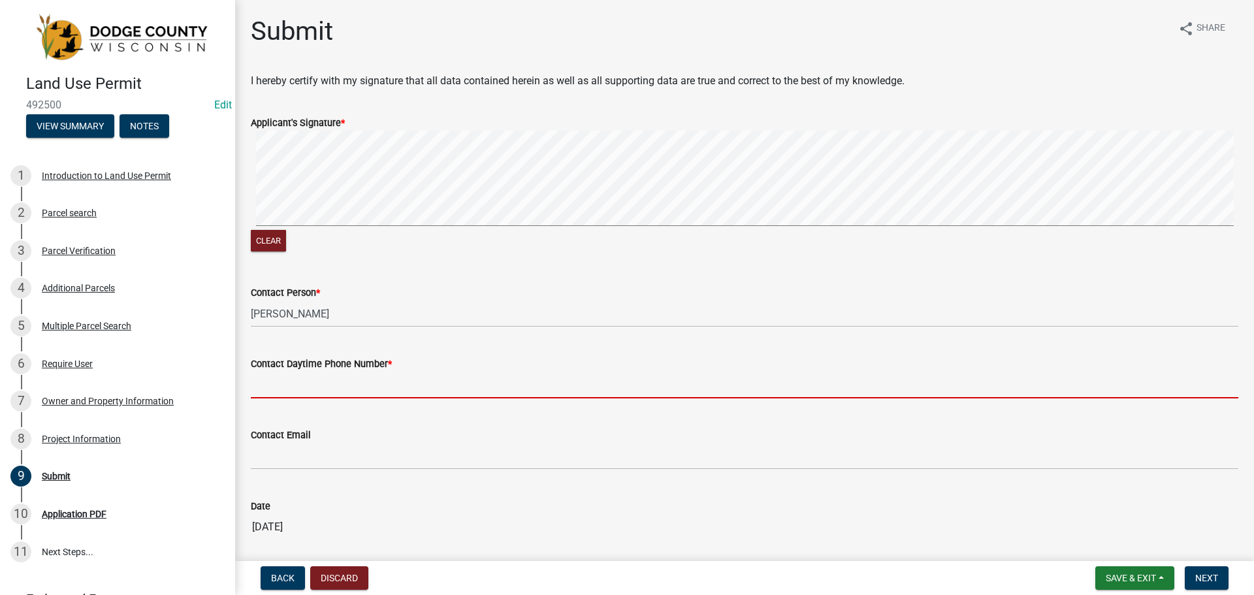
click at [373, 378] on input "Contact Daytime Phone Number *" at bounding box center [744, 385] width 987 height 27
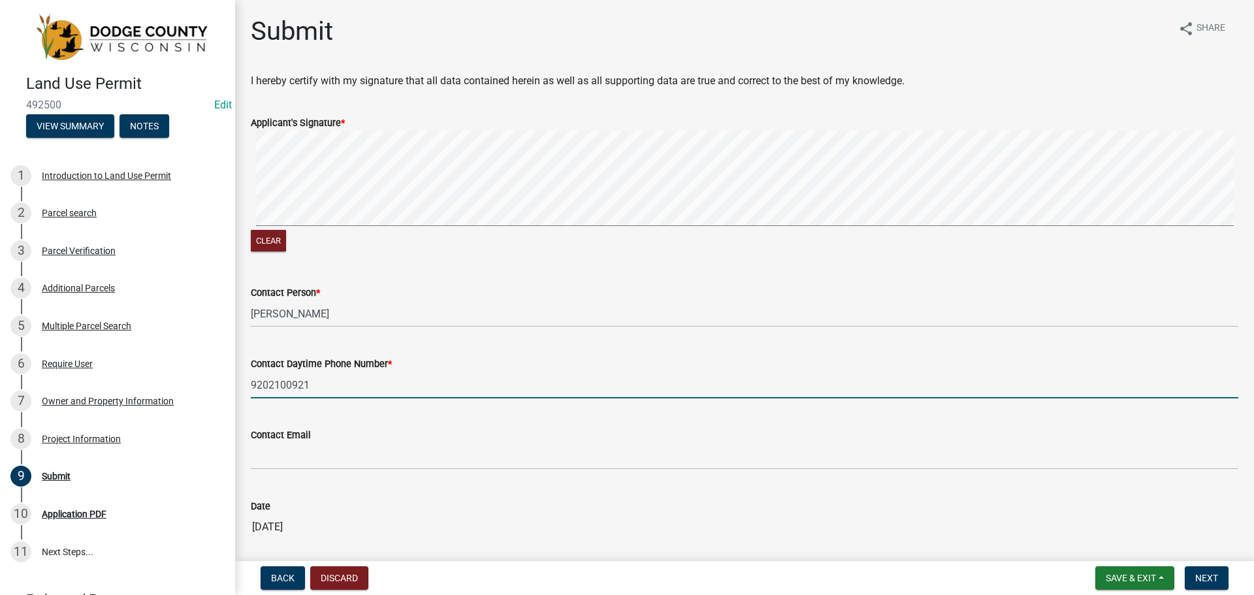
type input "9202100921"
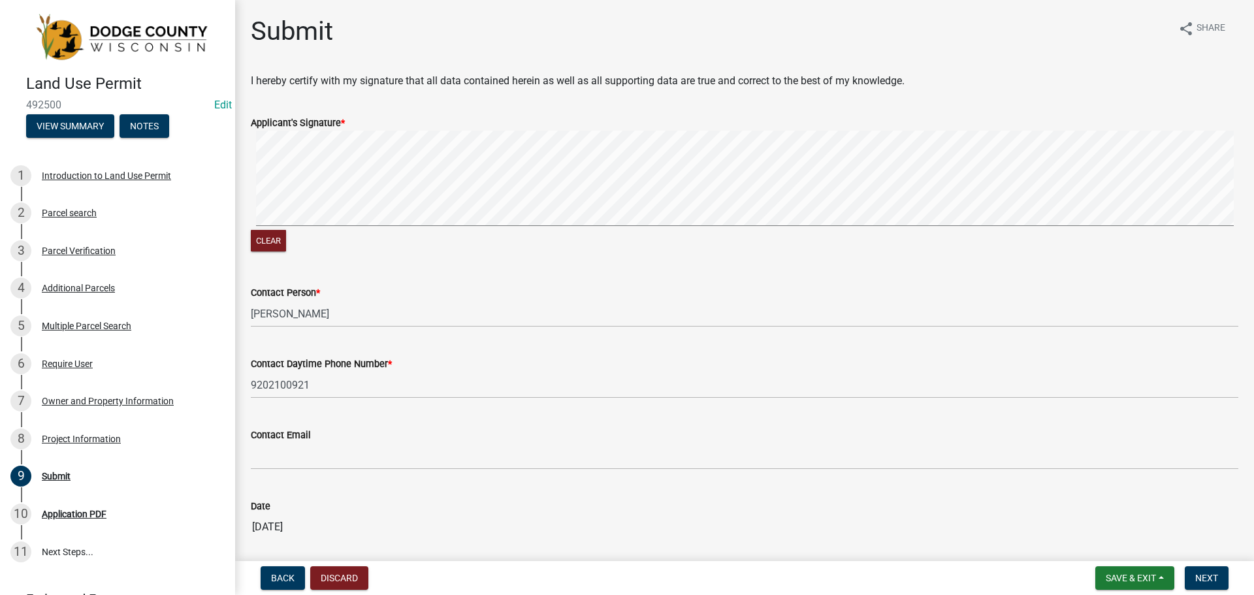
click at [340, 343] on div "Contact Daytime Phone Number * [PHONE_NUMBER]" at bounding box center [744, 368] width 987 height 61
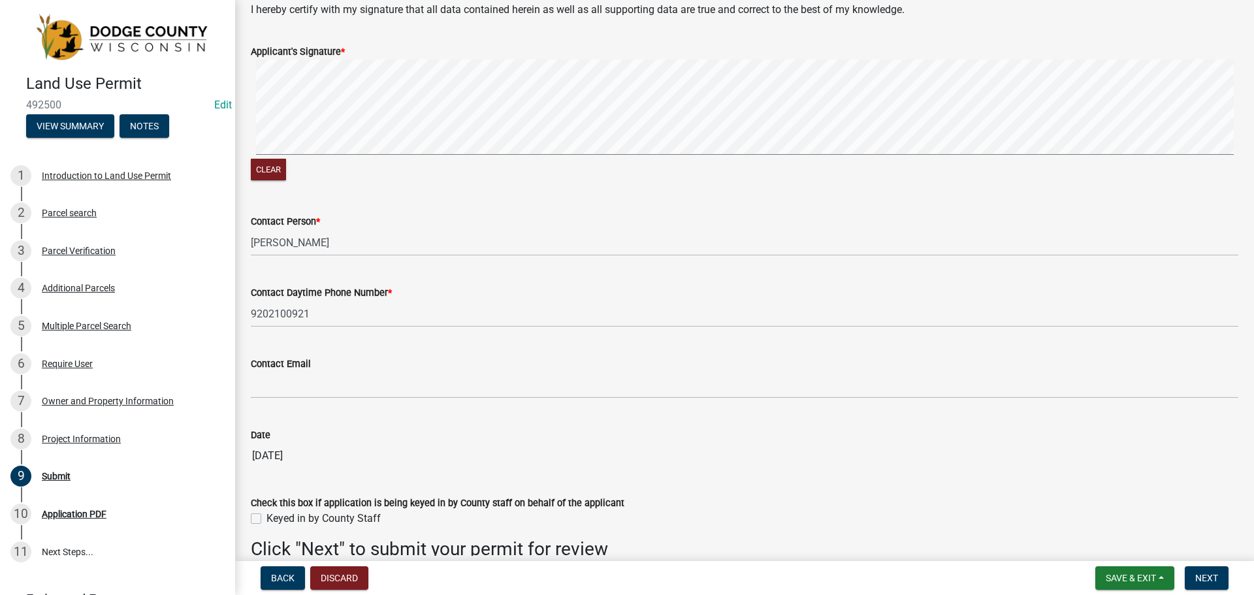
scroll to position [136, 0]
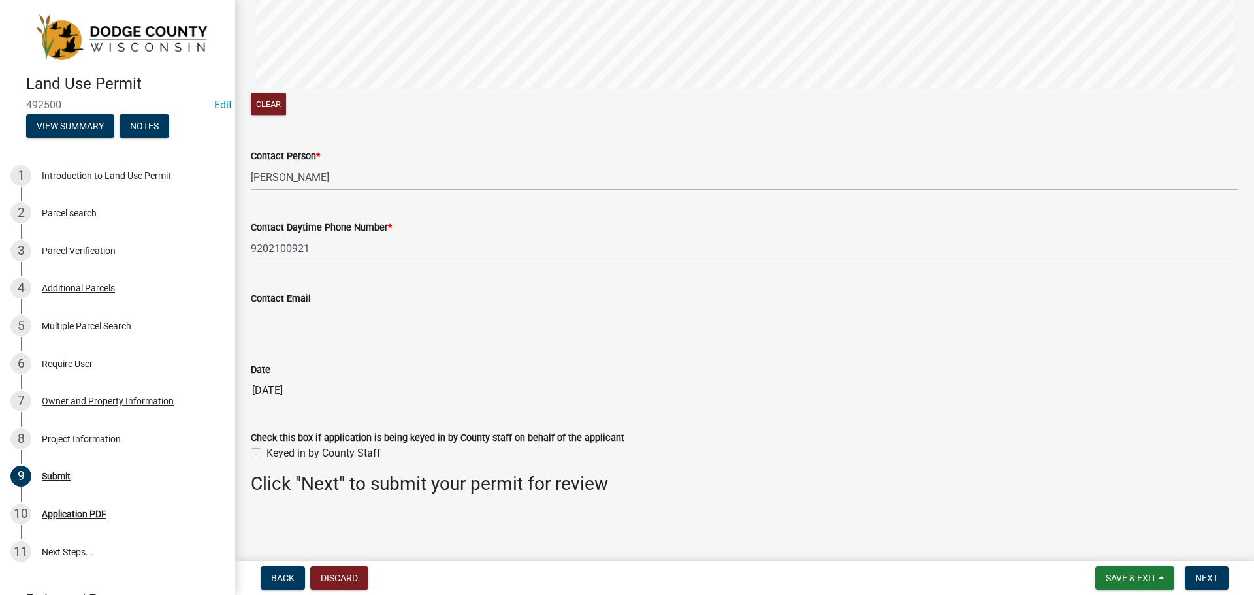
click at [246, 452] on div "Check this box if application is being keyed in by County staff on behalf of th…" at bounding box center [744, 437] width 1007 height 47
click at [266, 452] on label "Keyed in by County Staff" at bounding box center [323, 453] width 114 height 16
click at [266, 452] on input "Keyed in by County Staff" at bounding box center [270, 449] width 8 height 8
checkbox input "true"
click at [1202, 585] on button "Next" at bounding box center [1207, 578] width 44 height 24
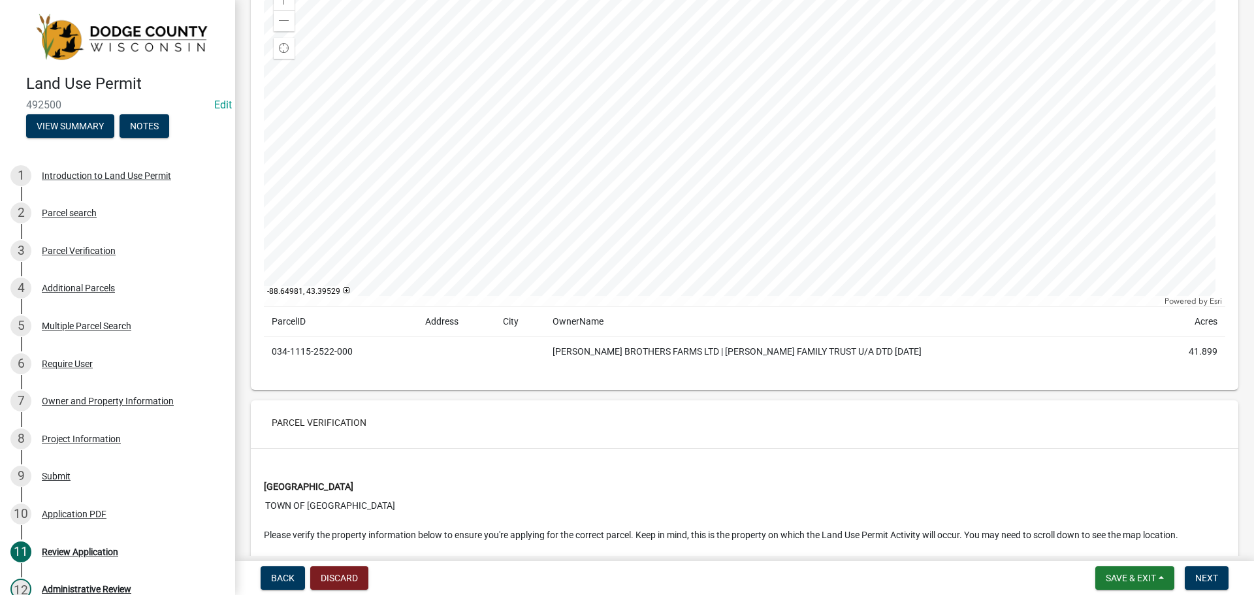
scroll to position [914, 0]
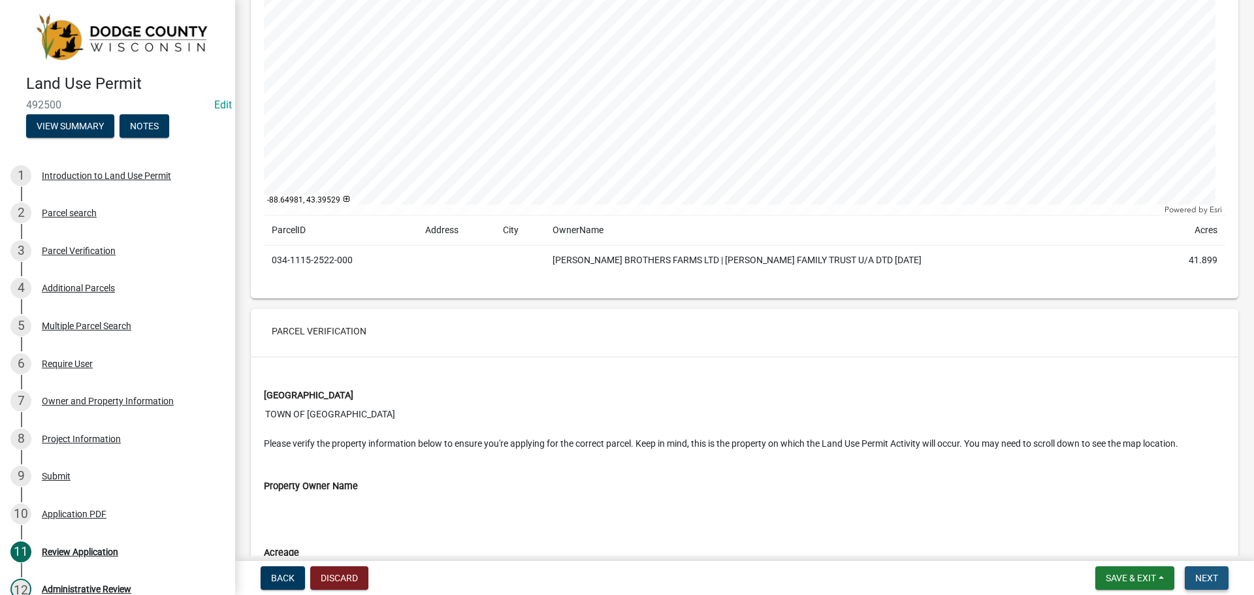
click at [1209, 577] on span "Next" at bounding box center [1206, 578] width 23 height 10
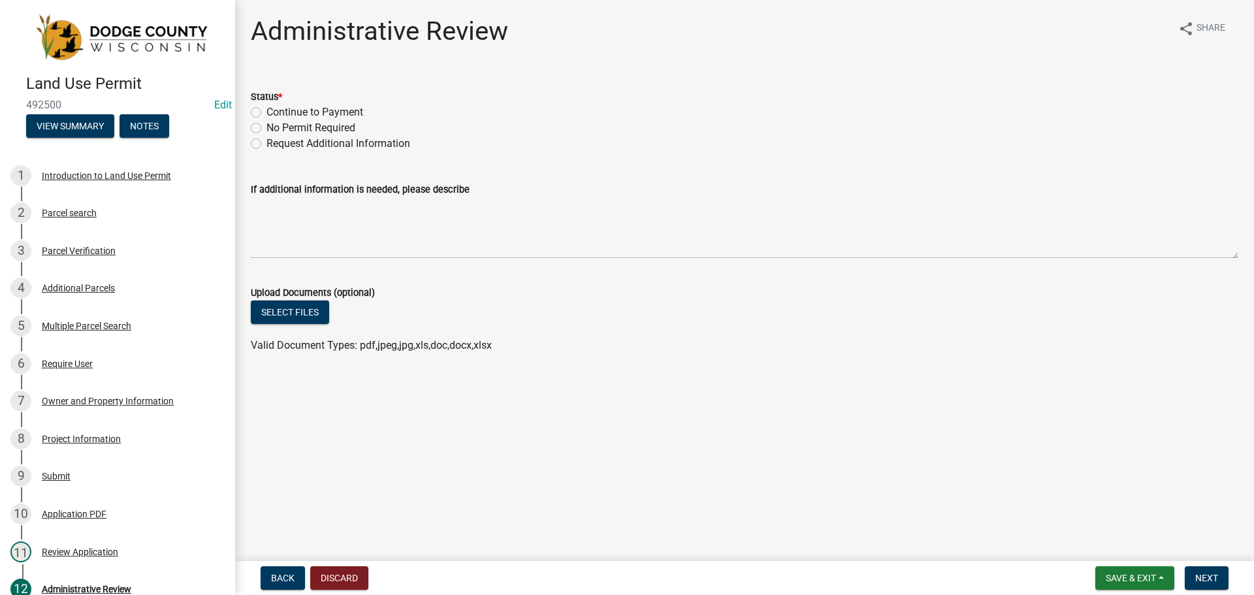
click at [266, 115] on label "Continue to Payment" at bounding box center [314, 112] width 97 height 16
click at [266, 113] on input "Continue to Payment" at bounding box center [270, 108] width 8 height 8
radio input "true"
click at [1215, 585] on button "Next" at bounding box center [1207, 578] width 44 height 24
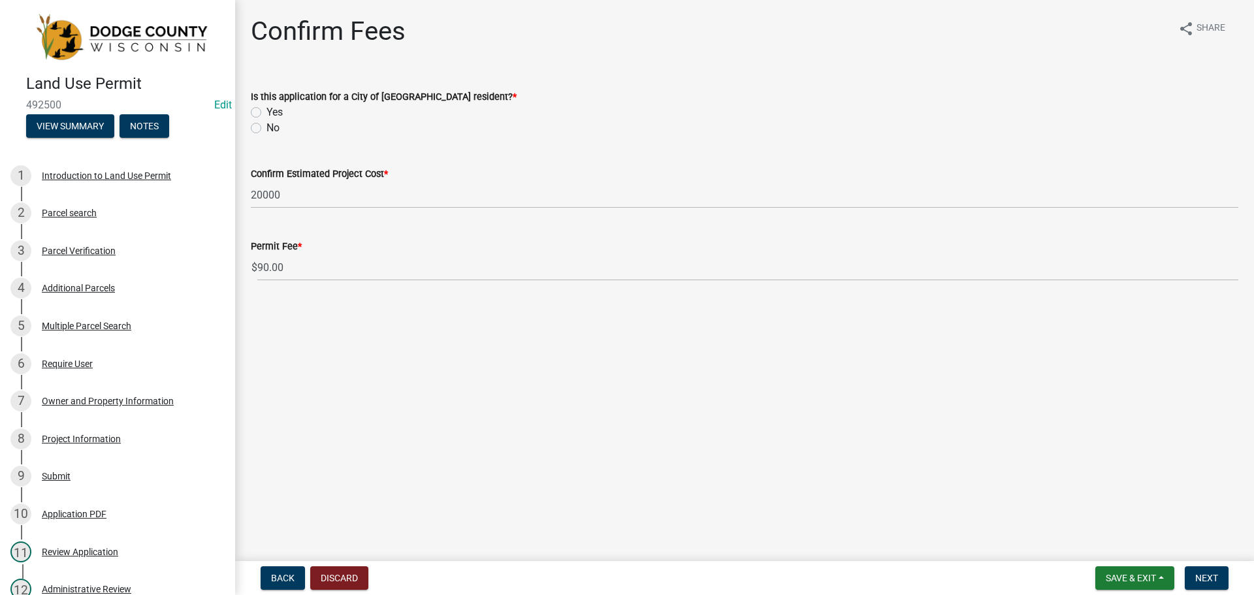
click at [266, 128] on label "No" at bounding box center [272, 128] width 13 height 16
click at [266, 128] on input "No" at bounding box center [270, 124] width 8 height 8
radio input "true"
click at [1202, 579] on span "Next" at bounding box center [1206, 578] width 23 height 10
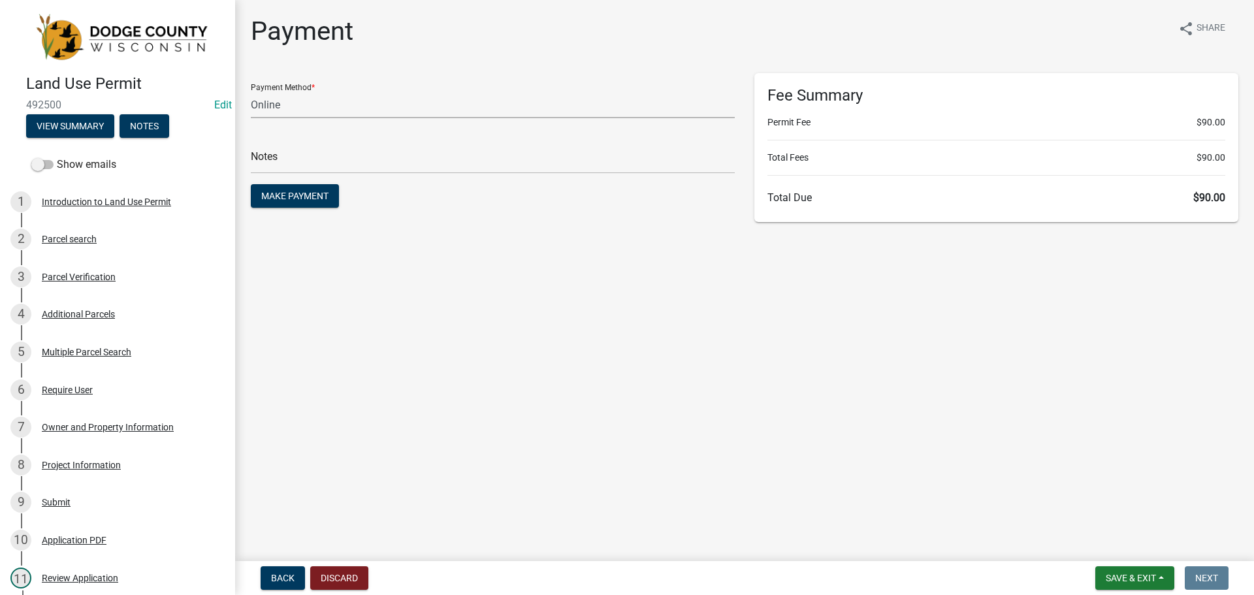
click at [282, 104] on select "Credit Card POS Check Cash Online" at bounding box center [493, 104] width 484 height 27
select select "1: 0"
click at [251, 91] on select "Credit Card POS Check Cash Online" at bounding box center [493, 104] width 484 height 27
click at [305, 161] on input "text" at bounding box center [493, 160] width 484 height 27
type input "0974"
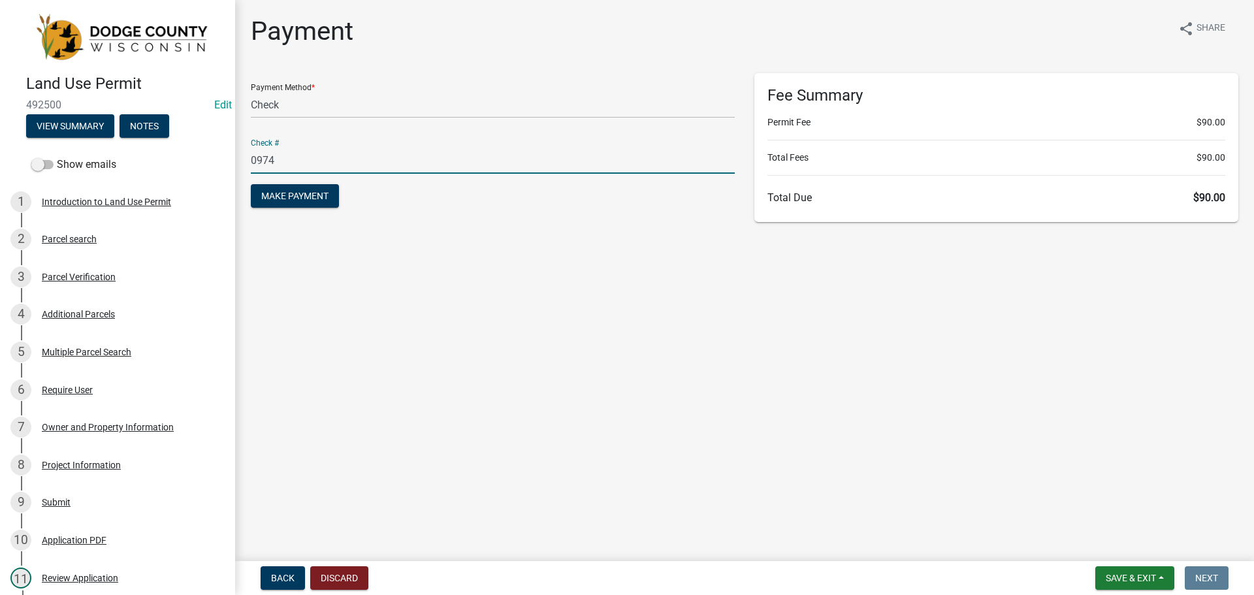
click at [372, 206] on form "Payment Method * Credit Card POS Check Cash Online Check # 0974 Make Payment" at bounding box center [493, 142] width 484 height 138
click at [313, 194] on span "Make Payment" at bounding box center [294, 196] width 67 height 10
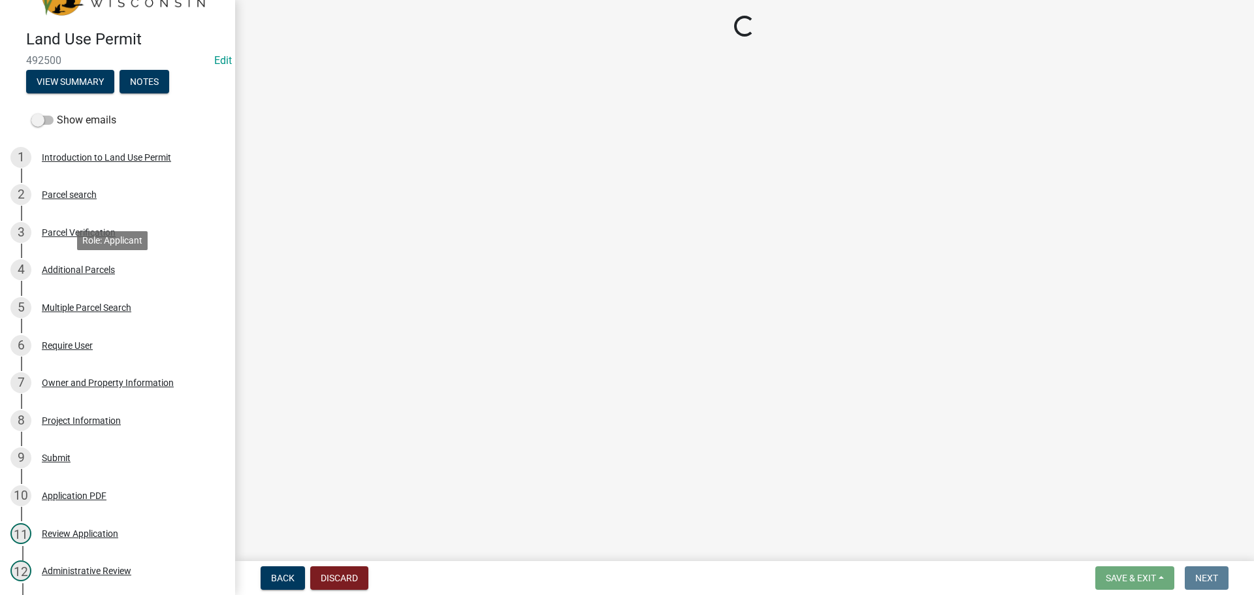
scroll to position [261, 0]
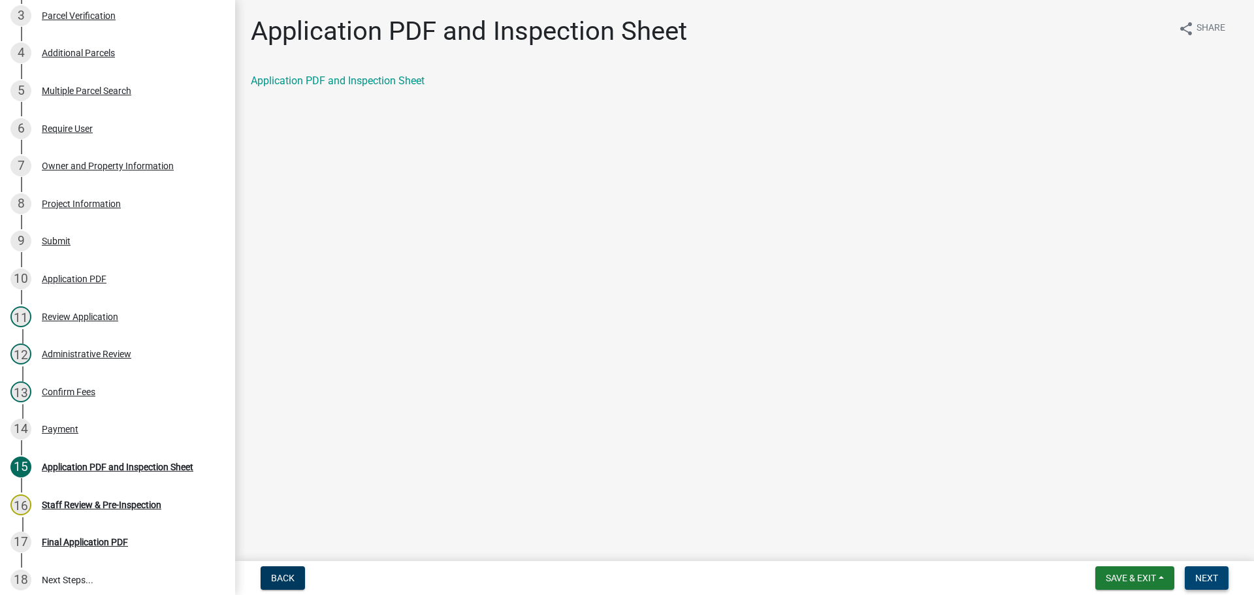
click at [1228, 583] on button "Next" at bounding box center [1207, 578] width 44 height 24
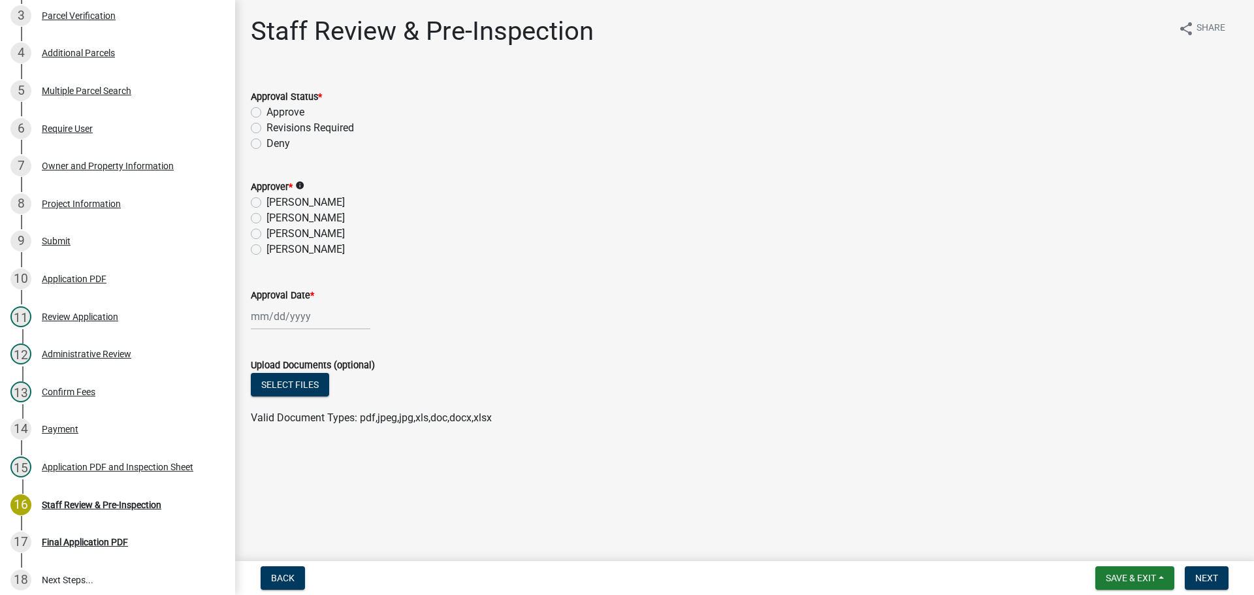
click at [272, 115] on label "Approve" at bounding box center [285, 112] width 38 height 16
click at [272, 113] on input "Approve" at bounding box center [270, 108] width 8 height 8
radio input "true"
click at [266, 231] on label "[PERSON_NAME]" at bounding box center [305, 234] width 78 height 16
click at [266, 231] on input "[PERSON_NAME]" at bounding box center [270, 230] width 8 height 8
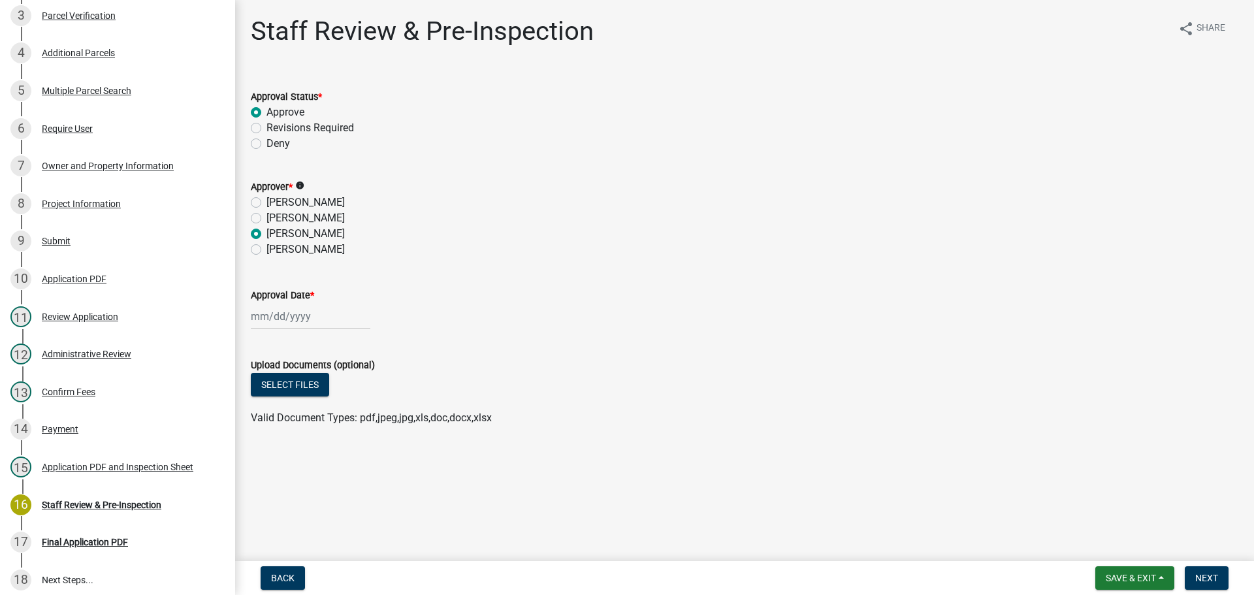
radio input "true"
click at [290, 323] on div at bounding box center [311, 316] width 120 height 27
select select "10"
select select "2025"
click at [285, 430] on div "14" at bounding box center [284, 427] width 21 height 21
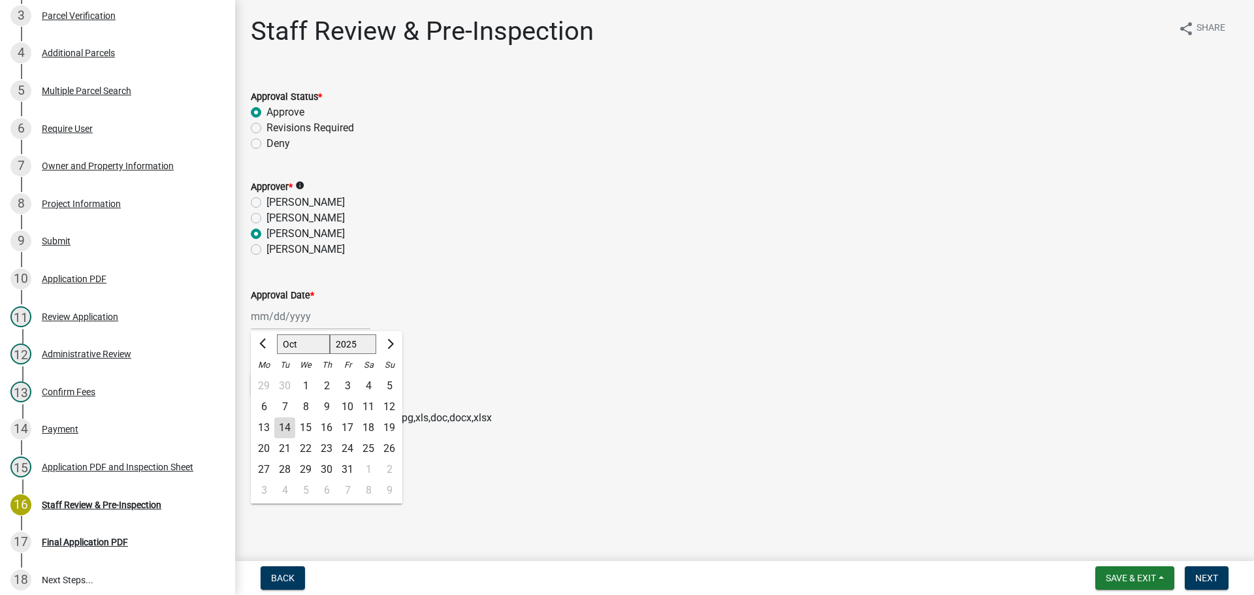
type input "[DATE]"
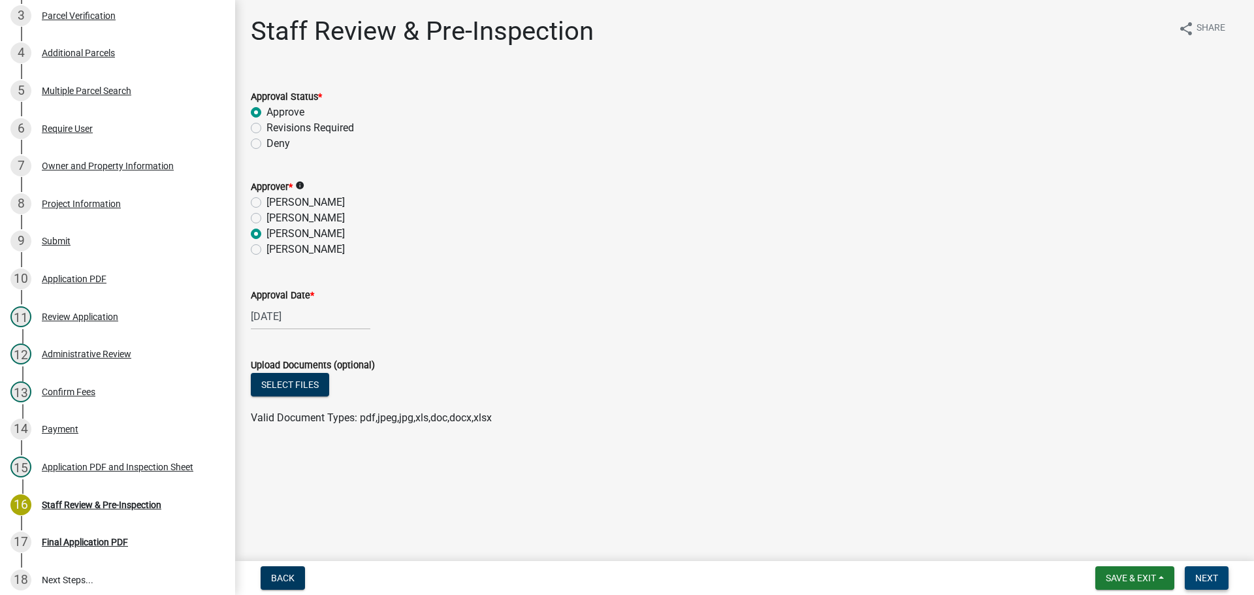
click at [1201, 573] on span "Next" at bounding box center [1206, 578] width 23 height 10
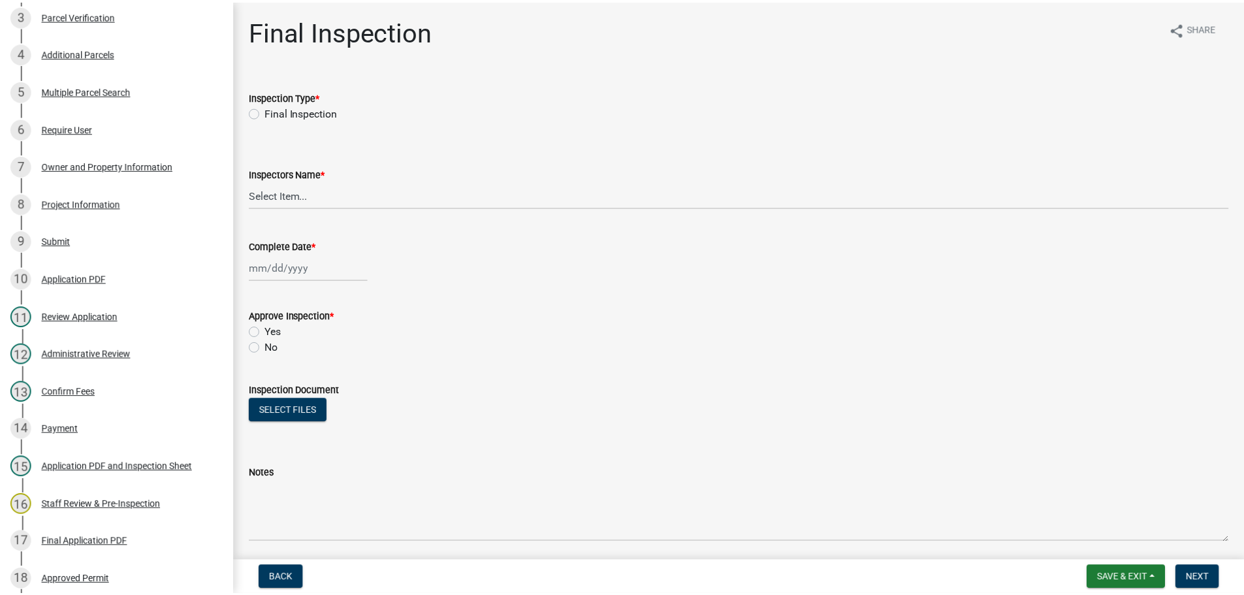
scroll to position [336, 0]
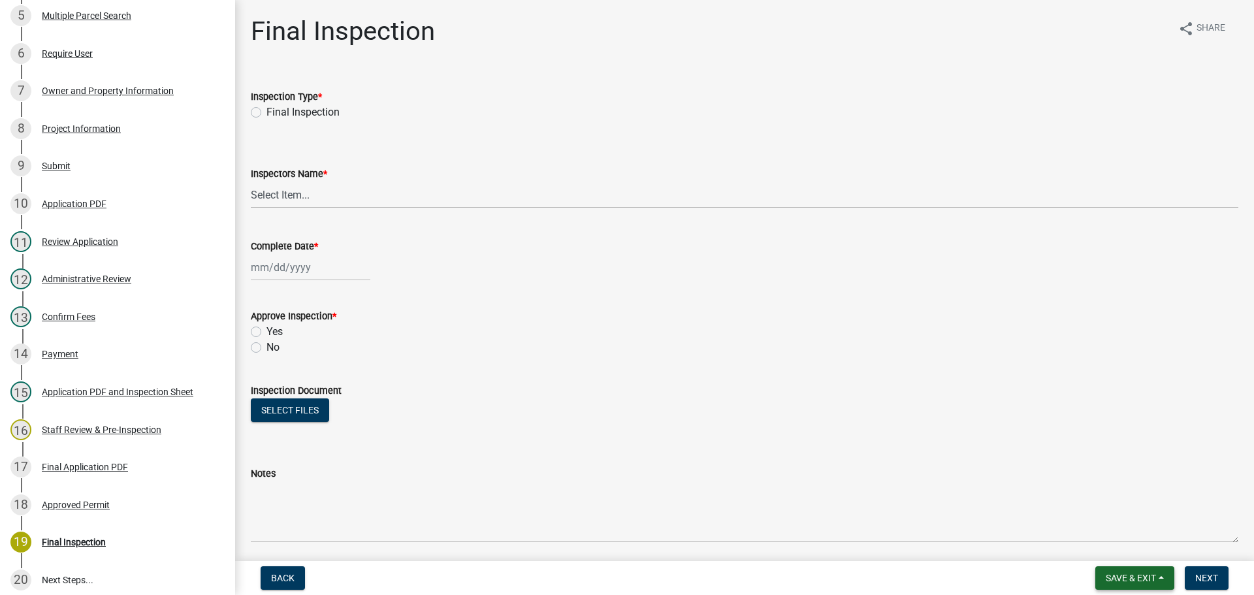
click at [1129, 583] on span "Save & Exit" at bounding box center [1131, 578] width 50 height 10
click at [1110, 543] on button "Save & Exit" at bounding box center [1122, 543] width 104 height 31
